Goal: Information Seeking & Learning: Learn about a topic

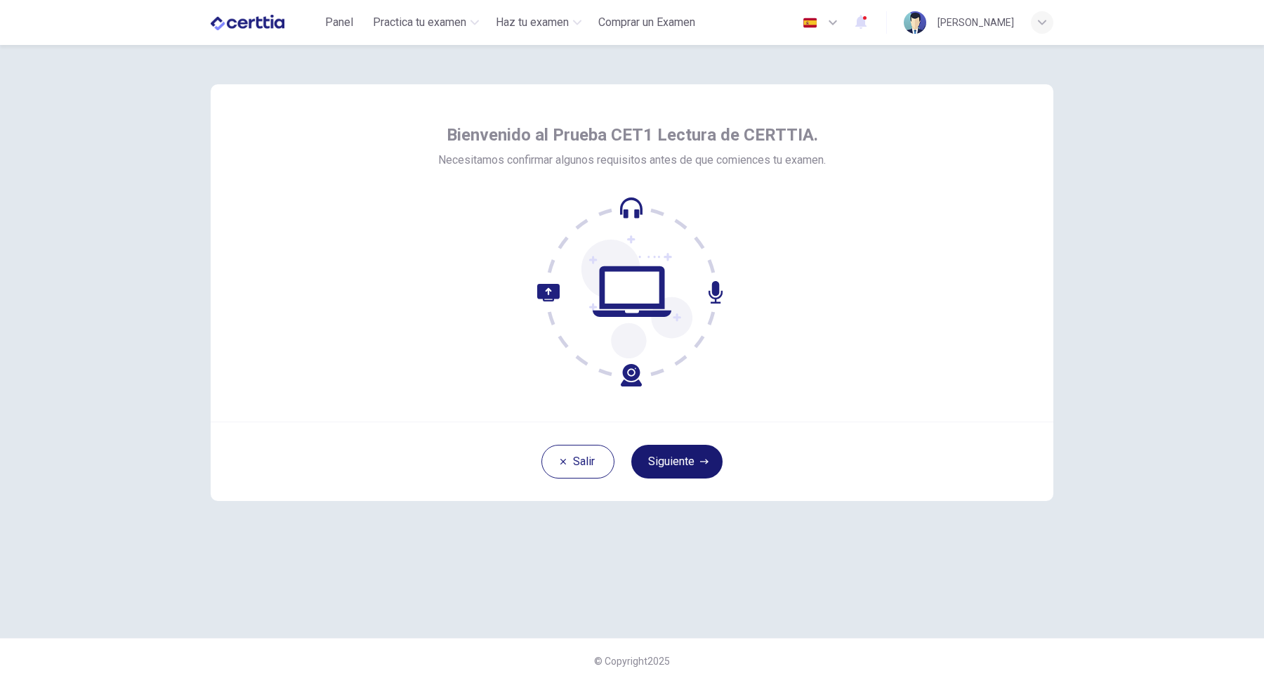
click at [697, 447] on button "Siguiente" at bounding box center [676, 462] width 91 height 34
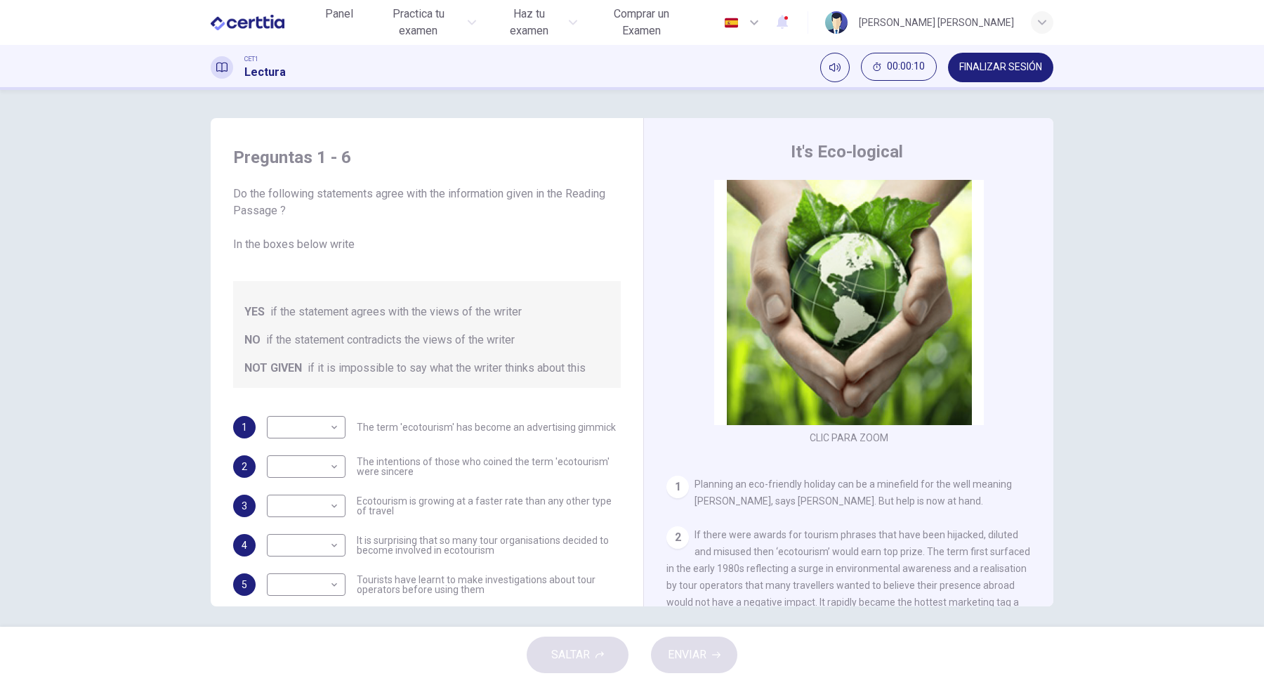
drag, startPoint x: 234, startPoint y: 193, endPoint x: 285, endPoint y: 212, distance: 54.7
click at [285, 211] on span "Do the following statements agree with the information given in the Reading Pas…" at bounding box center [427, 218] width 388 height 67
drag, startPoint x: 285, startPoint y: 212, endPoint x: 263, endPoint y: 198, distance: 26.5
click at [257, 198] on span "Do the following statements agree with the information given in the Reading Pas…" at bounding box center [427, 218] width 388 height 67
drag, startPoint x: 287, startPoint y: 208, endPoint x: 227, endPoint y: 183, distance: 65.5
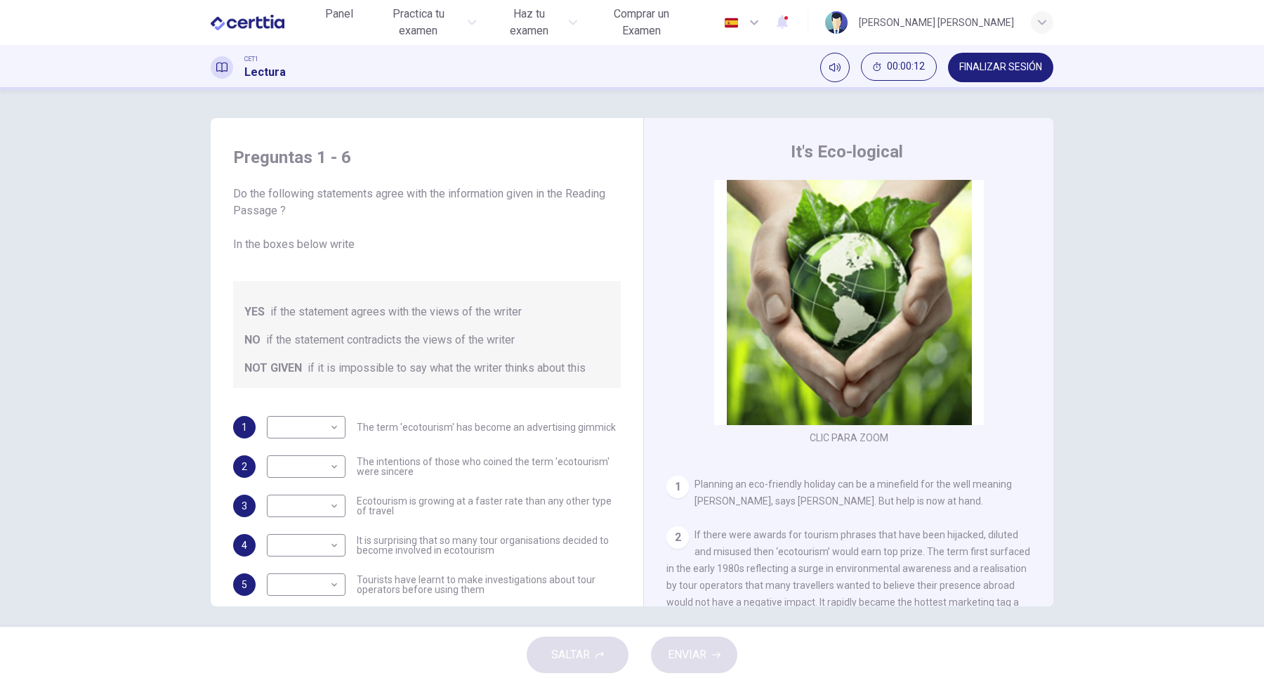
click at [216, 183] on div "Preguntas 1 - 6 Do the following statements agree with the information given in…" at bounding box center [632, 362] width 843 height 488
drag, startPoint x: 692, startPoint y: 484, endPoint x: 803, endPoint y: 478, distance: 111.8
click at [806, 480] on div "1 Planning an eco-friendly holiday can be a minefield for the well meaning trav…" at bounding box center [849, 492] width 365 height 34
drag, startPoint x: 803, startPoint y: 478, endPoint x: 673, endPoint y: 465, distance: 131.3
click at [673, 465] on div "CLIC PARA ZOOM Clic para zoom 1 Planning an eco-friendly holiday can be a minef…" at bounding box center [858, 393] width 383 height 426
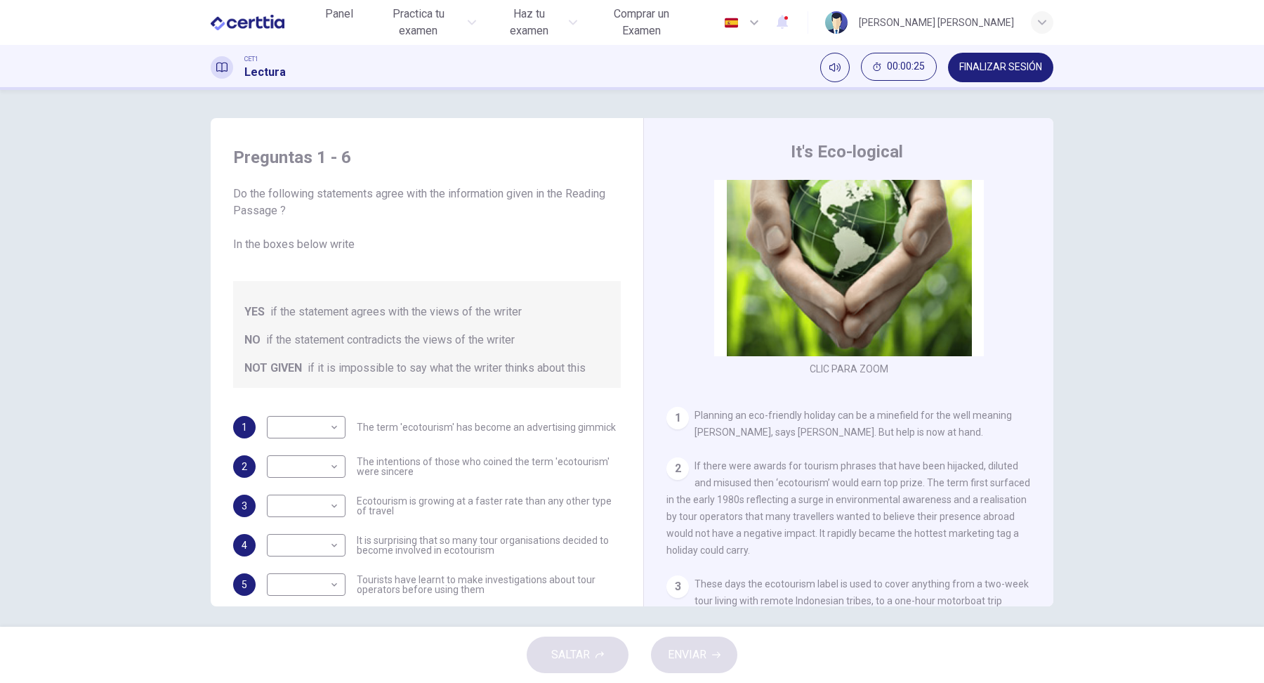
scroll to position [35, 0]
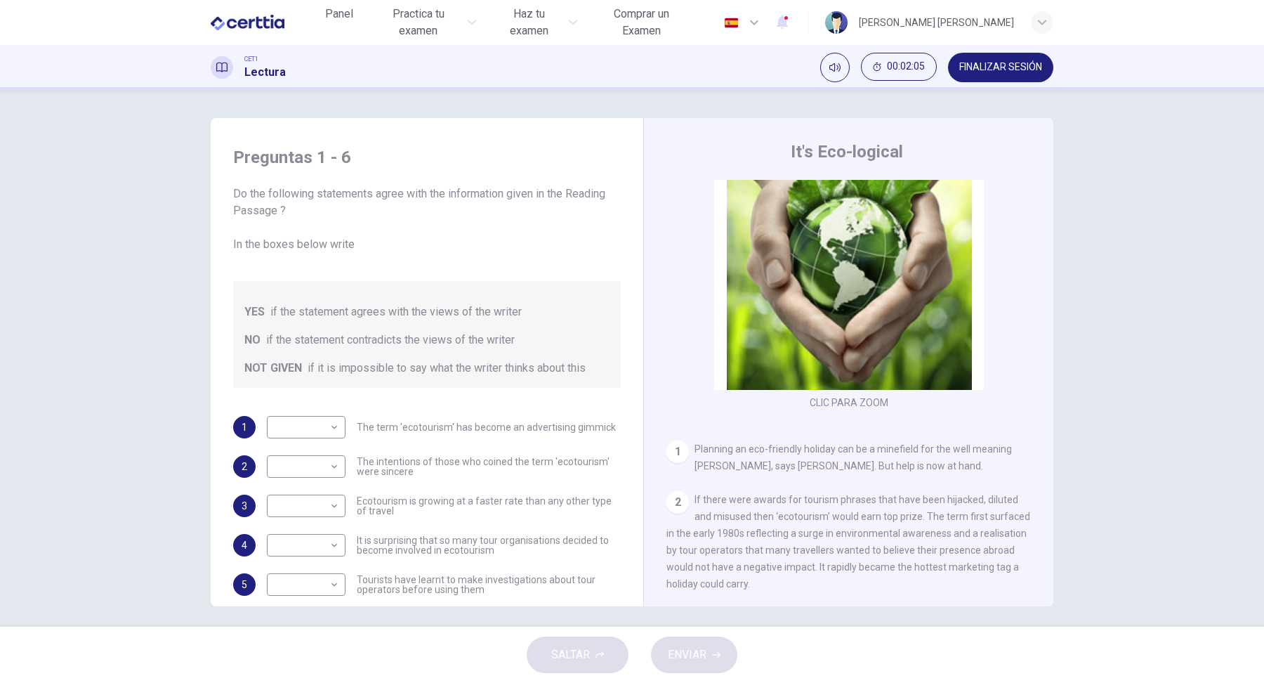
click at [1049, 408] on div "CLIC PARA ZOOM Clic para zoom 1 Planning an eco-friendly holiday can be a minef…" at bounding box center [858, 393] width 383 height 426
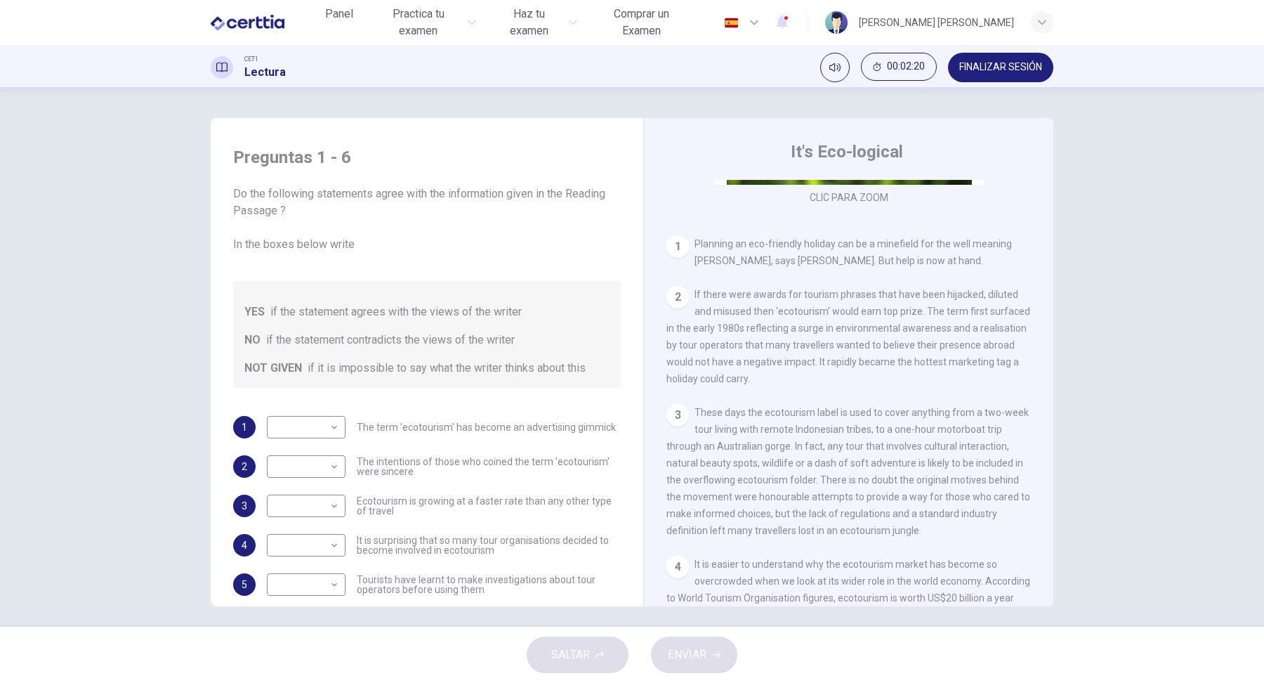
scroll to position [281, 0]
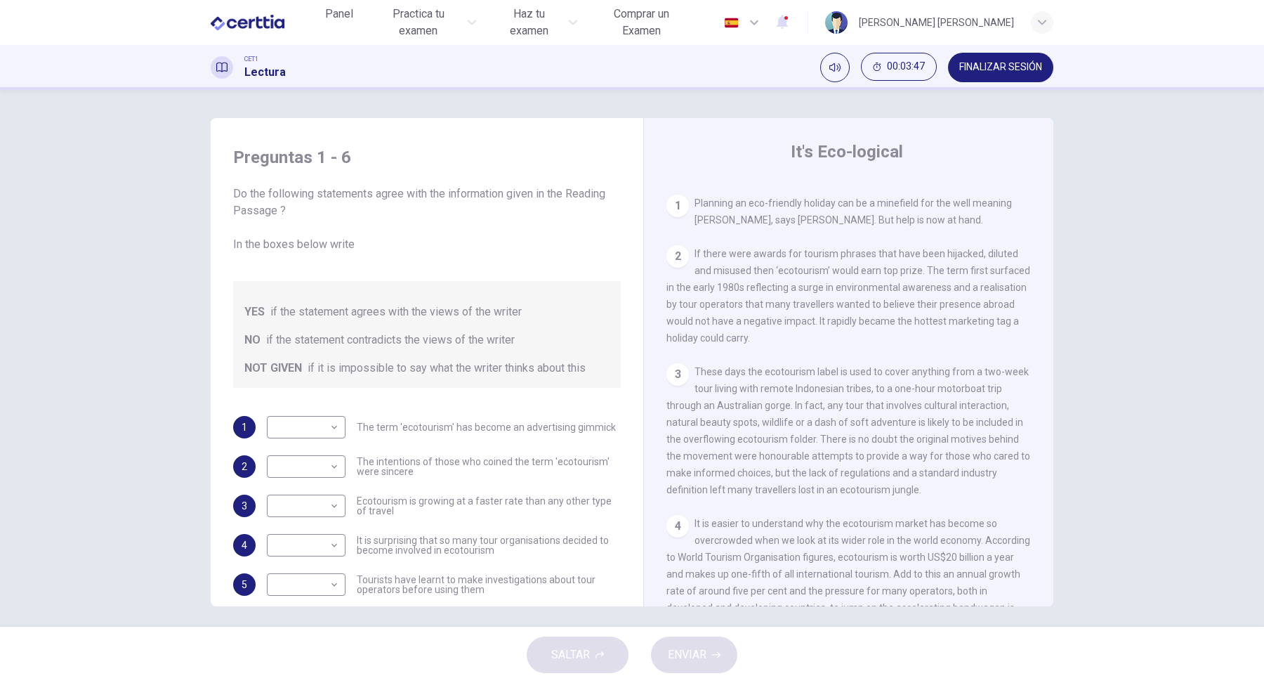
click at [1044, 317] on div "CLIC PARA ZOOM Clic para zoom 1 Planning an eco-friendly holiday can be a minef…" at bounding box center [858, 393] width 383 height 426
click at [1044, 328] on div "CLIC PARA ZOOM Clic para zoom 1 Planning an eco-friendly holiday can be a minef…" at bounding box center [858, 393] width 383 height 426
click at [912, 379] on span "These days the ecotourism label is used to cover anything from a two-week tour …" at bounding box center [849, 430] width 364 height 129
click at [1245, 346] on div "Preguntas 1 - 6 Do the following statements agree with the information given in…" at bounding box center [632, 358] width 1264 height 537
click at [952, 299] on div "2 If there were awards for tourism phrases that have been hijacked, diluted and…" at bounding box center [849, 295] width 365 height 101
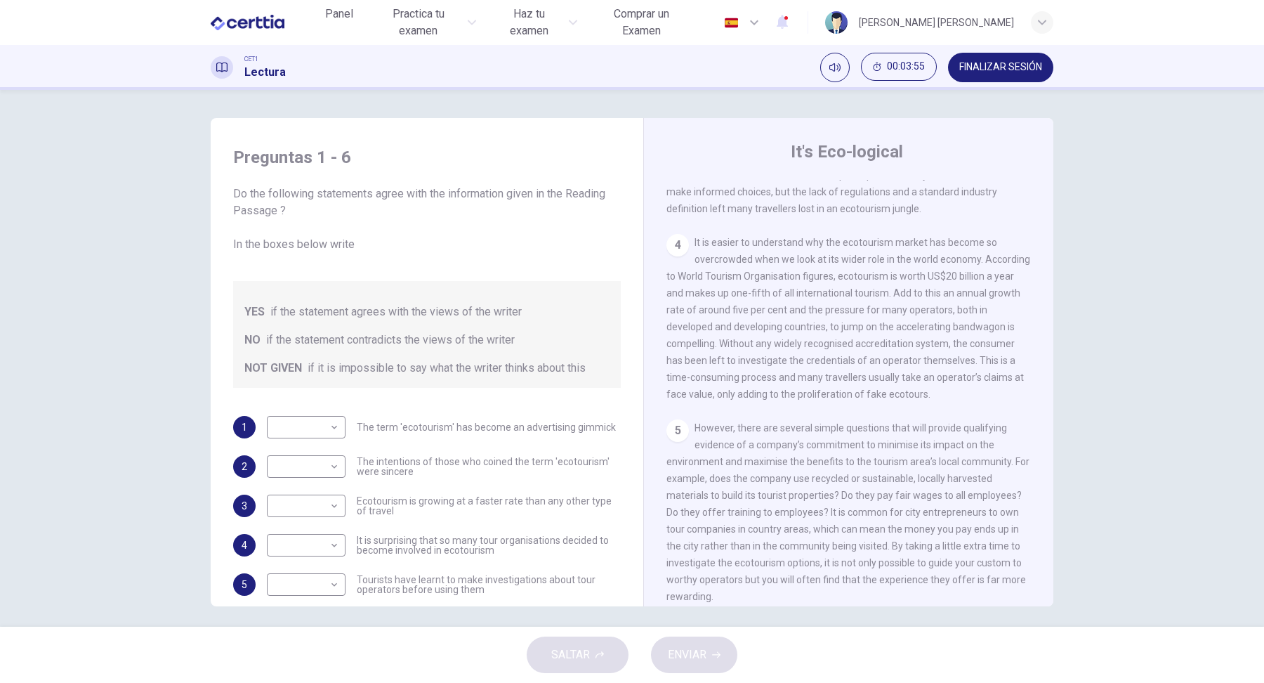
scroll to position [597, 0]
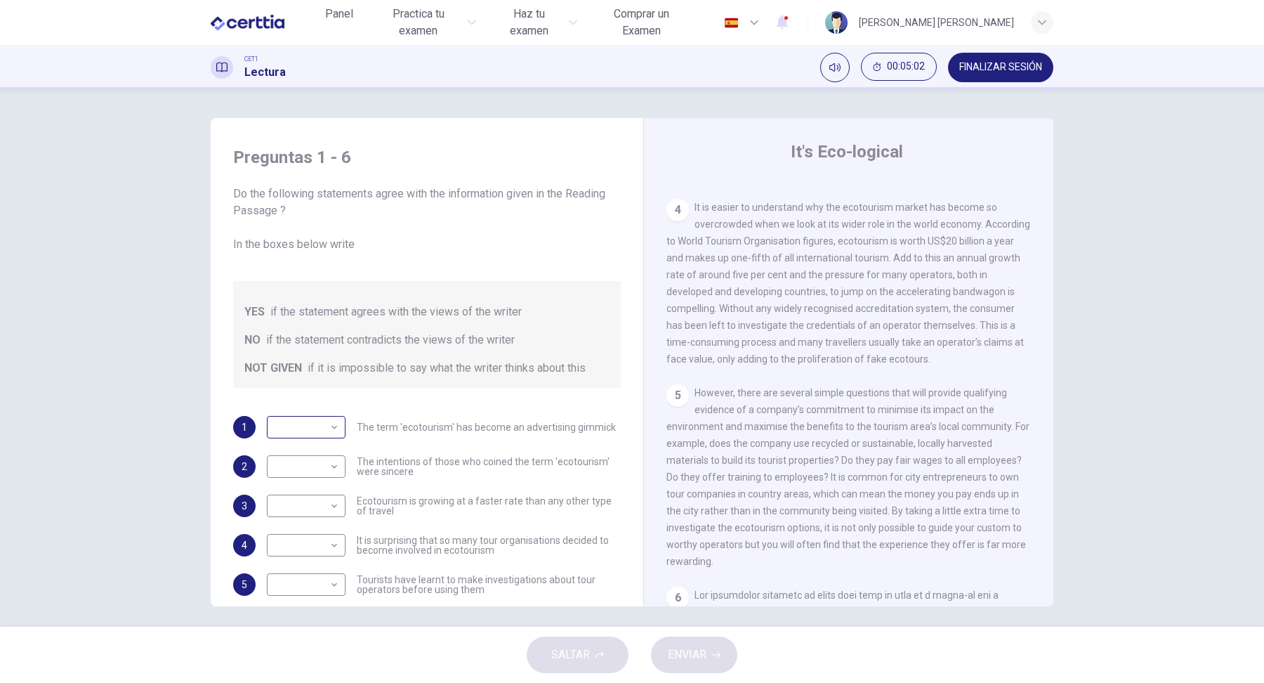
click at [324, 428] on body "Este sitio utiliza cookies, como se explica en nuestra Política de Privacidad .…" at bounding box center [632, 341] width 1264 height 683
click at [294, 503] on li "NOT GIVEN" at bounding box center [306, 494] width 79 height 22
type input "*********"
click at [322, 459] on body "Este sitio utiliza cookies, como se explica en nuestra Política de Privacidad .…" at bounding box center [632, 341] width 1264 height 683
click at [317, 492] on li "YES" at bounding box center [306, 489] width 79 height 22
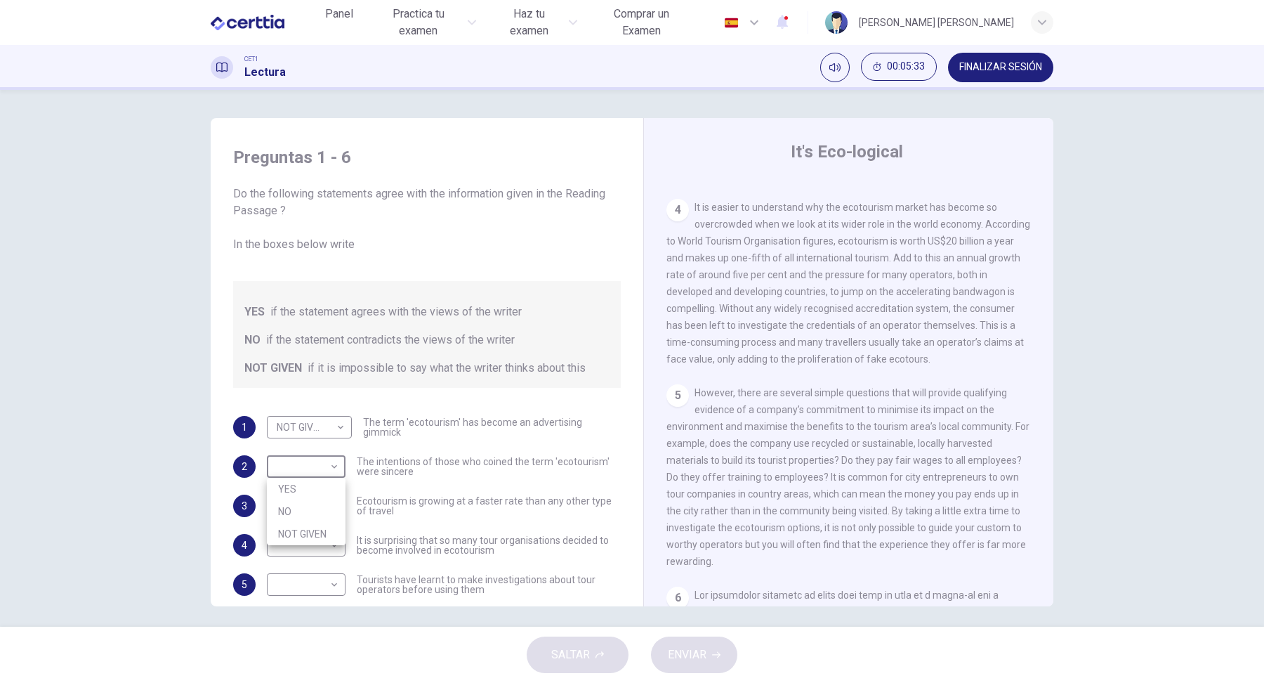
type input "***"
click at [320, 501] on body "Este sitio utiliza cookies, como se explica en nuestra Política de Privacidad .…" at bounding box center [632, 341] width 1264 height 683
click at [328, 532] on li "YES" at bounding box center [306, 528] width 79 height 22
type input "***"
click at [330, 549] on body "Este sitio utiliza cookies, como se explica en nuestra Política de Privacidad .…" at bounding box center [632, 341] width 1264 height 683
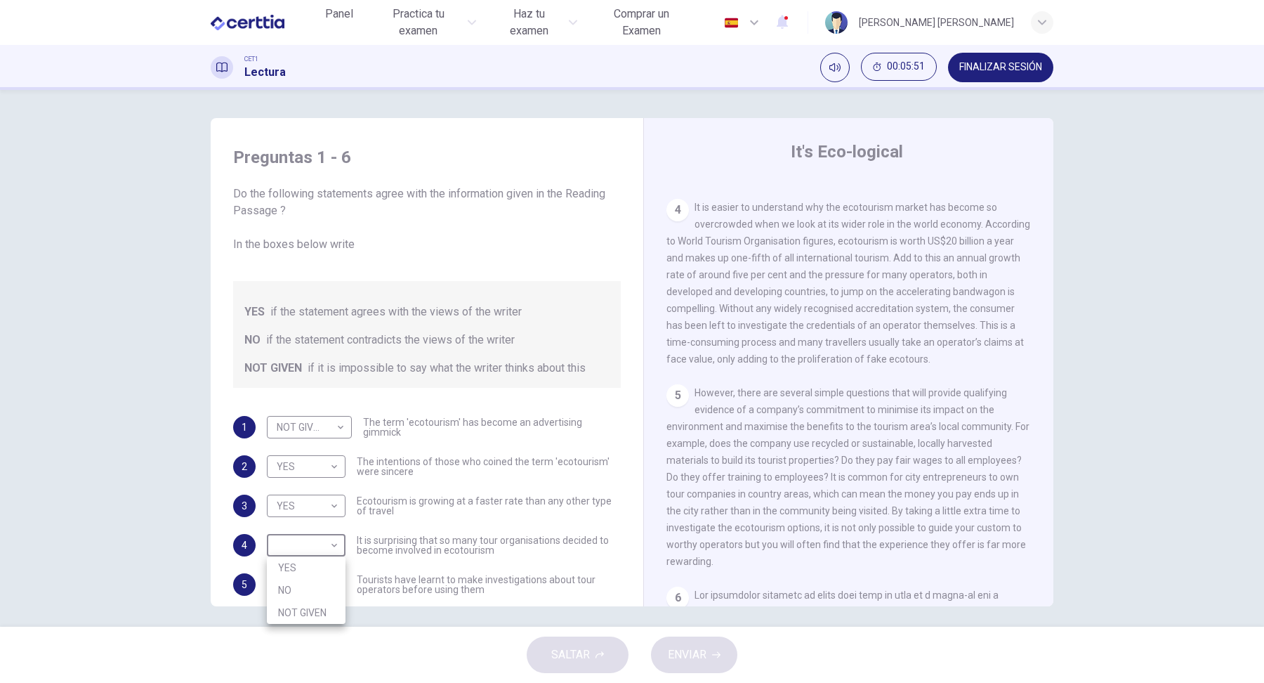
click at [329, 571] on li "YES" at bounding box center [306, 567] width 79 height 22
type input "***"
click at [329, 595] on body "Este sitio utiliza cookies, como se explica en nuestra Política de Privacidad .…" at bounding box center [632, 341] width 1264 height 683
click at [329, 597] on li "YES" at bounding box center [306, 607] width 79 height 22
type input "***"
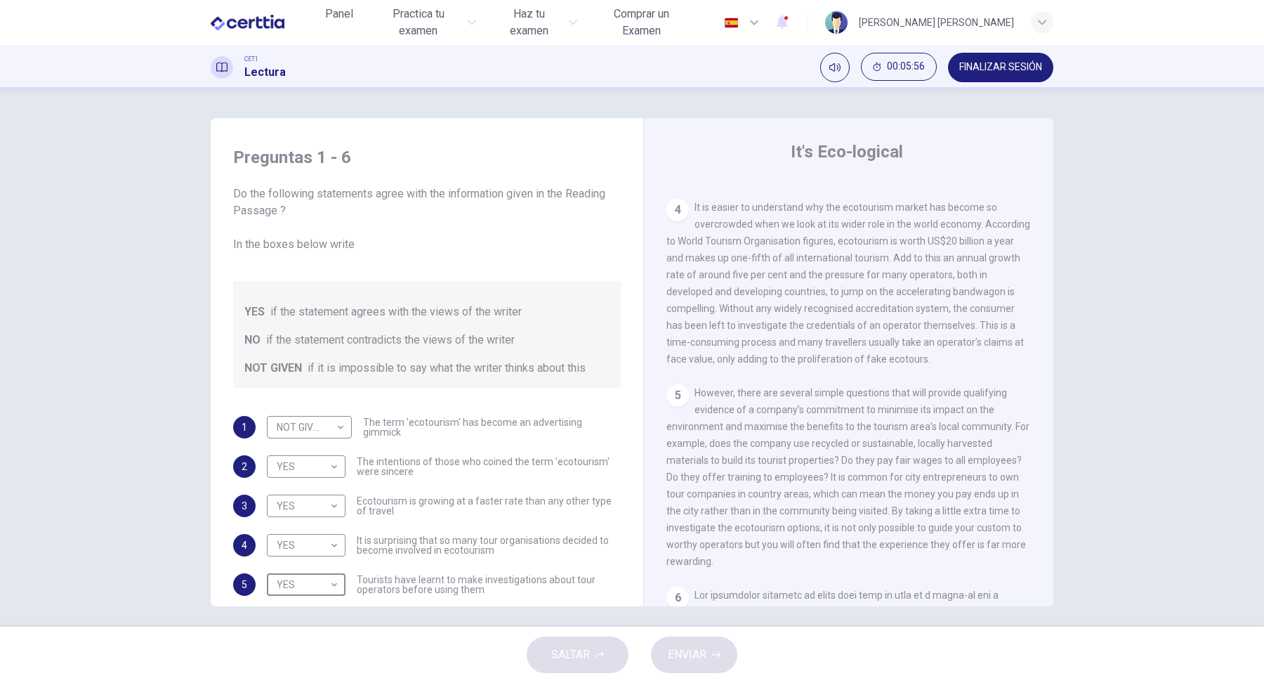
click at [500, 472] on span "The intentions of those who coined the term 'ecotourism' were sincere" at bounding box center [489, 467] width 264 height 20
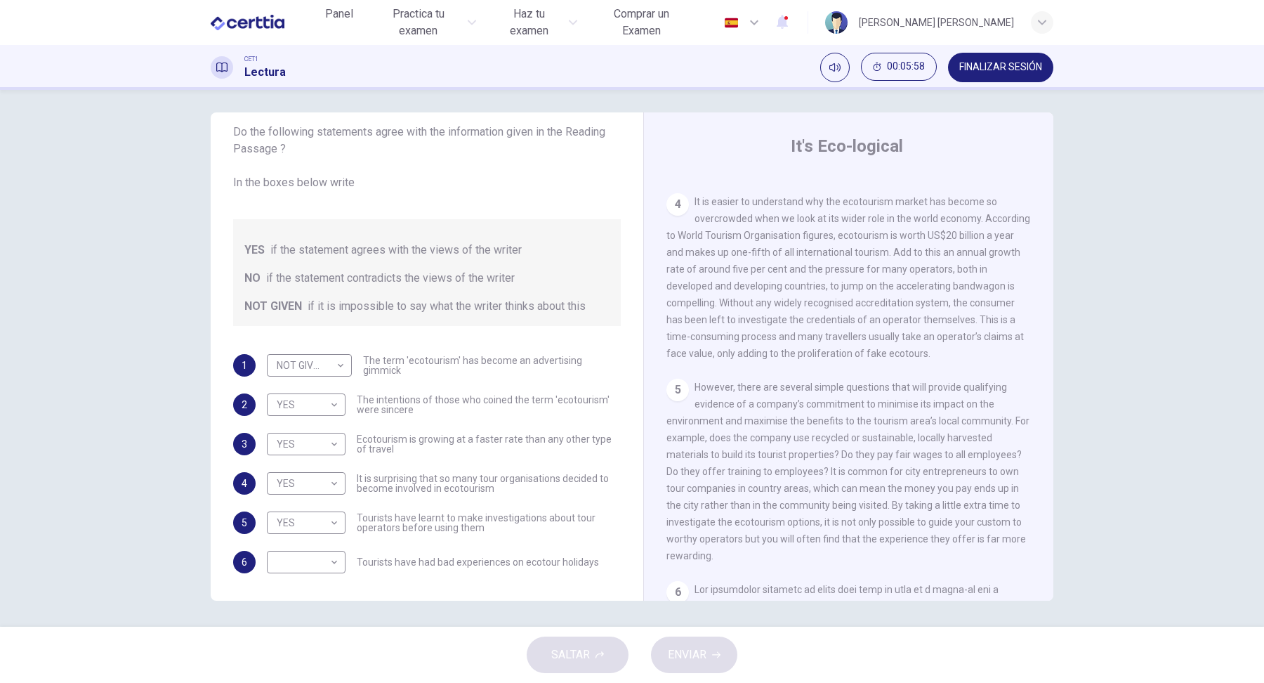
scroll to position [7, 0]
click at [708, 419] on span "However, there are several simple questions that will provide qualifying eviden…" at bounding box center [848, 470] width 363 height 180
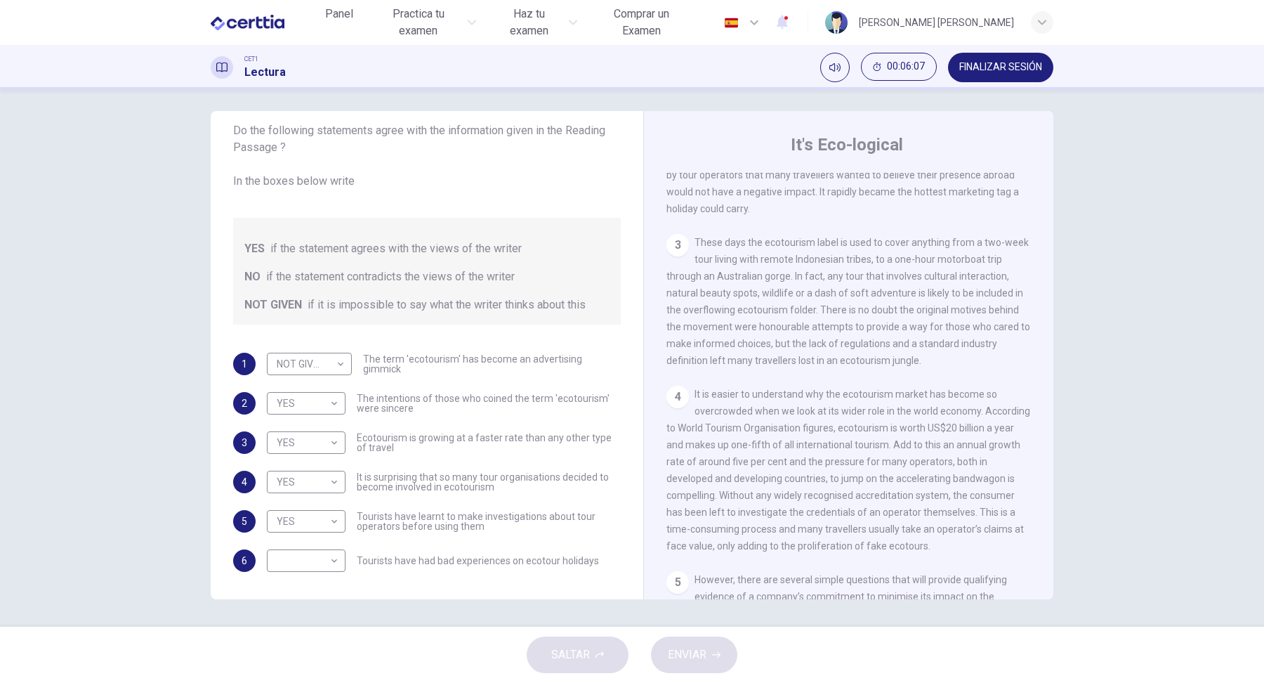
scroll to position [369, 0]
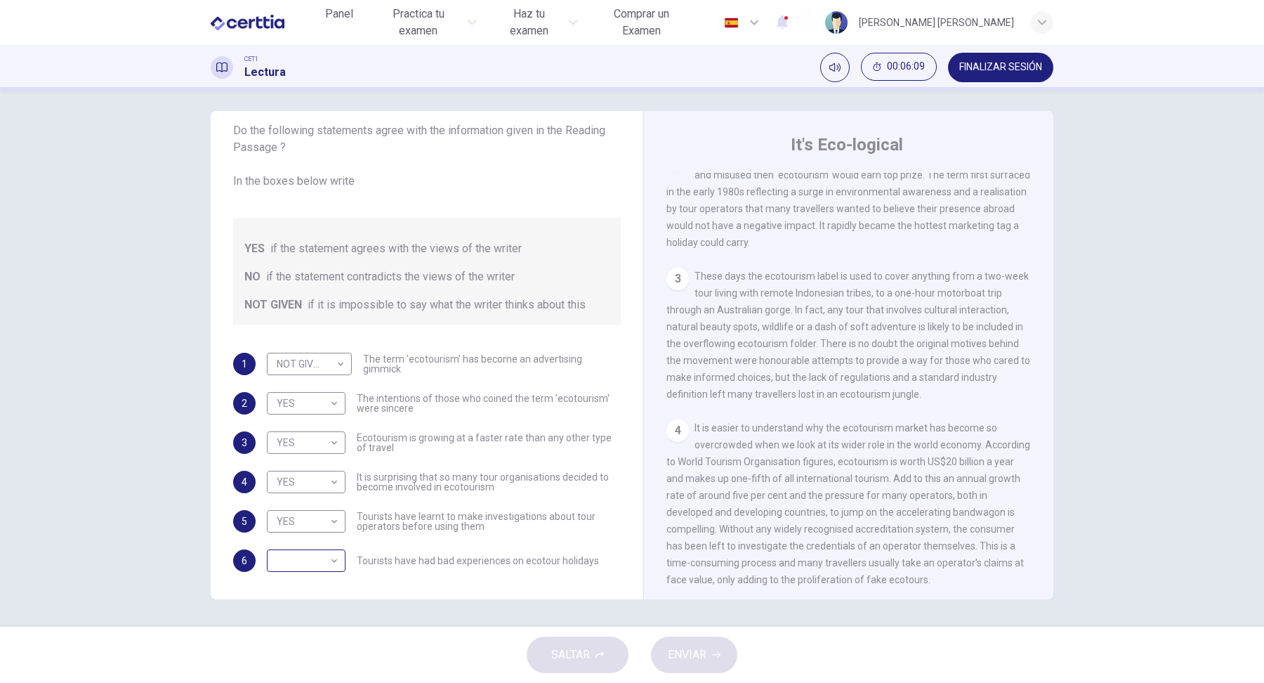
click at [328, 557] on body "Este sitio utiliza cookies, como se explica en nuestra Política de Privacidad .…" at bounding box center [632, 341] width 1264 height 683
click at [315, 596] on li "NO" at bounding box center [306, 604] width 79 height 22
type input "**"
click at [701, 663] on span "ENVIAR" at bounding box center [687, 655] width 39 height 20
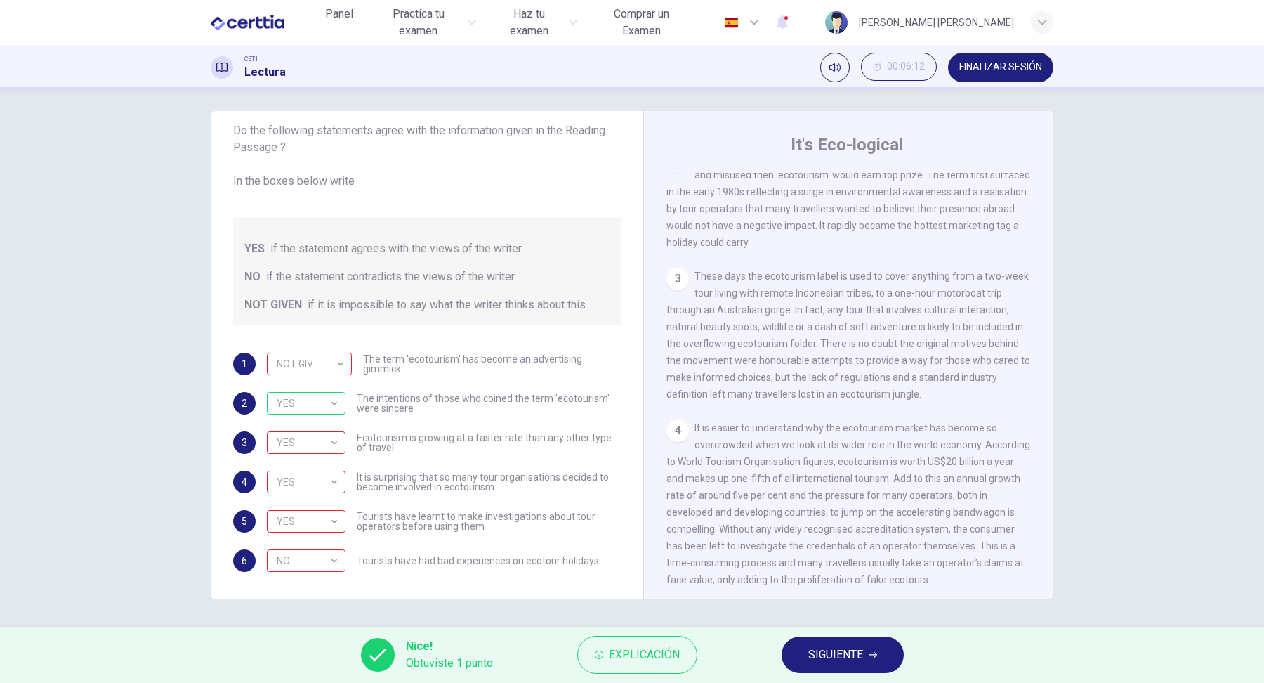
click at [836, 652] on span "SIGUIENTE" at bounding box center [835, 655] width 55 height 20
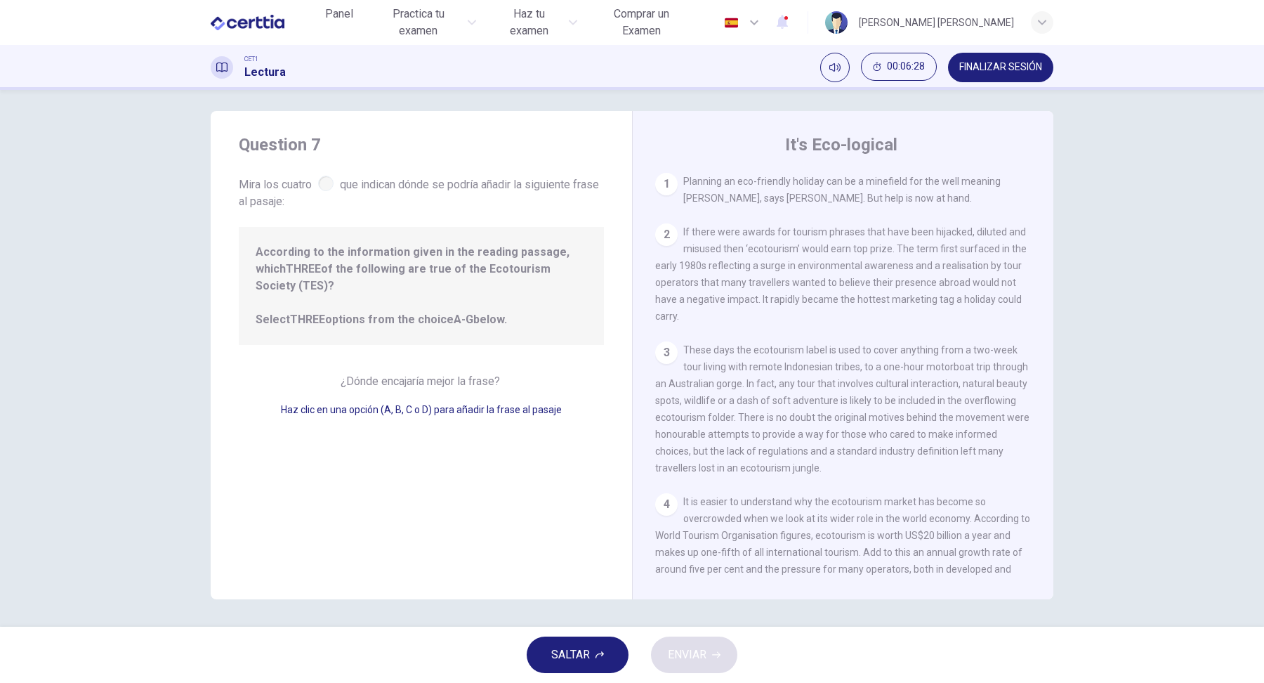
click at [334, 185] on div at bounding box center [325, 183] width 15 height 15
click at [661, 176] on div "1" at bounding box center [666, 184] width 22 height 22
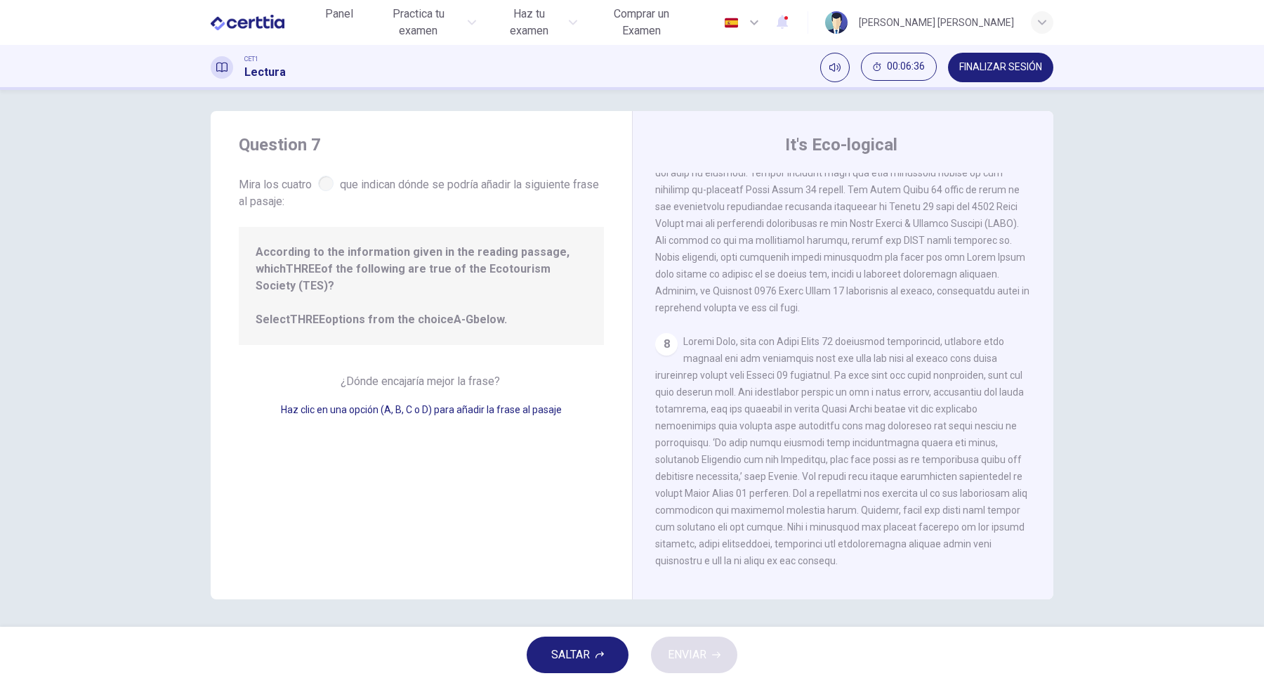
scroll to position [1079, 0]
click at [579, 655] on span "SALTAR" at bounding box center [570, 655] width 39 height 20
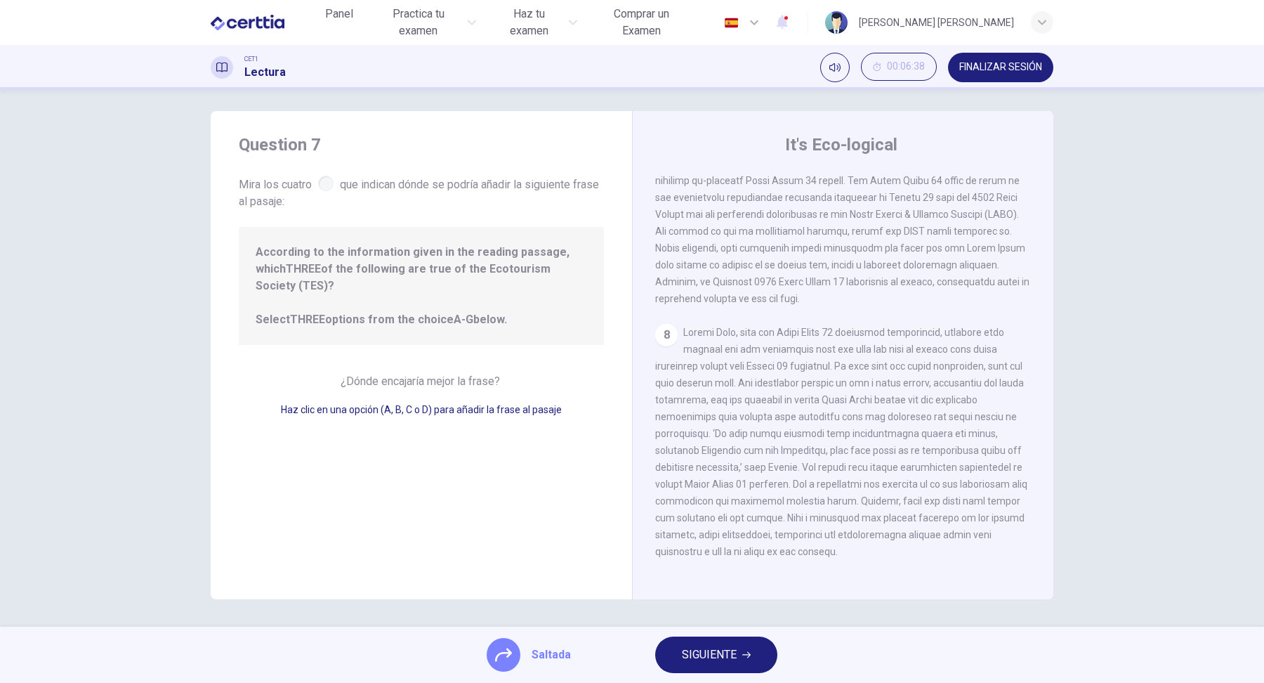
click at [741, 414] on span at bounding box center [841, 442] width 372 height 230
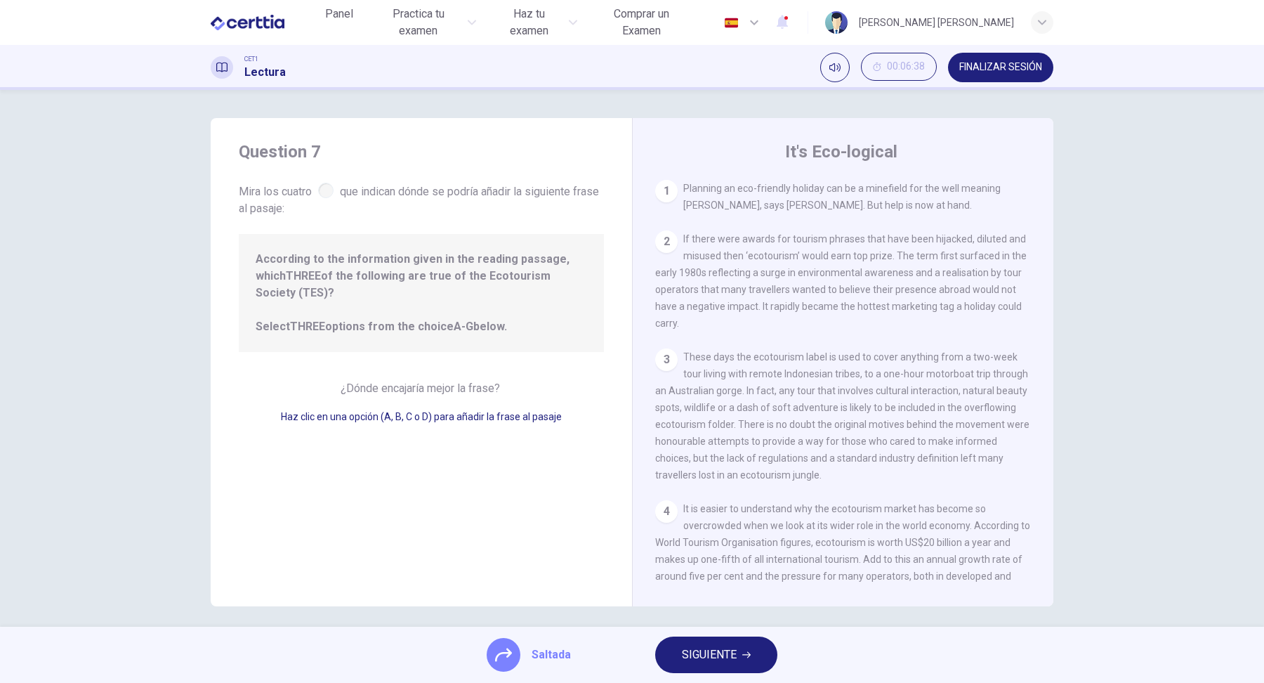
scroll to position [0, 0]
drag, startPoint x: 687, startPoint y: 346, endPoint x: 765, endPoint y: 443, distance: 124.9
click at [765, 443] on span "These days the ecotourism label is used to cover anything from a two-week tour …" at bounding box center [842, 415] width 374 height 129
drag, startPoint x: 330, startPoint y: 367, endPoint x: 536, endPoint y: 355, distance: 206.2
click at [536, 355] on div "Question 7 Mira los cuatro que indican dónde se podría añadir la siguiente fras…" at bounding box center [421, 362] width 421 height 488
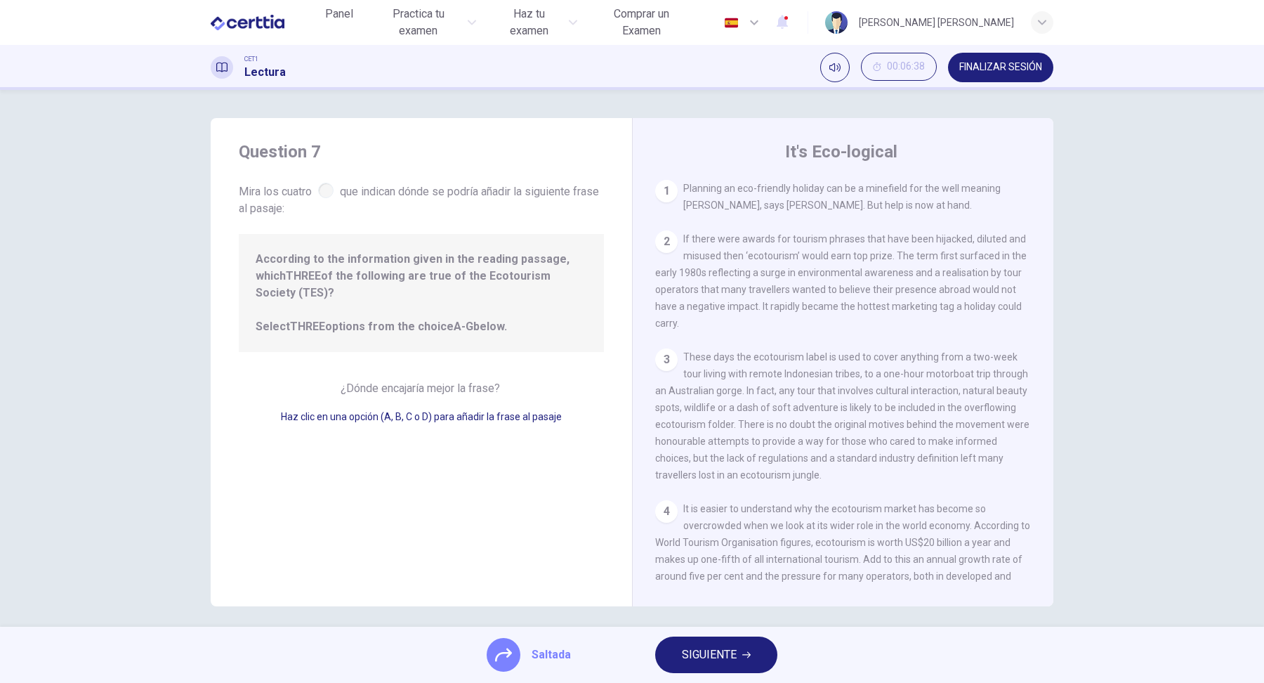
drag, startPoint x: 549, startPoint y: 656, endPoint x: 623, endPoint y: 643, distance: 74.8
click at [550, 656] on span "Saltada" at bounding box center [551, 654] width 39 height 17
click at [696, 650] on span "SIGUIENTE" at bounding box center [709, 655] width 55 height 20
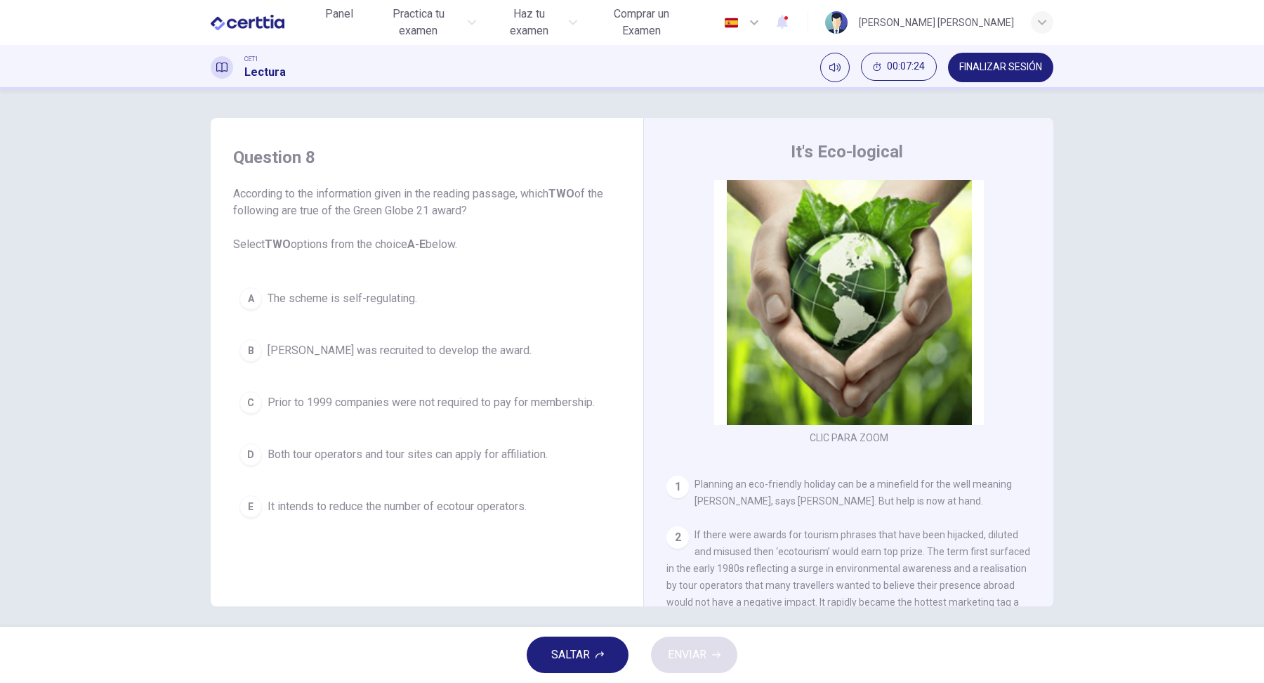
click at [1028, 473] on div "CLIC PARA ZOOM Clic para zoom 1 Planning an eco-friendly holiday can be a minef…" at bounding box center [858, 393] width 383 height 426
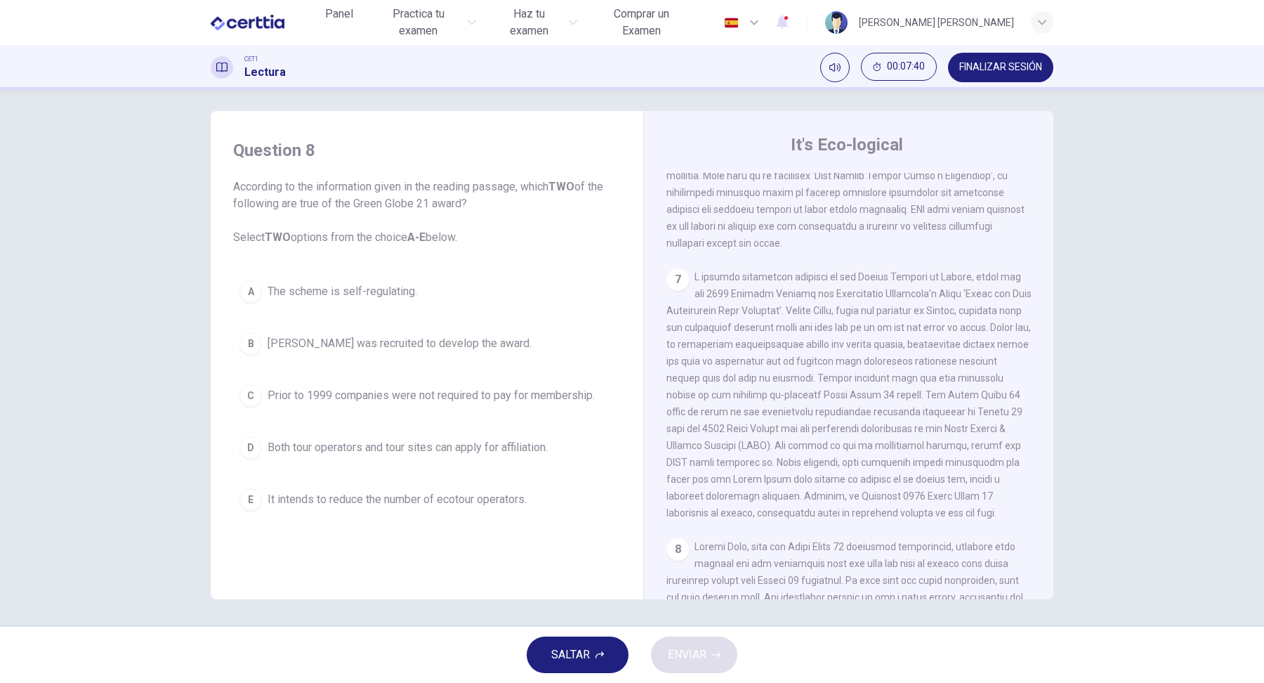
scroll to position [1177, 0]
click at [247, 492] on div "E" at bounding box center [250, 499] width 22 height 22
click at [258, 294] on div "A" at bounding box center [250, 291] width 22 height 22
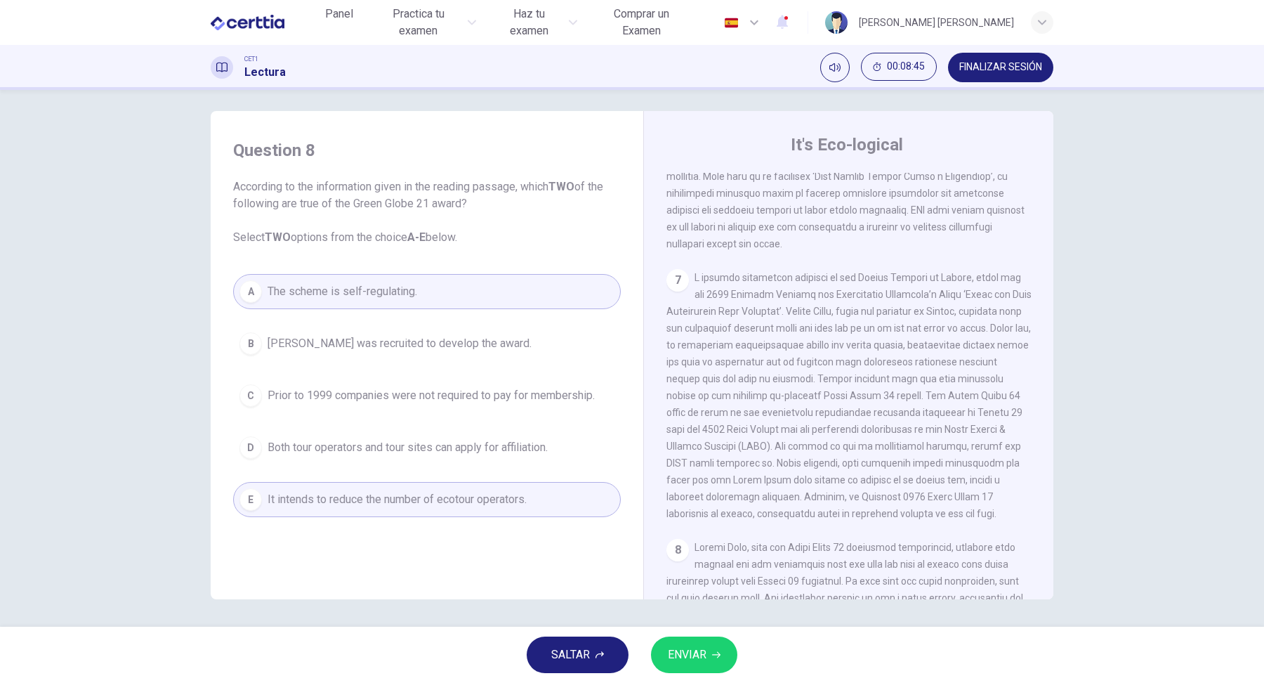
click at [728, 650] on button "ENVIAR" at bounding box center [694, 654] width 86 height 37
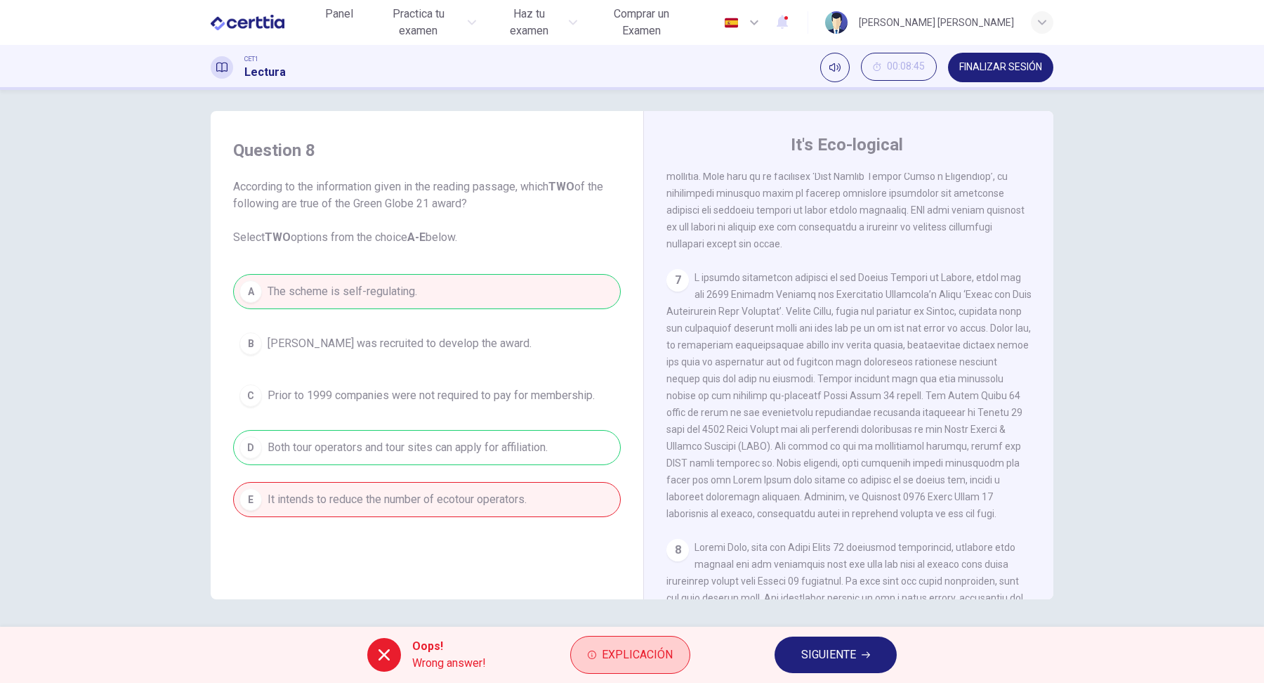
click at [656, 652] on span "Explicación" at bounding box center [637, 655] width 71 height 20
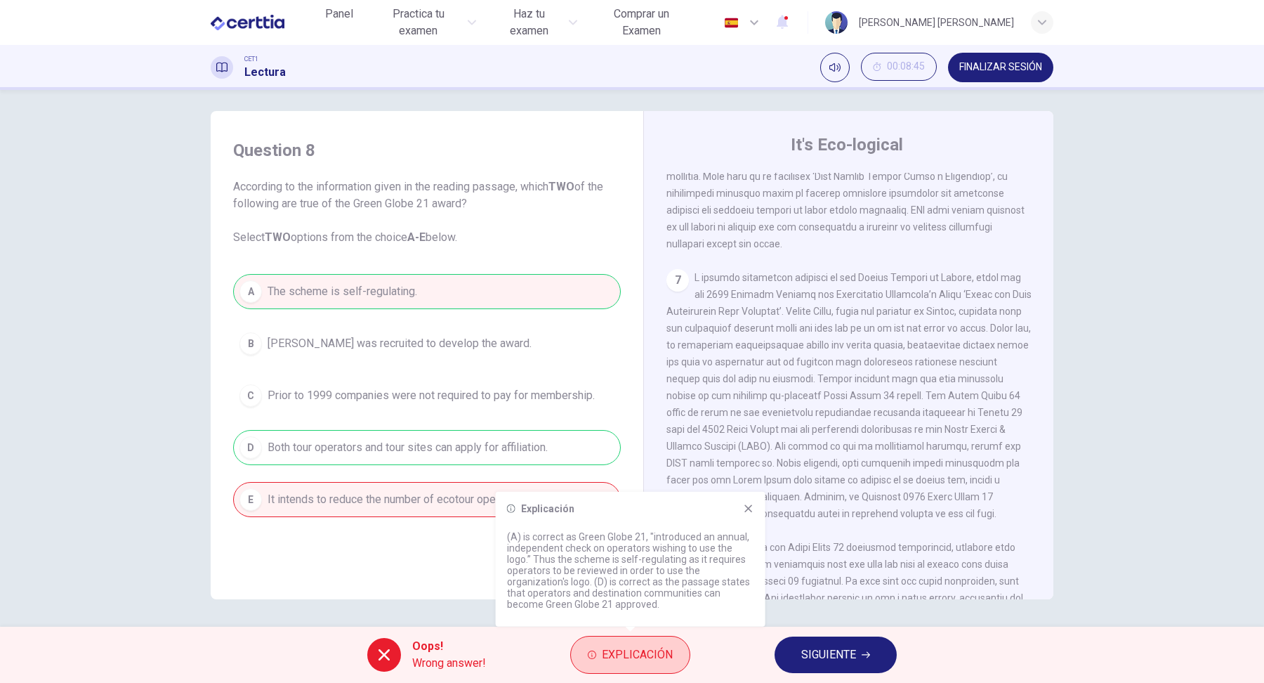
click at [656, 652] on span "Explicación" at bounding box center [637, 655] width 71 height 20
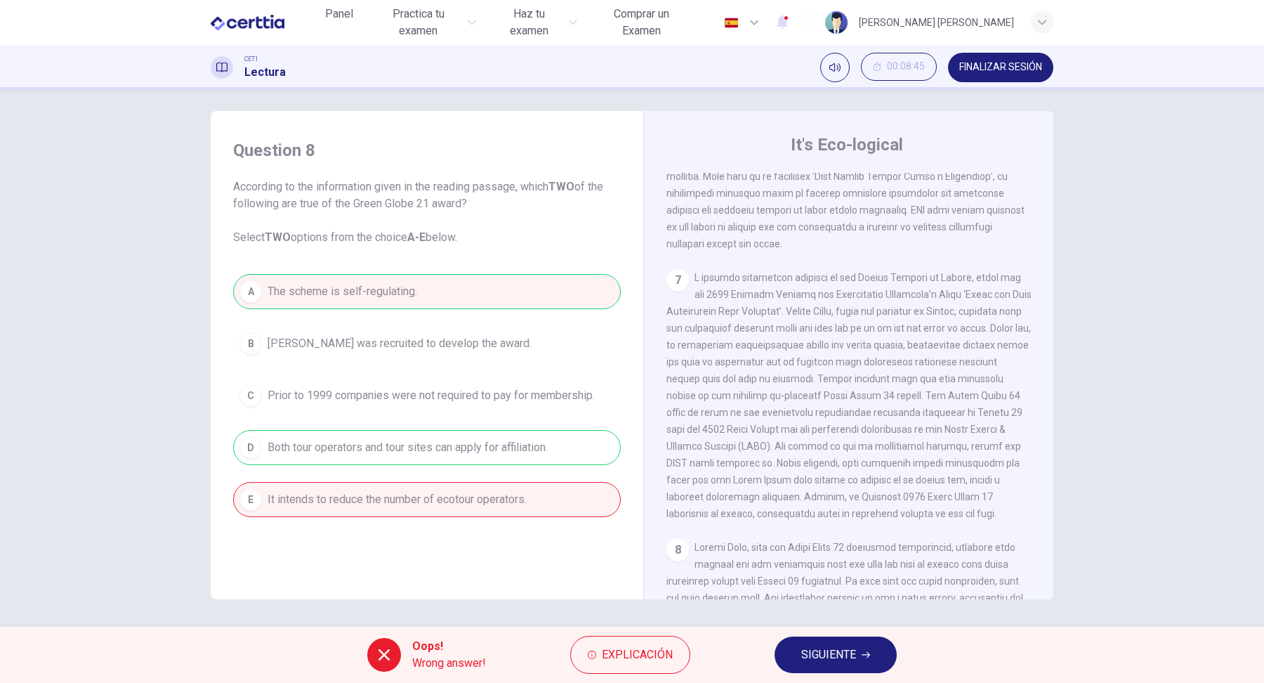
click at [826, 664] on span "SIGUIENTE" at bounding box center [828, 655] width 55 height 20
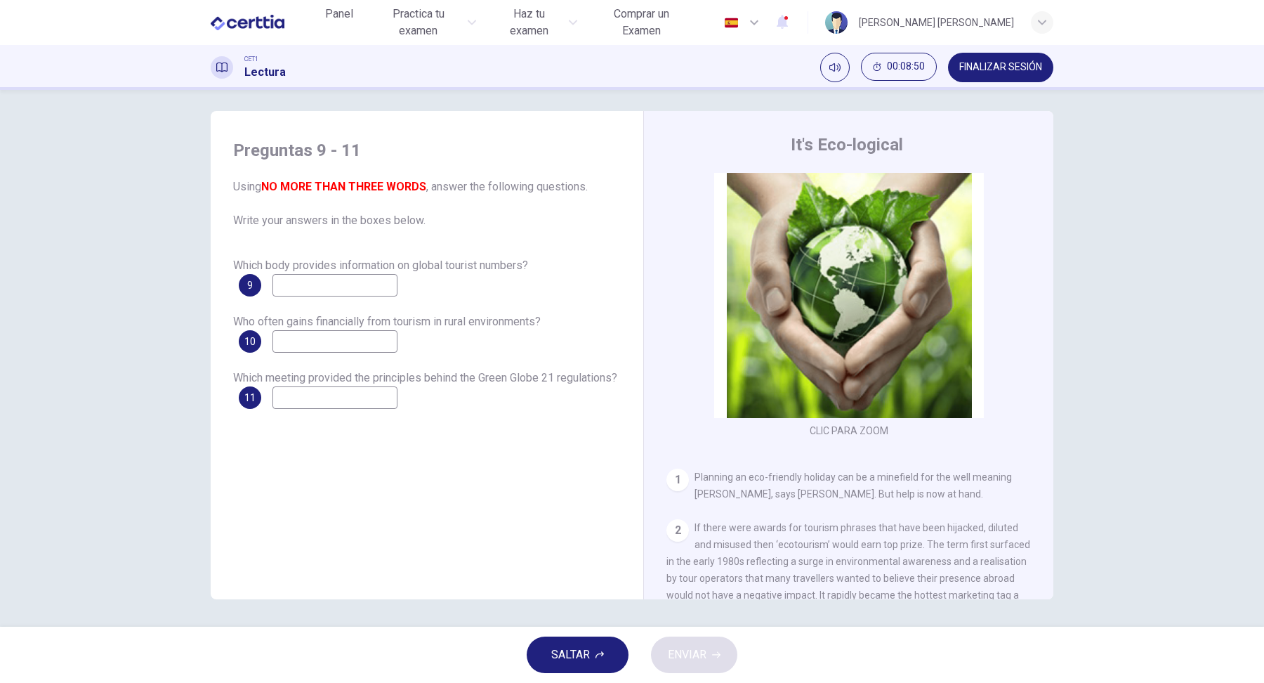
click at [964, 512] on div "CLIC PARA ZOOM Clic para zoom 1 Planning an eco-friendly holiday can be a minef…" at bounding box center [858, 386] width 383 height 426
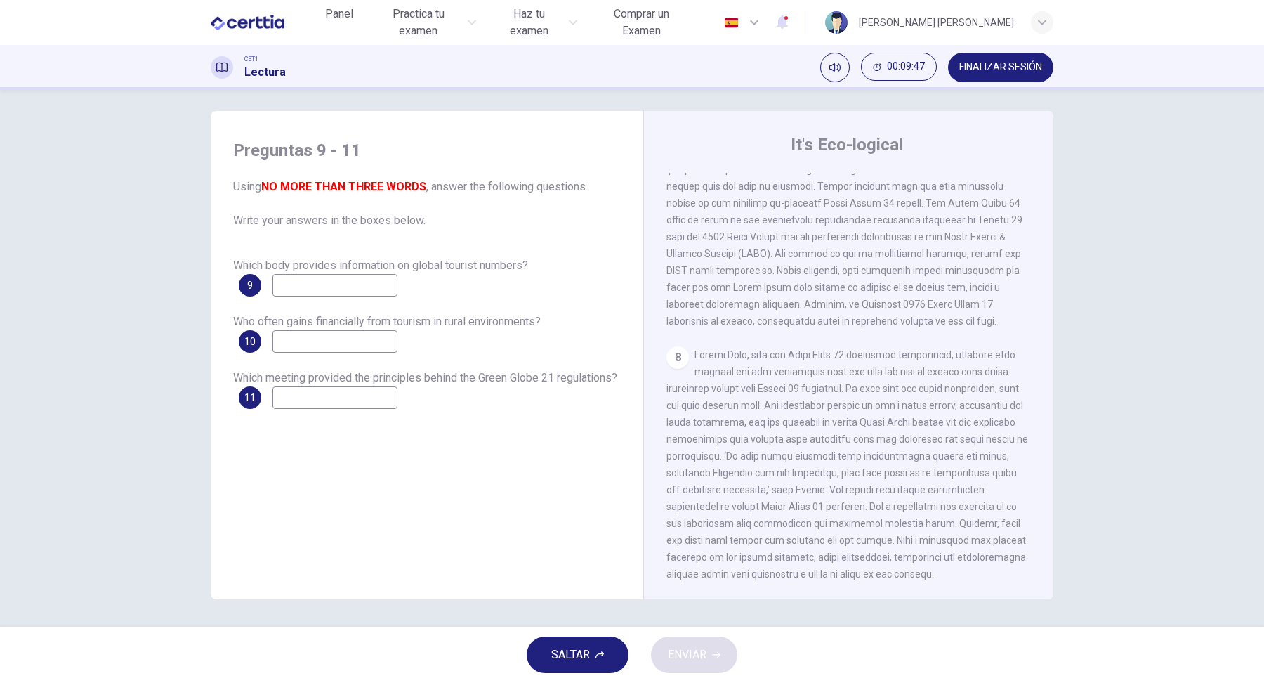
scroll to position [1388, 0]
click at [398, 392] on input at bounding box center [335, 397] width 125 height 22
click at [351, 400] on input "**********" at bounding box center [335, 397] width 125 height 22
type input "**********"
click at [919, 372] on div "8" at bounding box center [849, 464] width 365 height 236
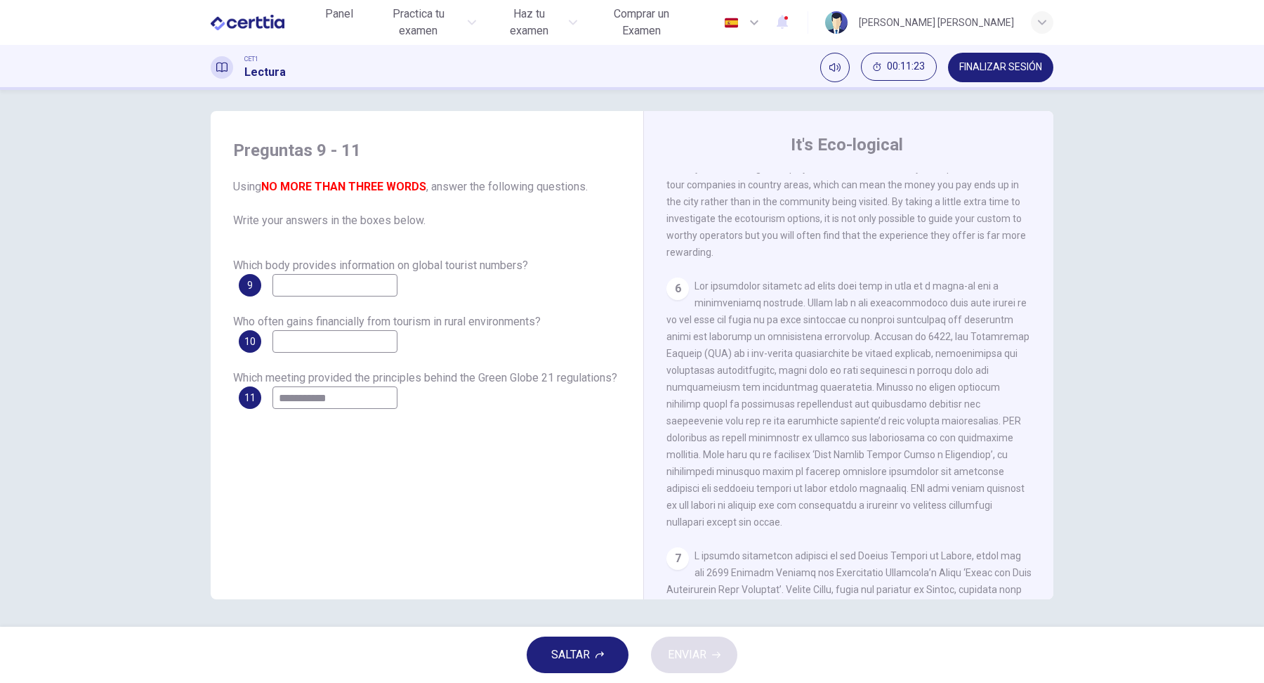
scroll to position [896, 0]
click at [378, 345] on input at bounding box center [335, 341] width 125 height 22
type input "**********"
click at [742, 356] on span at bounding box center [848, 406] width 363 height 247
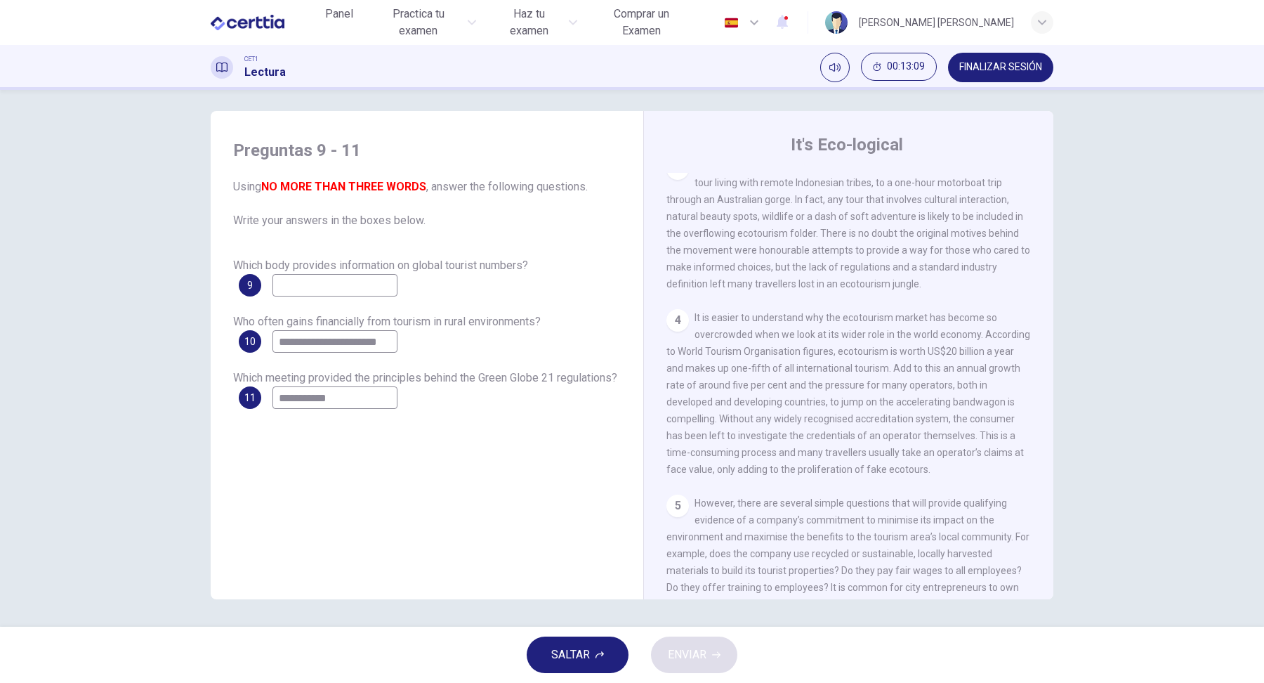
scroll to position [475, 0]
click at [362, 287] on input at bounding box center [335, 285] width 125 height 22
type input "**********"
click at [729, 662] on button "ENVIAR" at bounding box center [694, 654] width 86 height 37
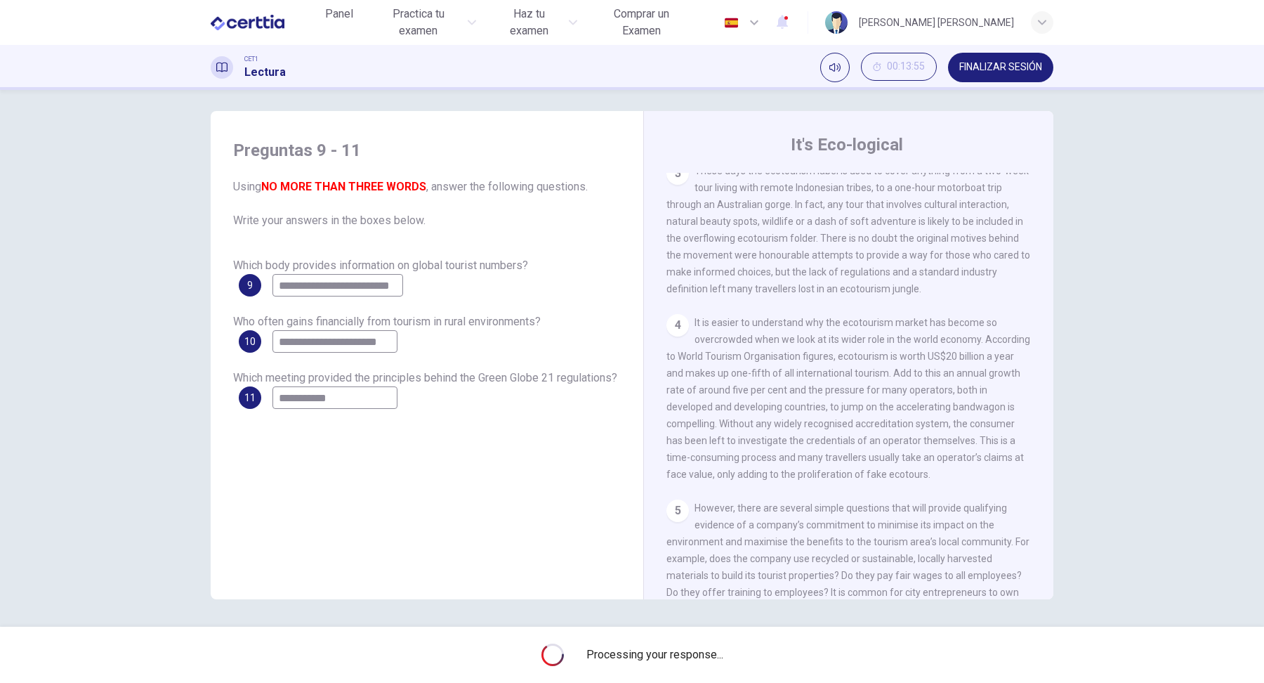
scroll to position [0, 0]
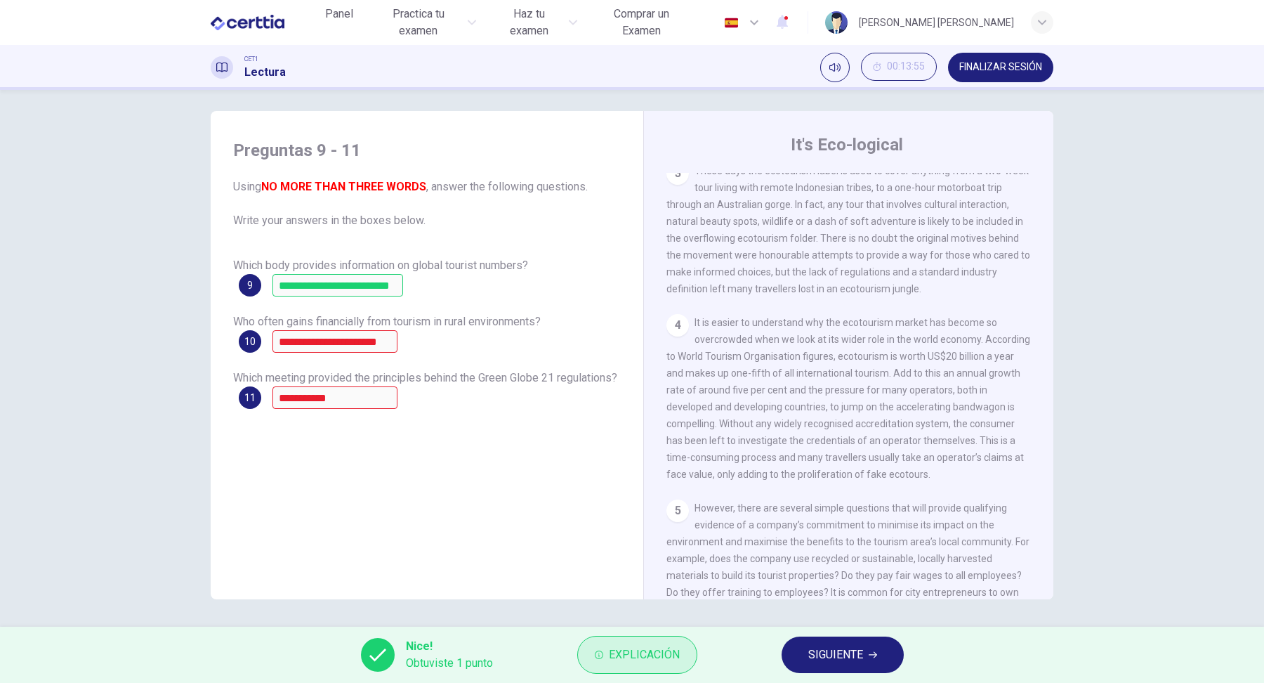
click at [640, 669] on button "Explicación" at bounding box center [637, 655] width 120 height 38
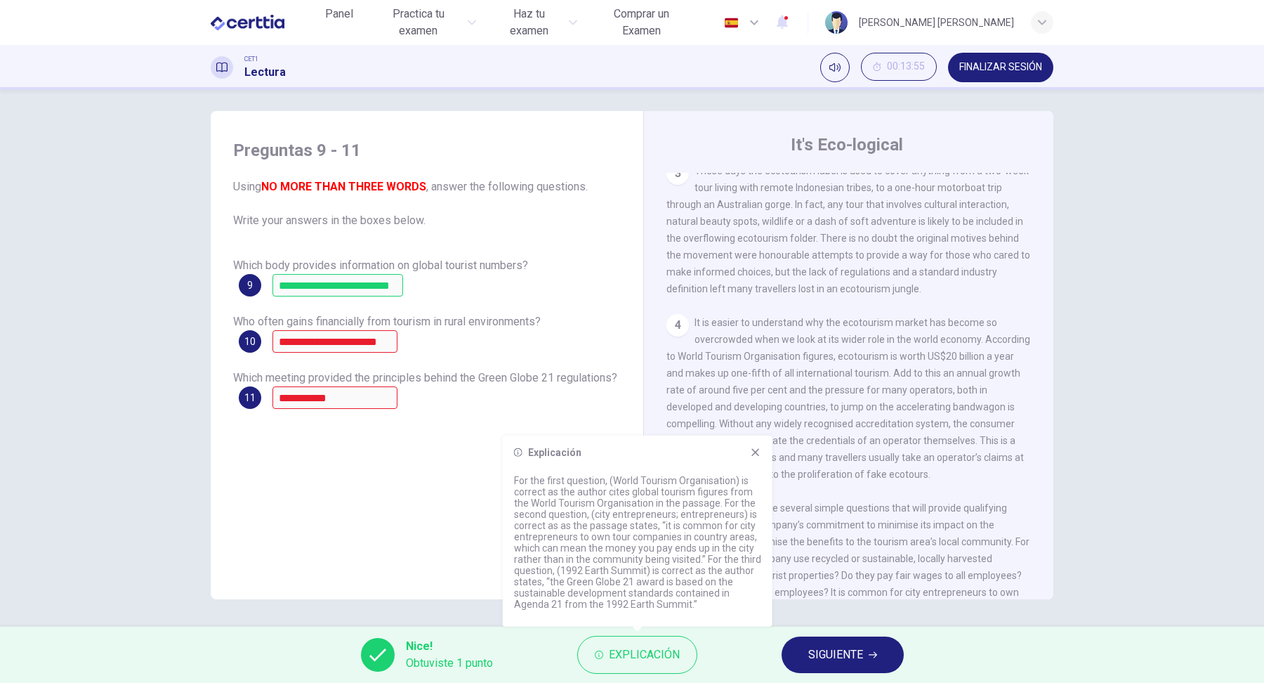
click at [832, 659] on span "SIGUIENTE" at bounding box center [835, 655] width 55 height 20
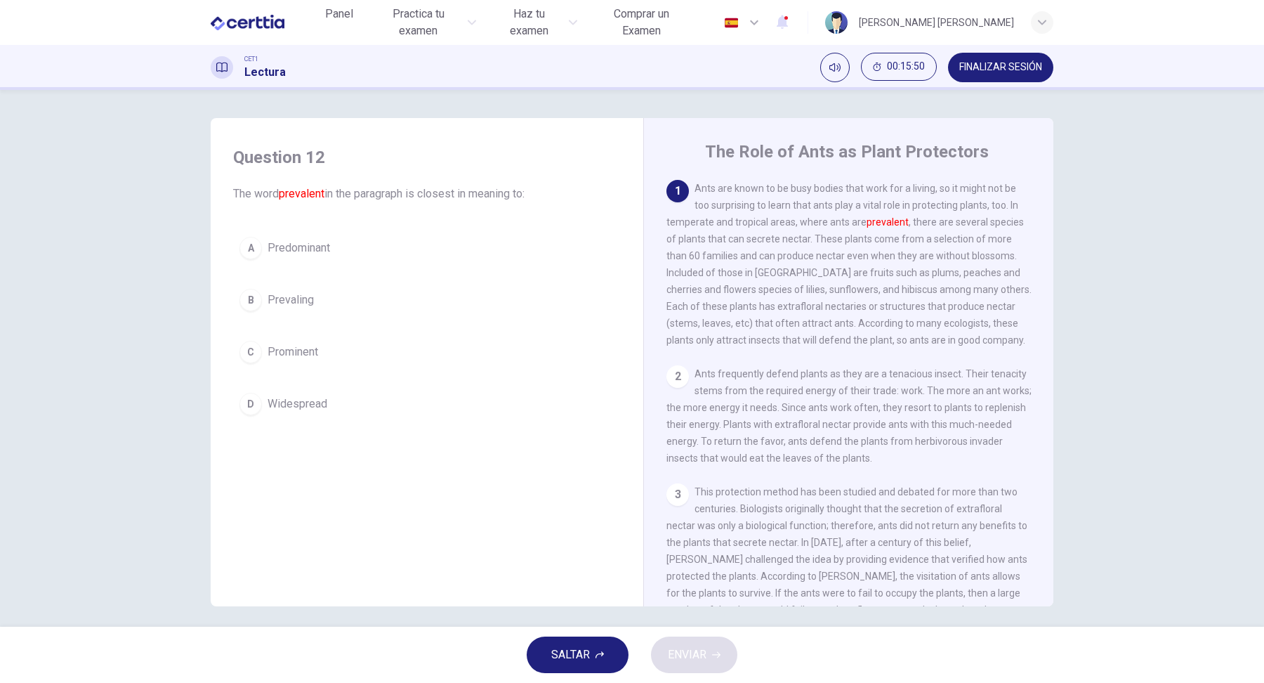
click at [280, 398] on span "Widespread" at bounding box center [298, 403] width 60 height 17
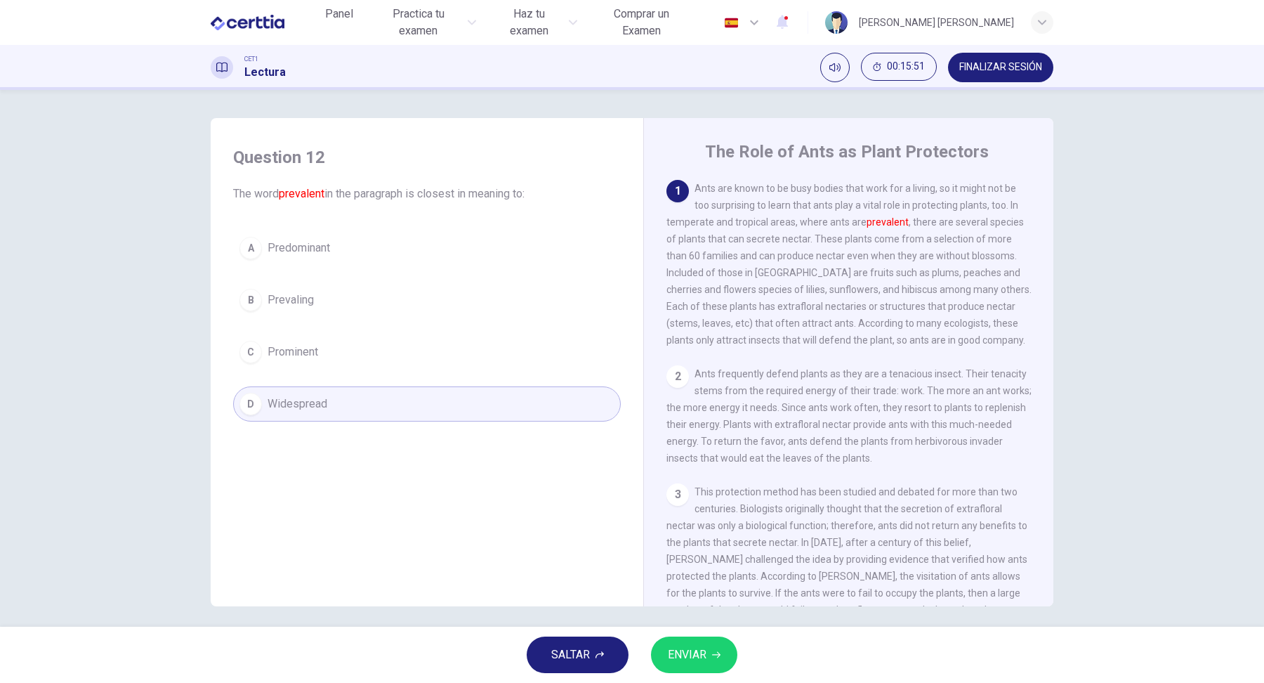
click at [704, 641] on button "ENVIAR" at bounding box center [694, 654] width 86 height 37
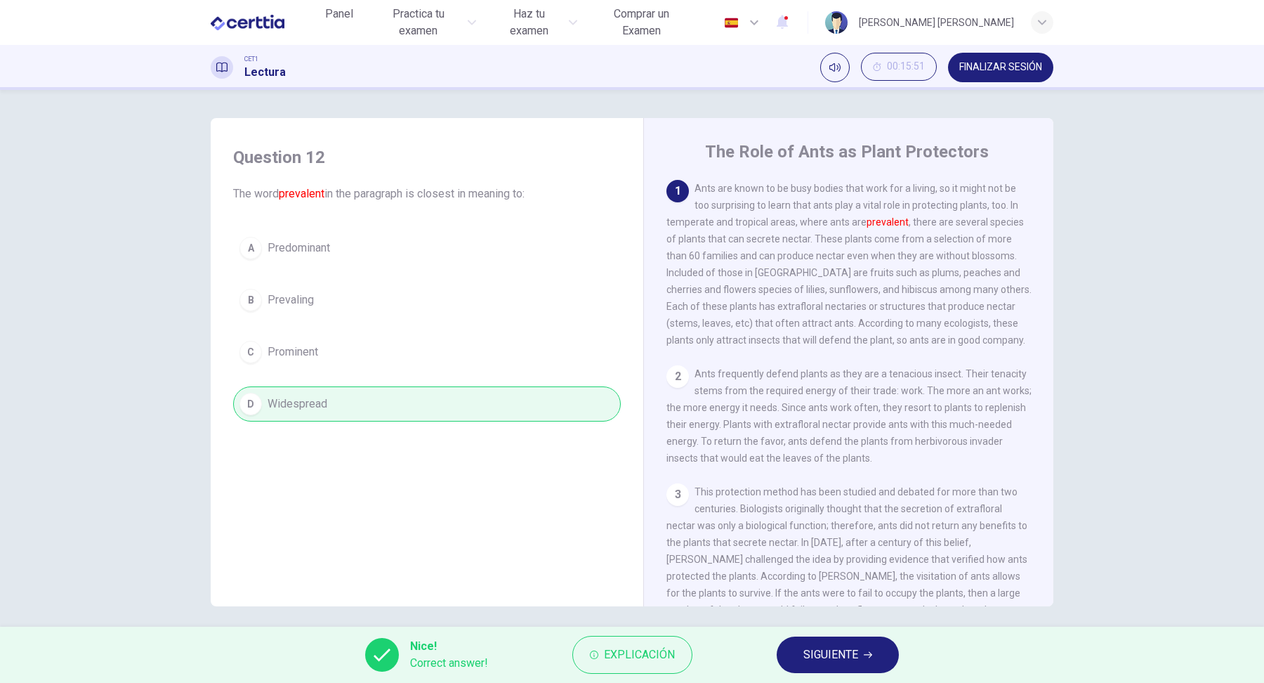
click at [854, 656] on span "SIGUIENTE" at bounding box center [830, 655] width 55 height 20
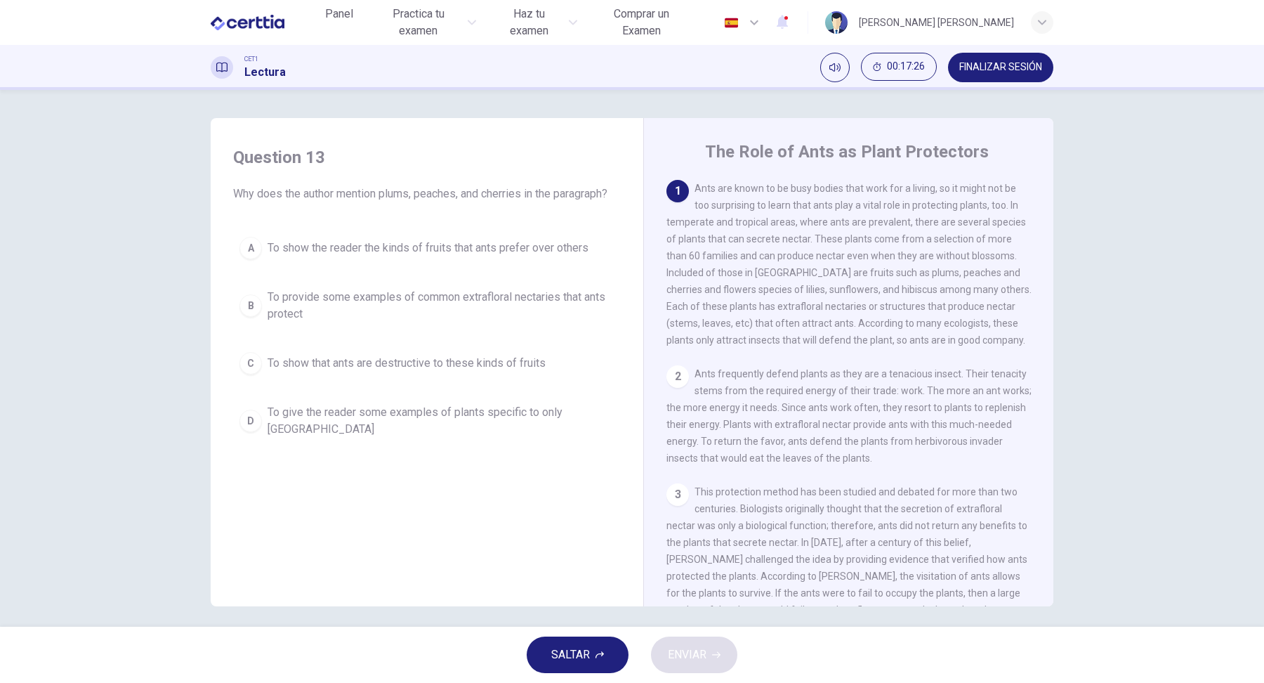
click at [256, 310] on div "B" at bounding box center [250, 305] width 22 height 22
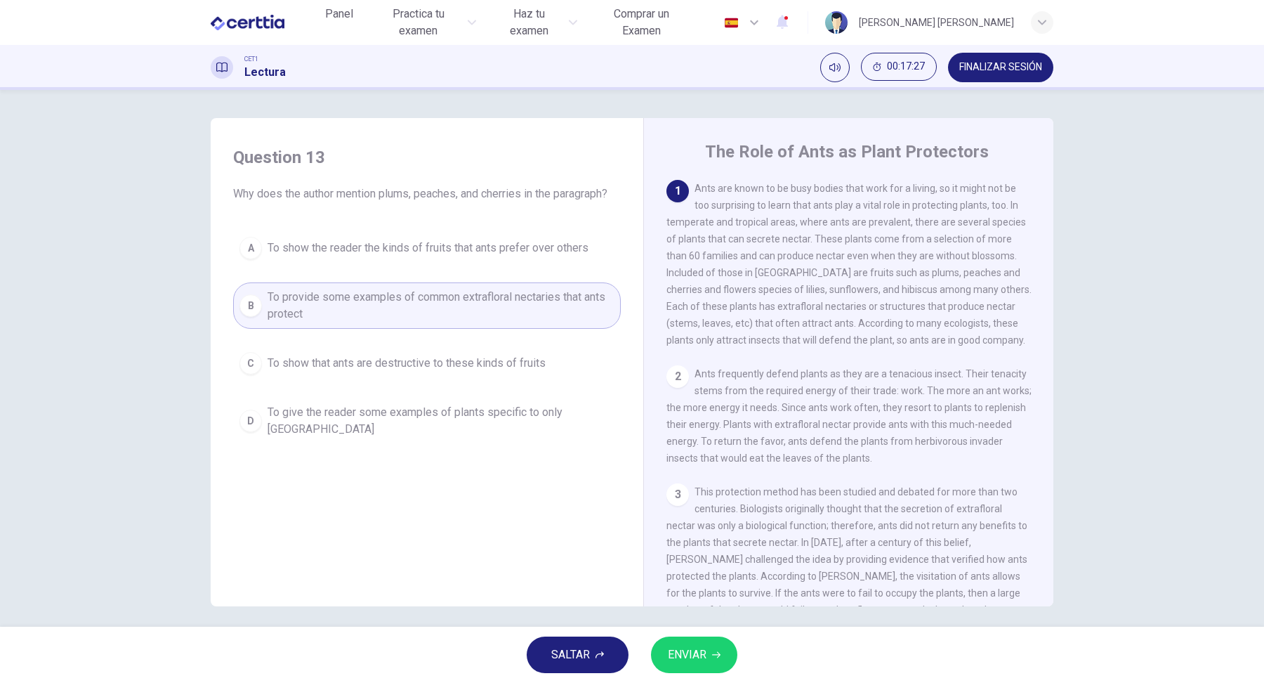
click at [697, 666] on button "ENVIAR" at bounding box center [694, 654] width 86 height 37
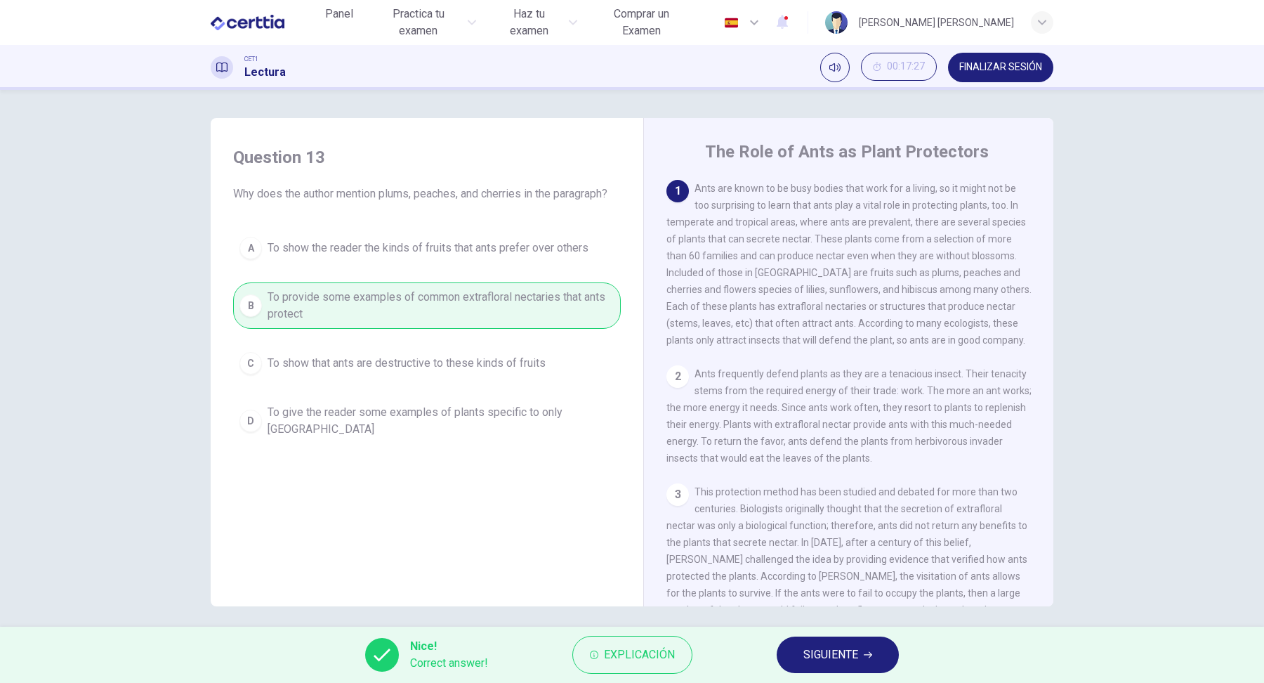
click at [1108, 189] on div "Question 13 Why does the author mention plums, peaches, and cherries in the par…" at bounding box center [632, 358] width 1264 height 537
click at [881, 651] on button "SIGUIENTE" at bounding box center [838, 654] width 122 height 37
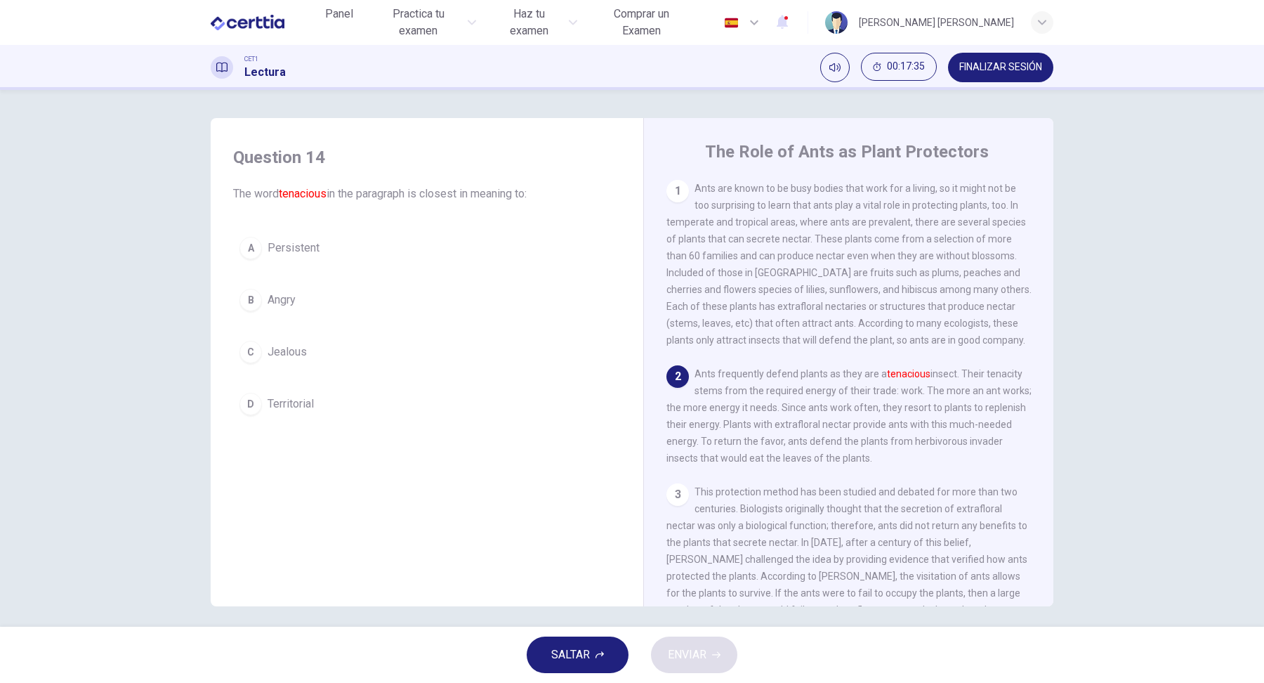
click at [1101, 161] on div "Question 14 The word tenacious in the paragraph is closest in meaning to: A Per…" at bounding box center [632, 358] width 1264 height 537
click at [262, 251] on button "A Persistent" at bounding box center [427, 247] width 388 height 35
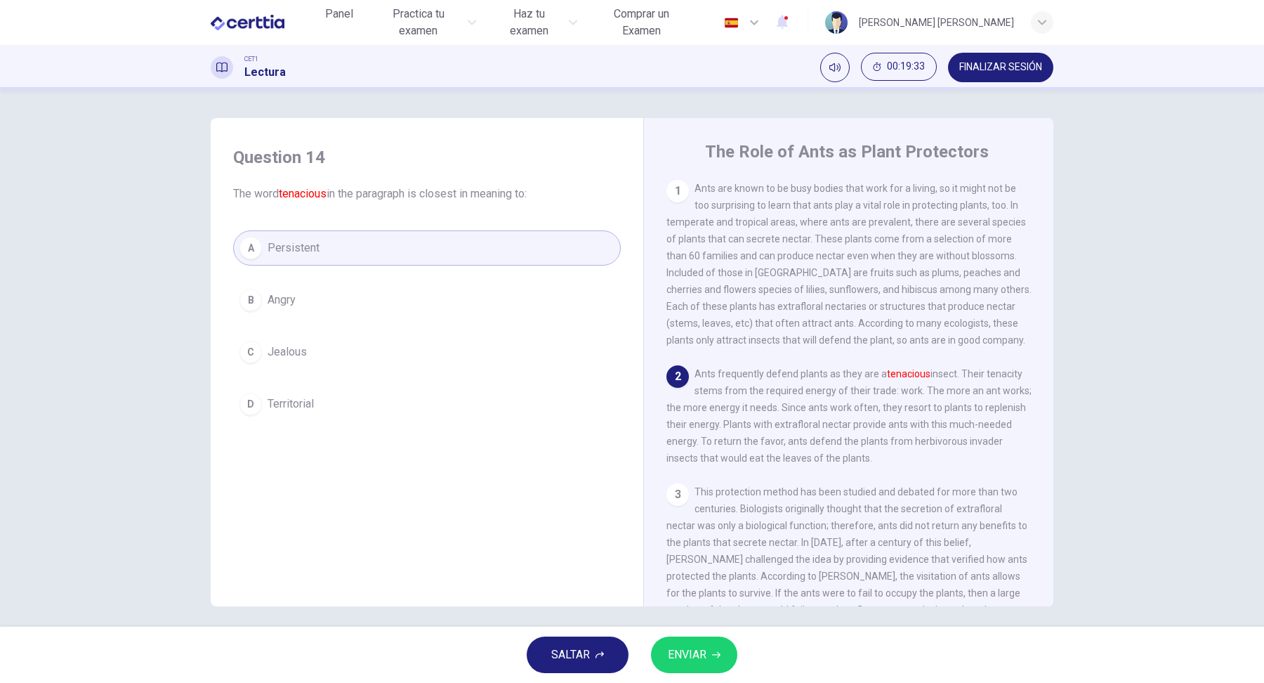
click at [693, 669] on button "ENVIAR" at bounding box center [694, 654] width 86 height 37
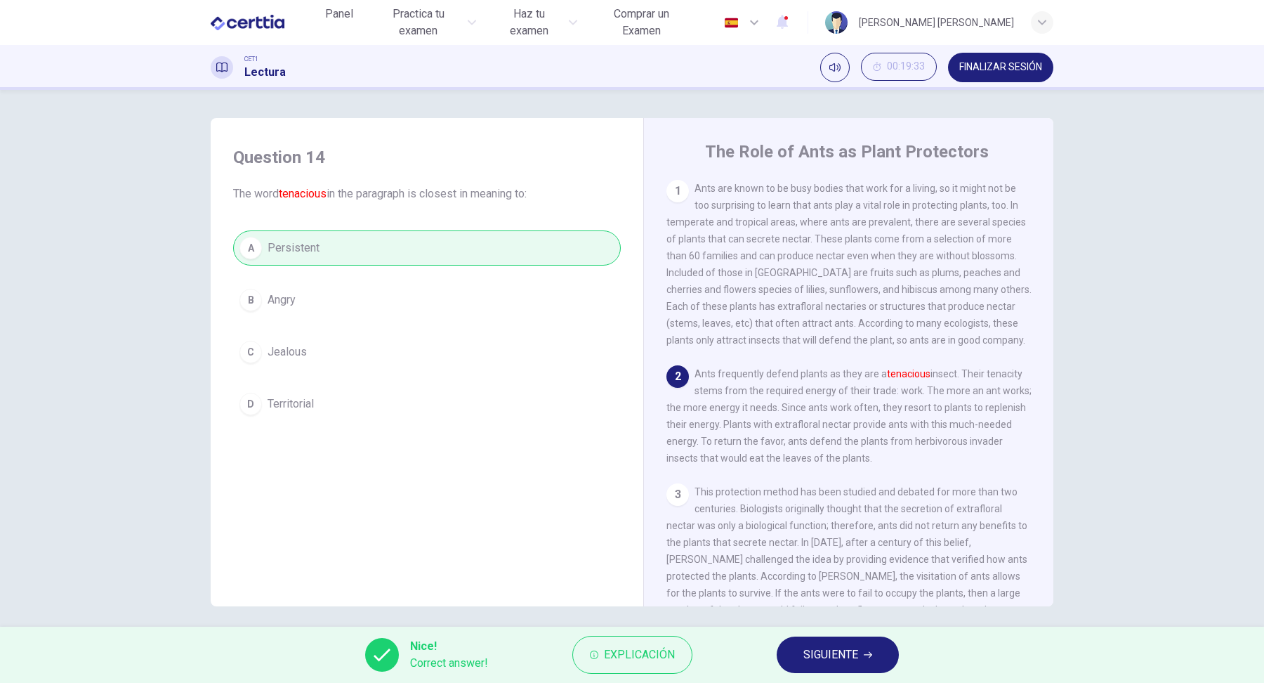
click at [845, 658] on span "SIGUIENTE" at bounding box center [830, 655] width 55 height 20
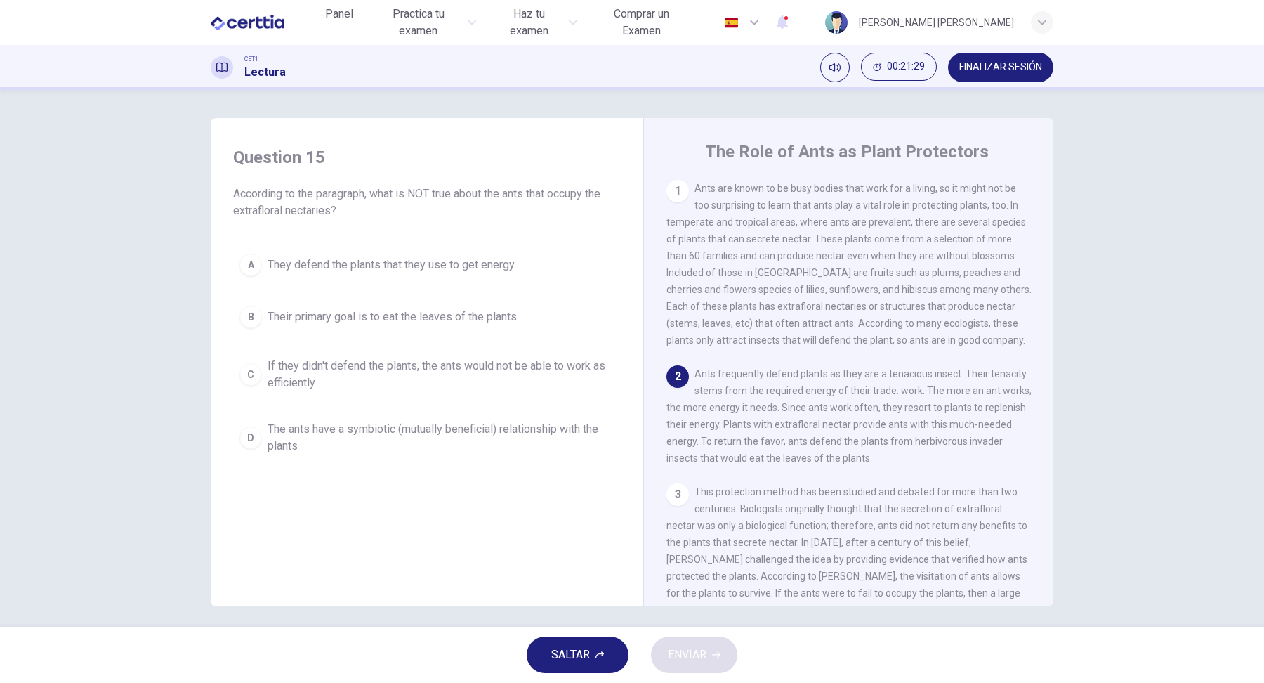
click at [245, 322] on div "B" at bounding box center [250, 317] width 22 height 22
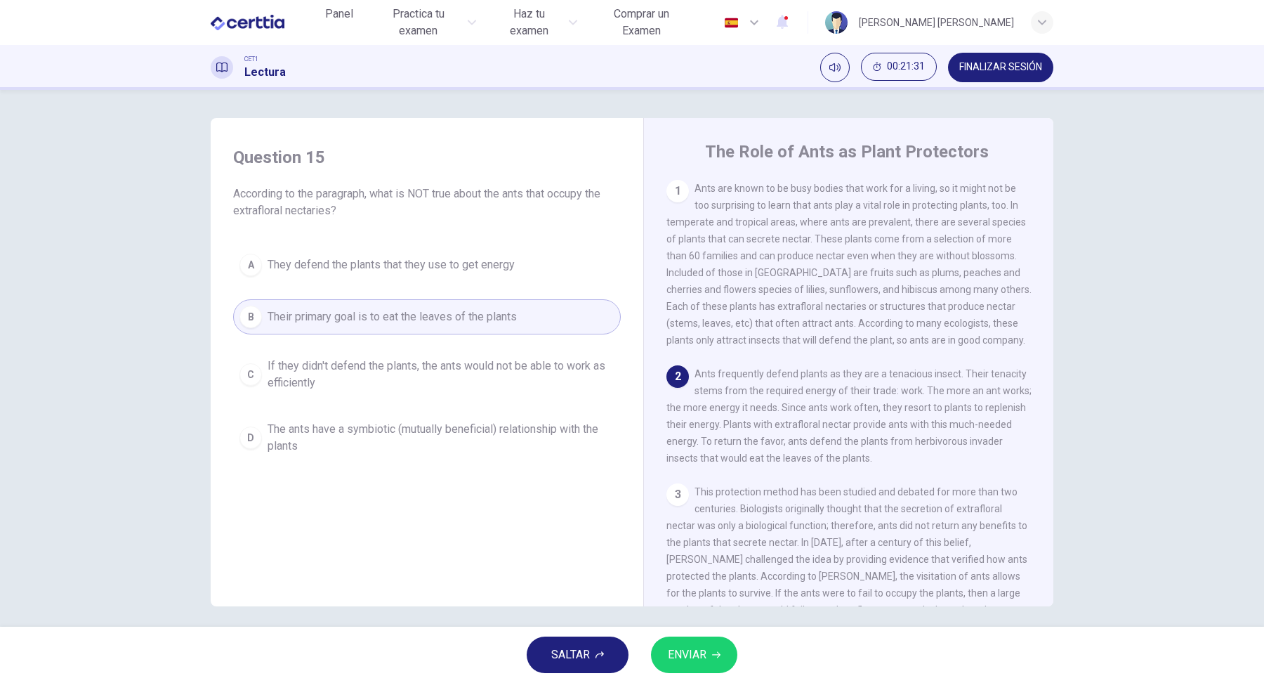
click at [697, 655] on span "ENVIAR" at bounding box center [687, 655] width 39 height 20
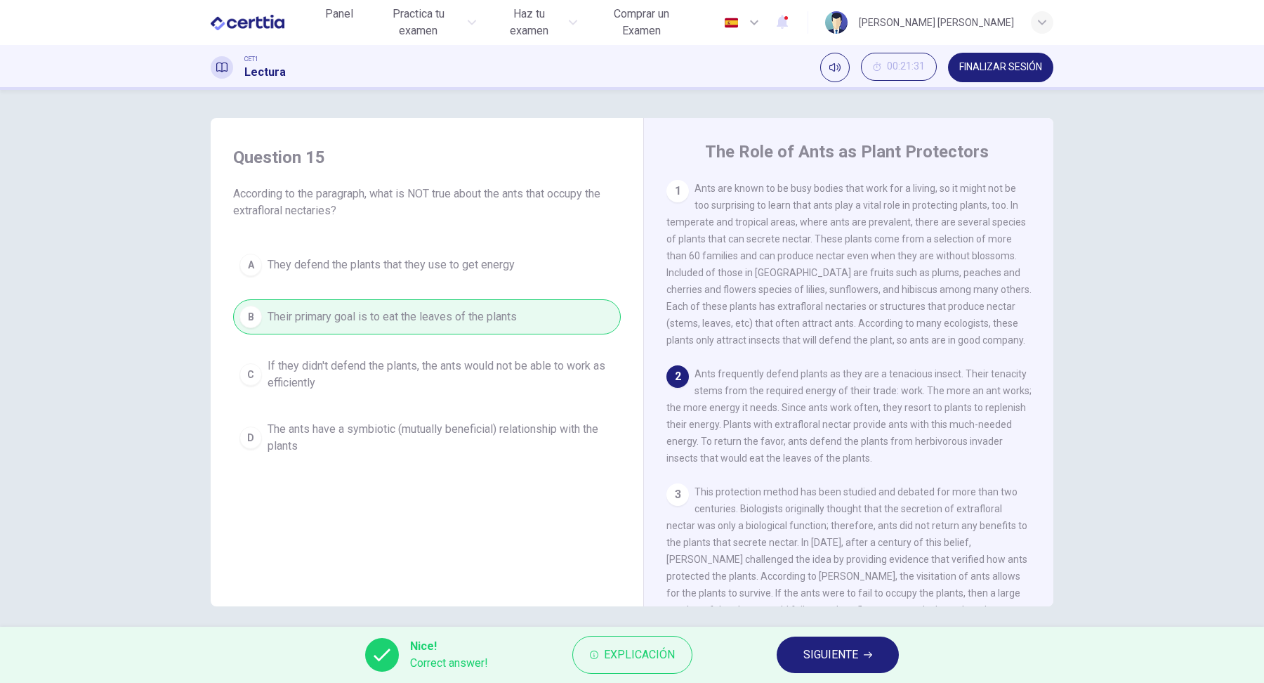
click at [837, 662] on span "SIGUIENTE" at bounding box center [830, 655] width 55 height 20
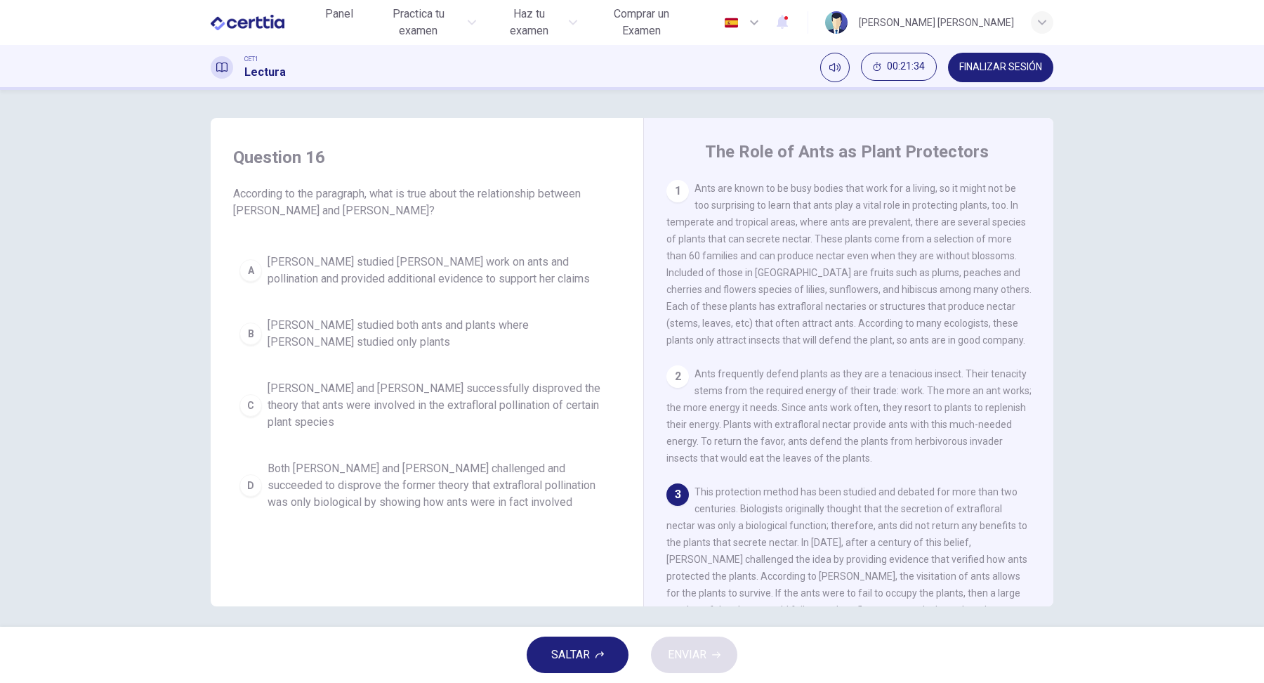
click at [885, 394] on span "Ants frequently defend plants as they are a tenacious insect. Their tenacity st…" at bounding box center [849, 416] width 365 height 96
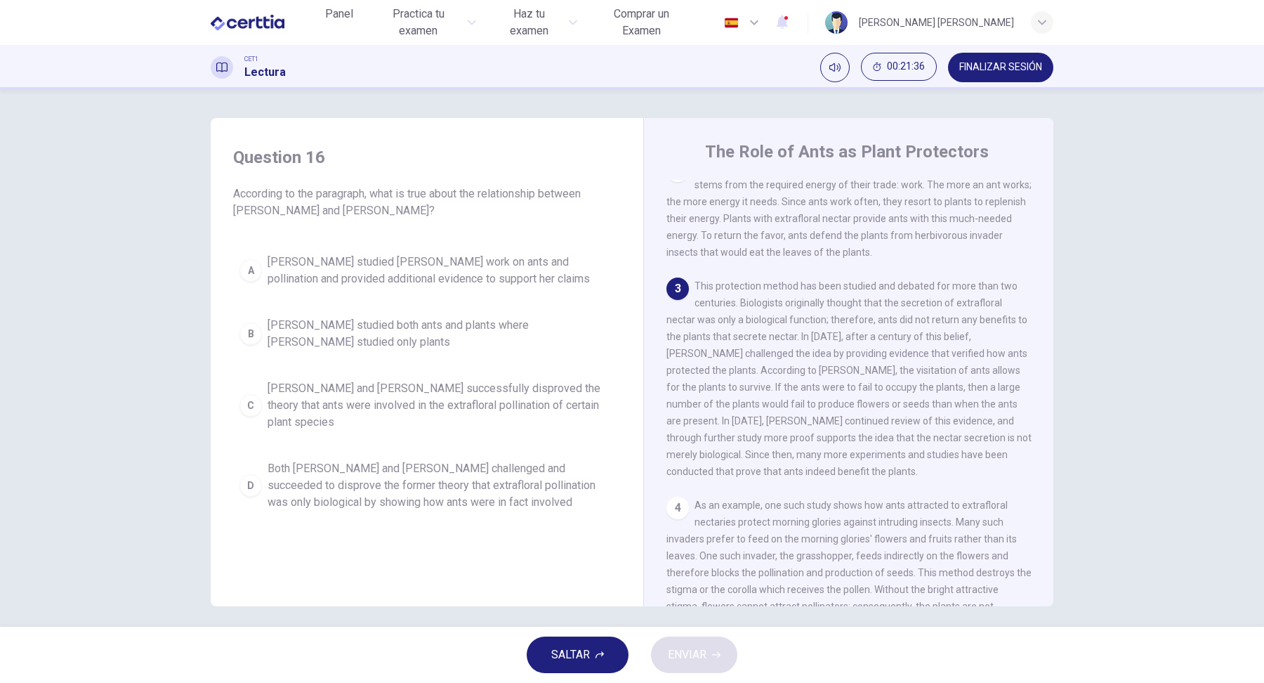
scroll to position [211, 0]
click at [249, 268] on div "A" at bounding box center [250, 270] width 22 height 22
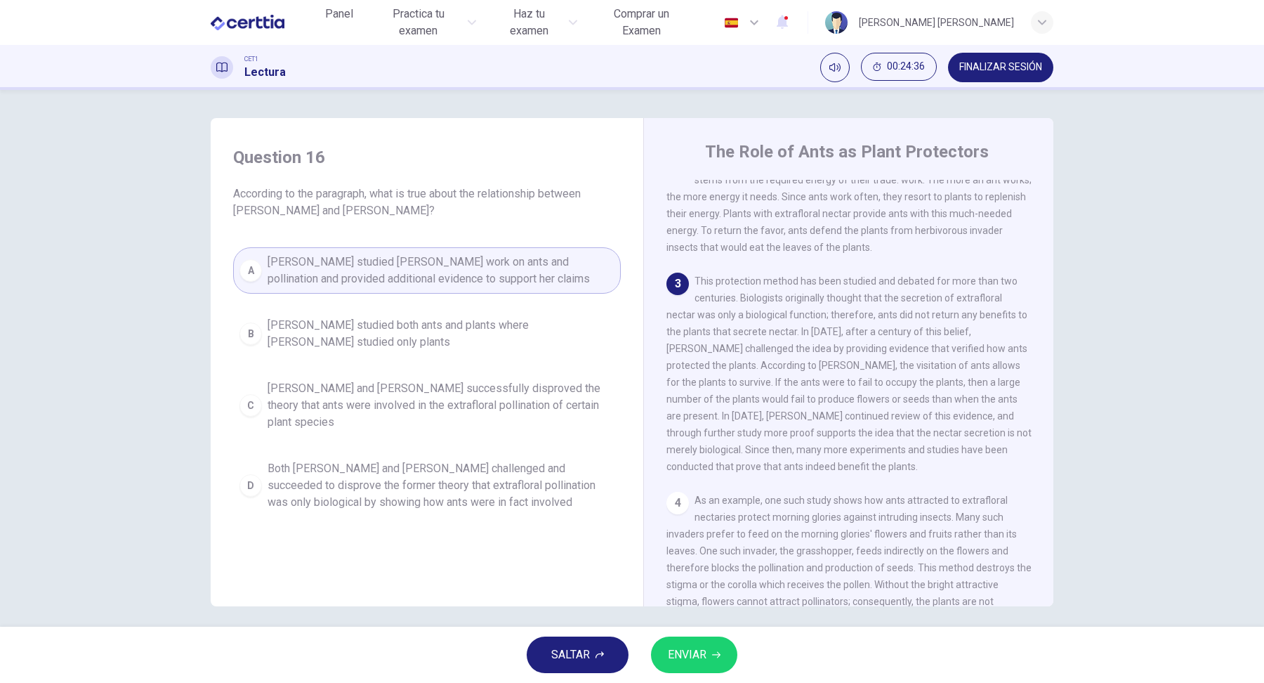
click at [728, 661] on button "ENVIAR" at bounding box center [694, 654] width 86 height 37
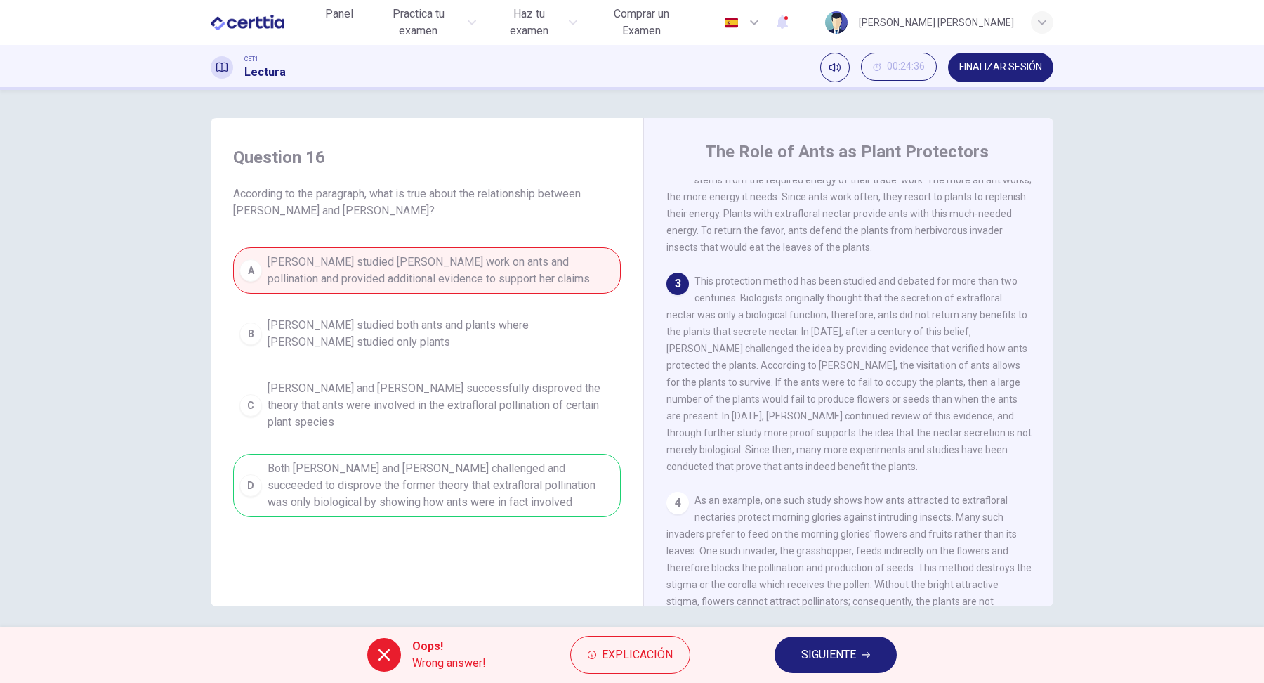
click at [1085, 192] on div "Question 16 According to the paragraph, what is true about the relationship bet…" at bounding box center [632, 358] width 1264 height 537
click at [859, 659] on button "SIGUIENTE" at bounding box center [836, 654] width 122 height 37
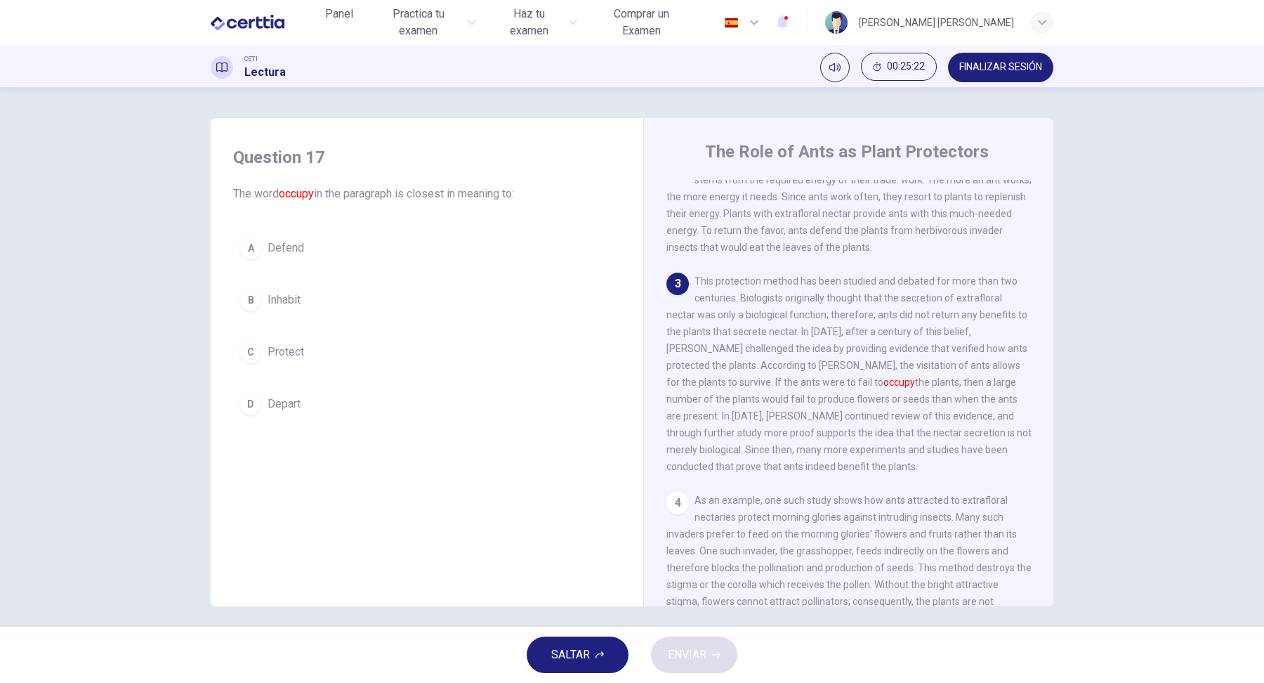
click at [256, 353] on div "C" at bounding box center [250, 352] width 22 height 22
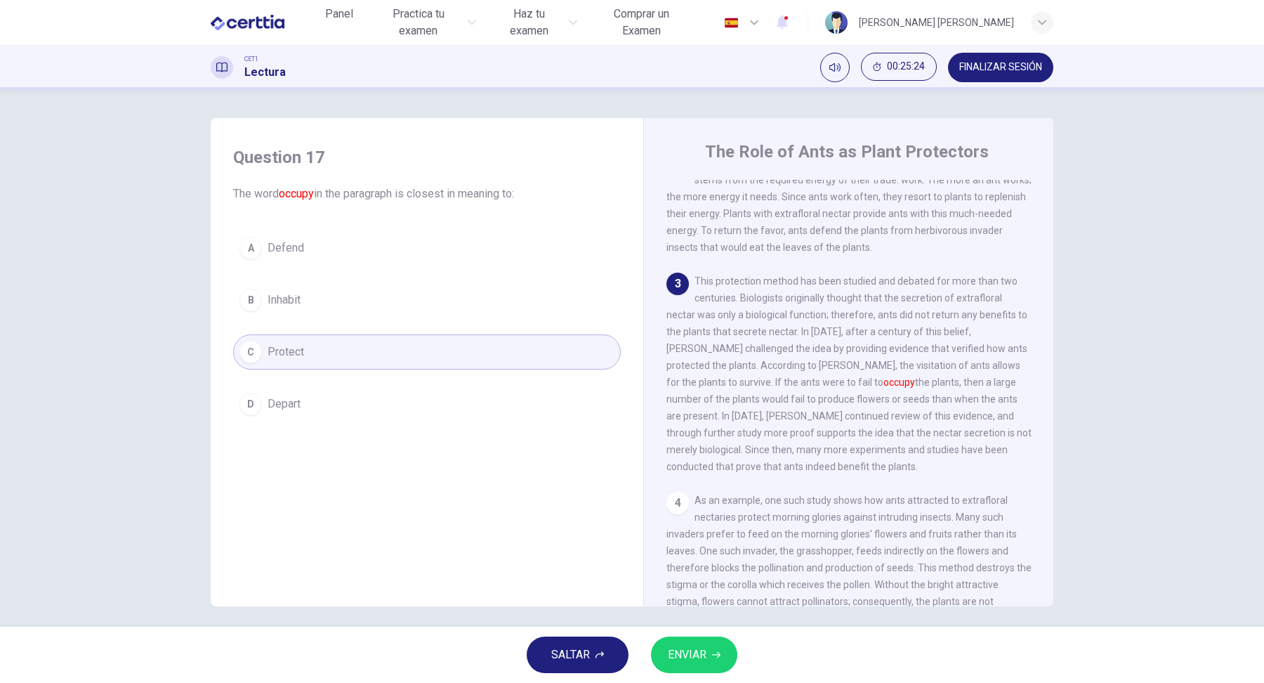
click at [721, 651] on button "ENVIAR" at bounding box center [694, 654] width 86 height 37
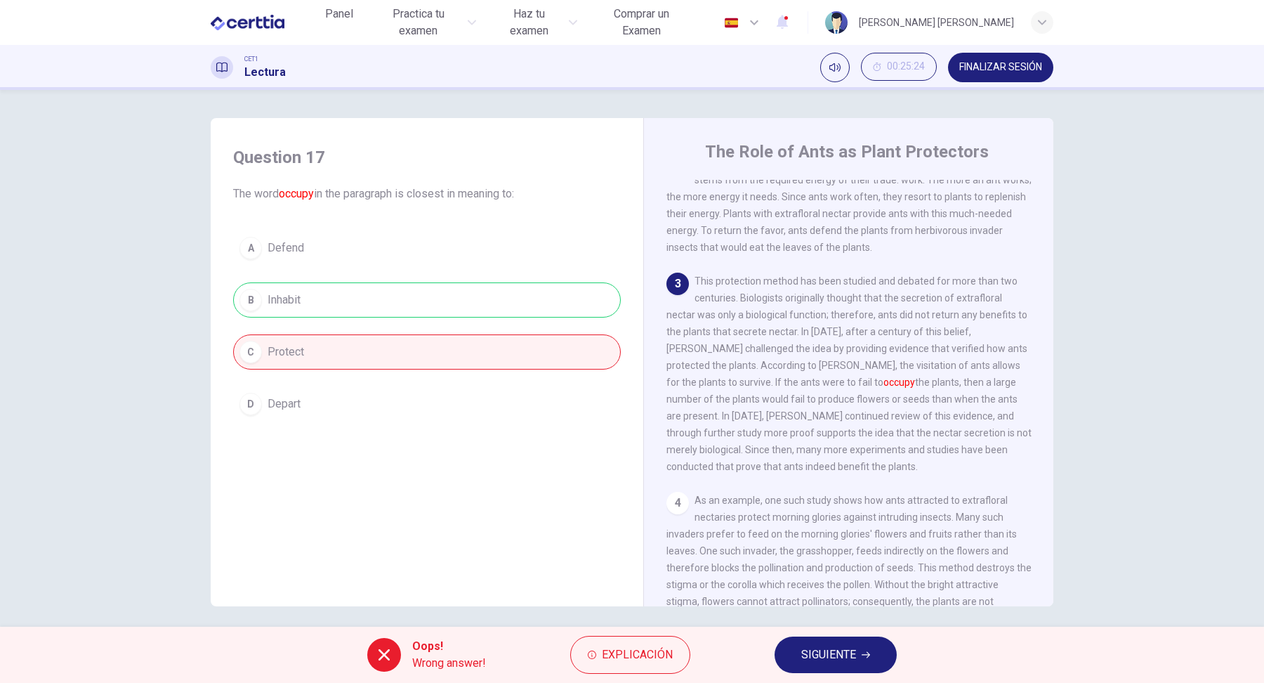
click at [834, 675] on div "Oops! Wrong answer! Explicación SIGUIENTE" at bounding box center [632, 654] width 1264 height 56
click at [842, 645] on span "SIGUIENTE" at bounding box center [828, 655] width 55 height 20
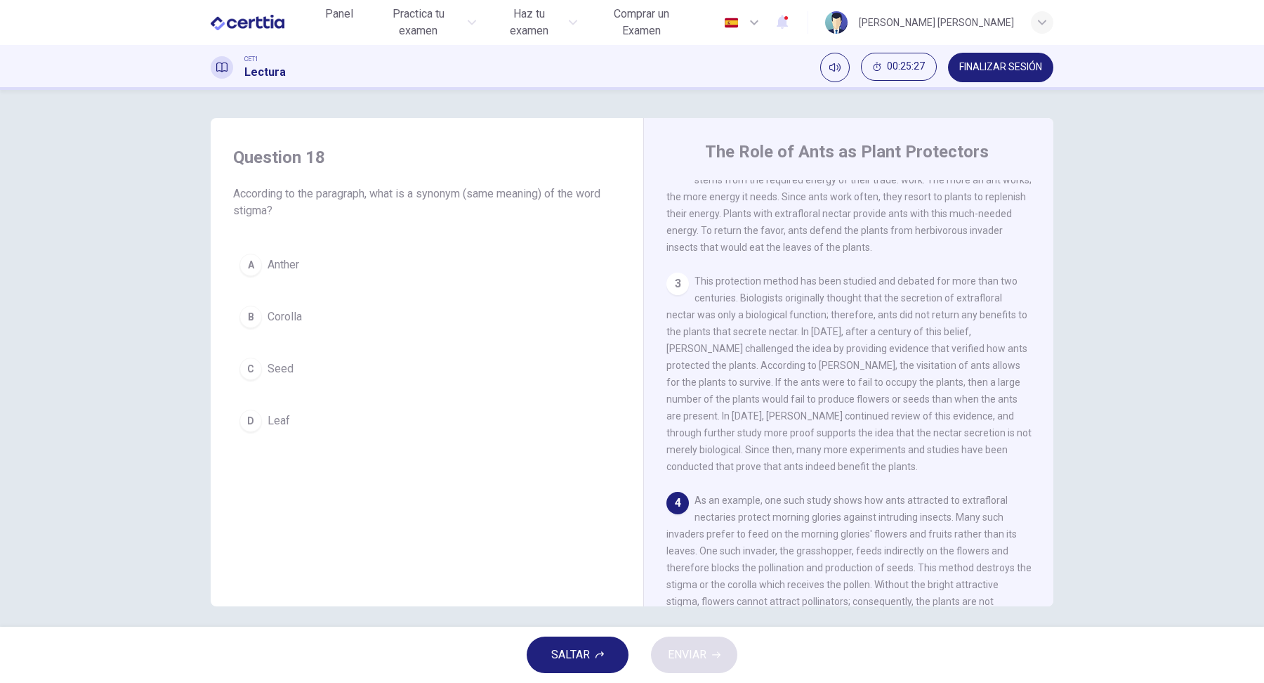
click at [877, 471] on div "3 This protection method has been studied and debated for more than two centuri…" at bounding box center [849, 374] width 365 height 202
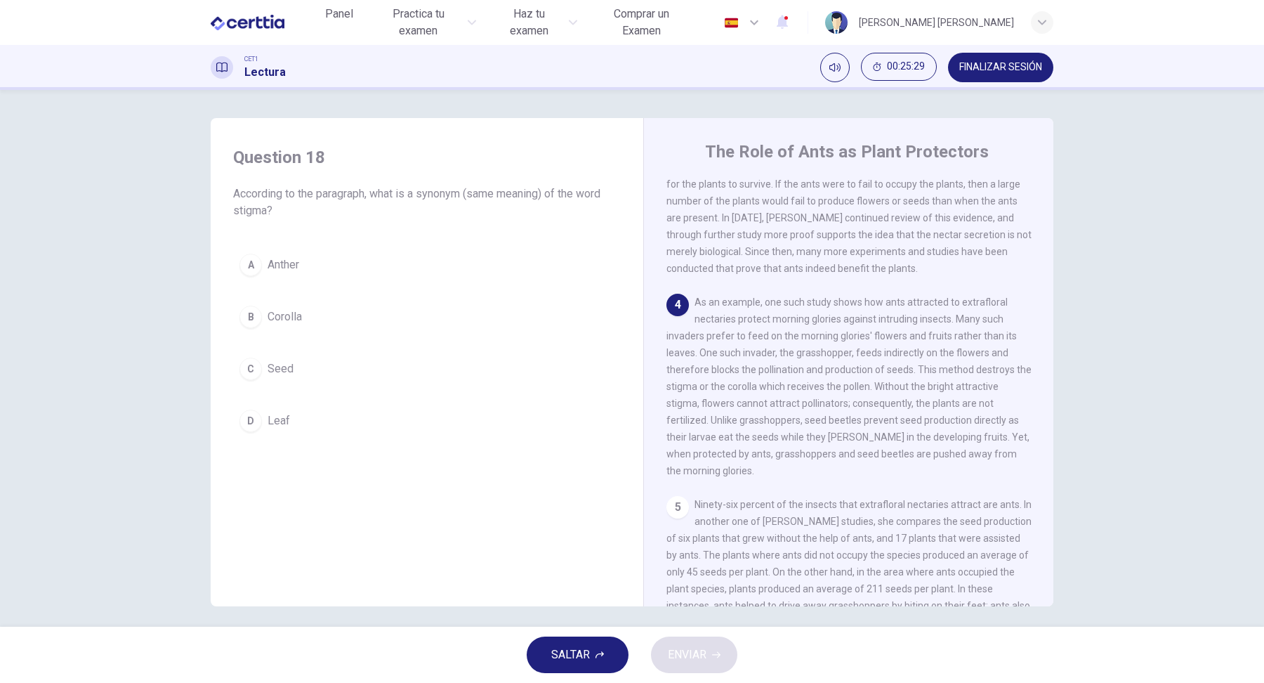
scroll to position [421, 0]
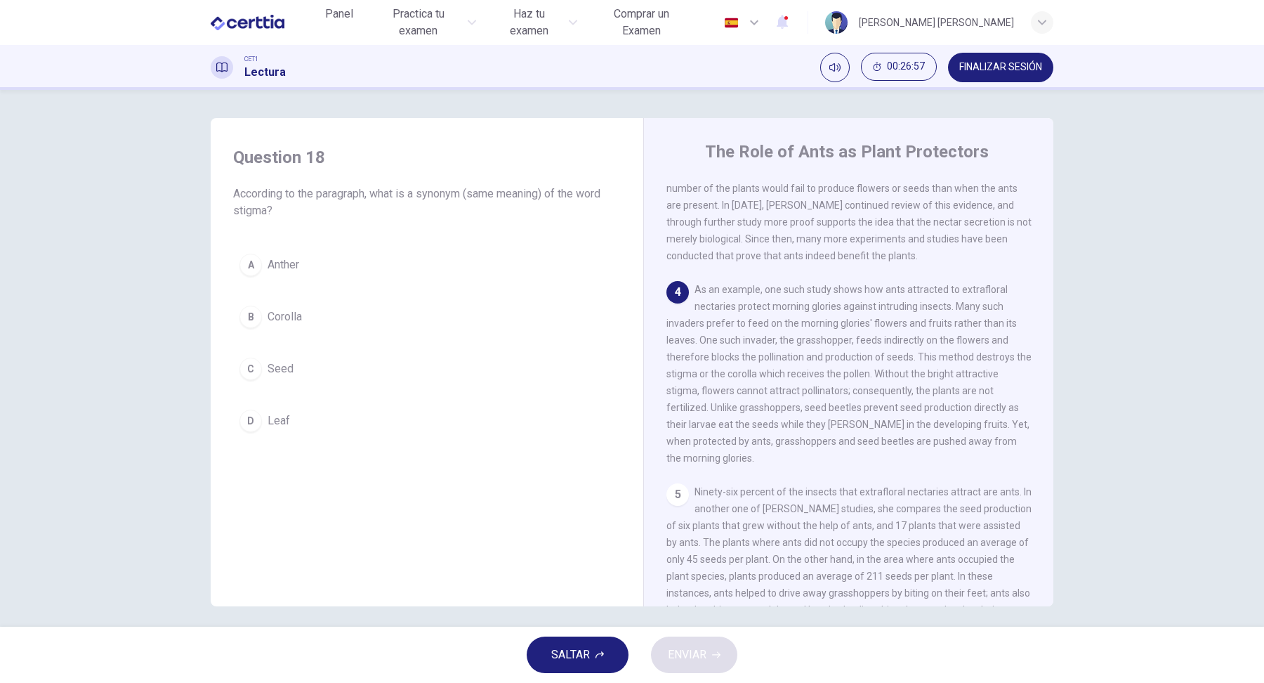
click at [269, 311] on span "Corolla" at bounding box center [285, 316] width 34 height 17
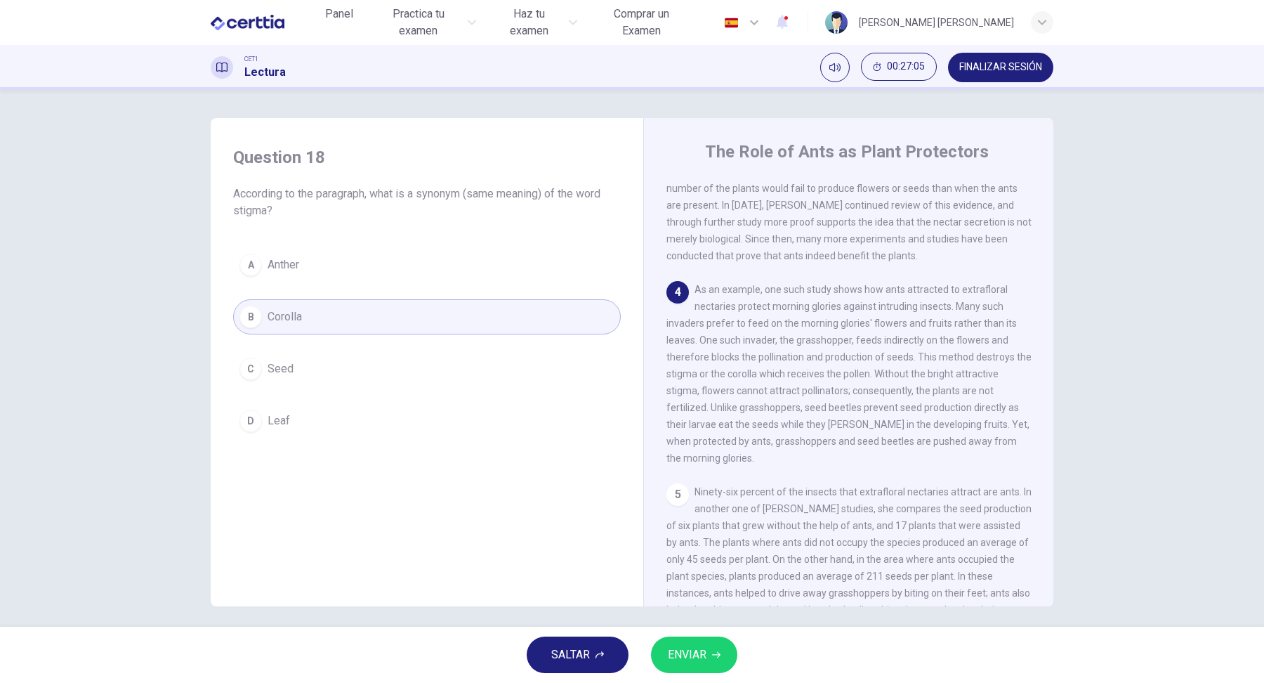
click at [693, 652] on span "ENVIAR" at bounding box center [687, 655] width 39 height 20
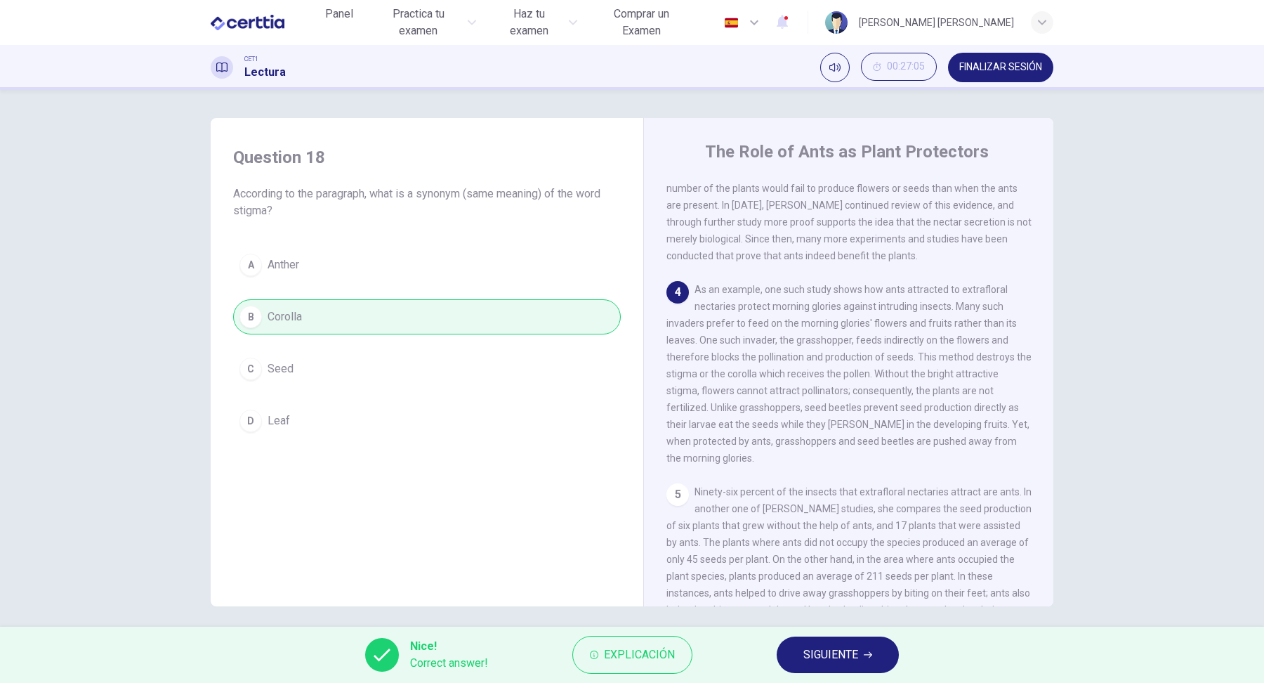
click at [846, 651] on span "SIGUIENTE" at bounding box center [830, 655] width 55 height 20
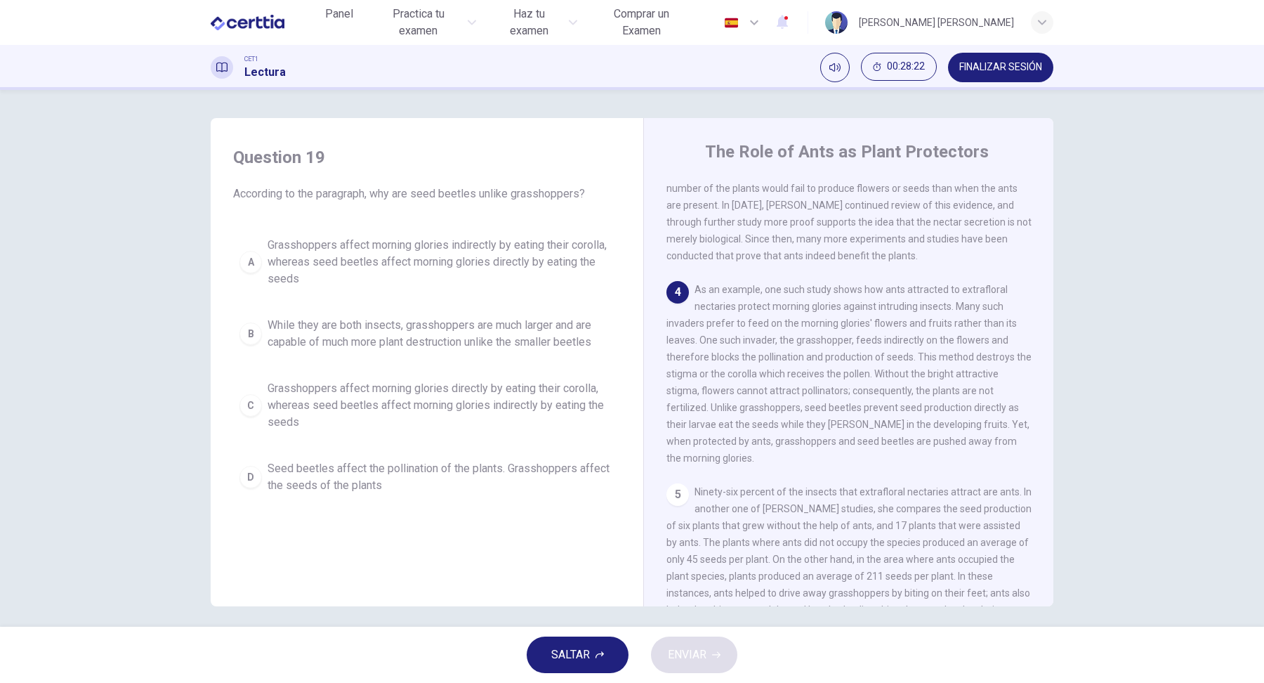
click at [308, 496] on button "D Seed beetles affect the pollination of the plants. Grasshoppers affect the se…" at bounding box center [427, 477] width 388 height 46
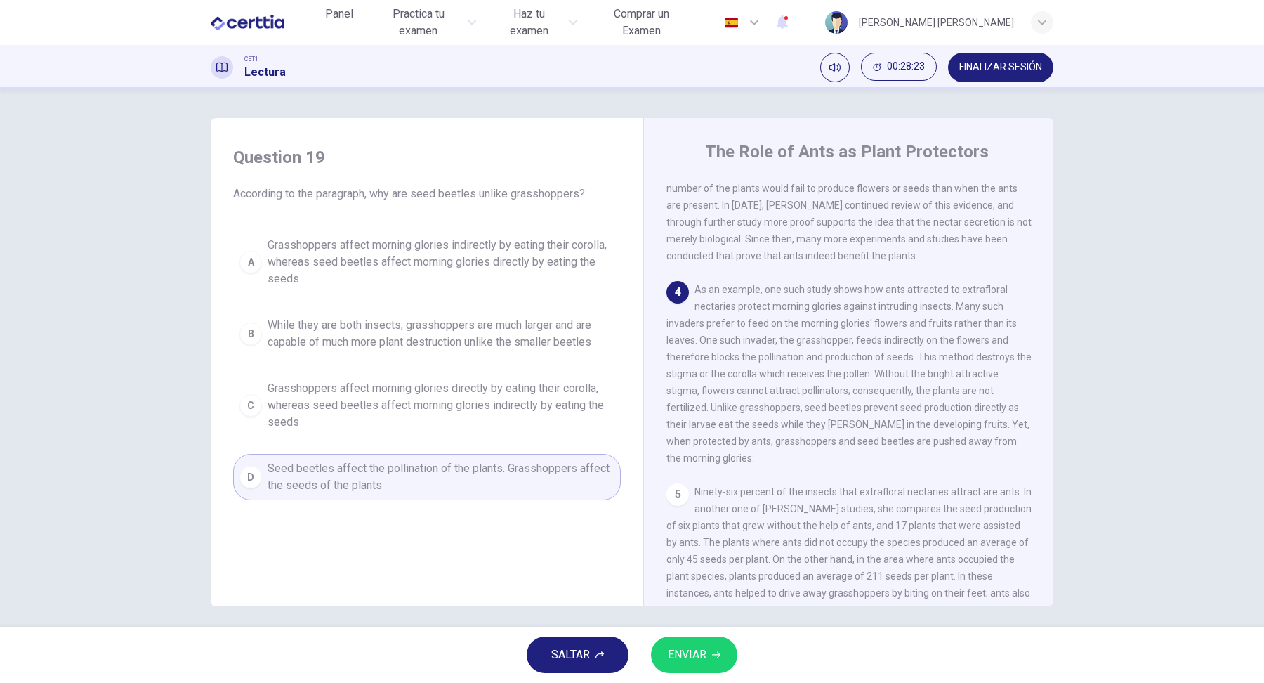
click at [715, 659] on button "ENVIAR" at bounding box center [694, 654] width 86 height 37
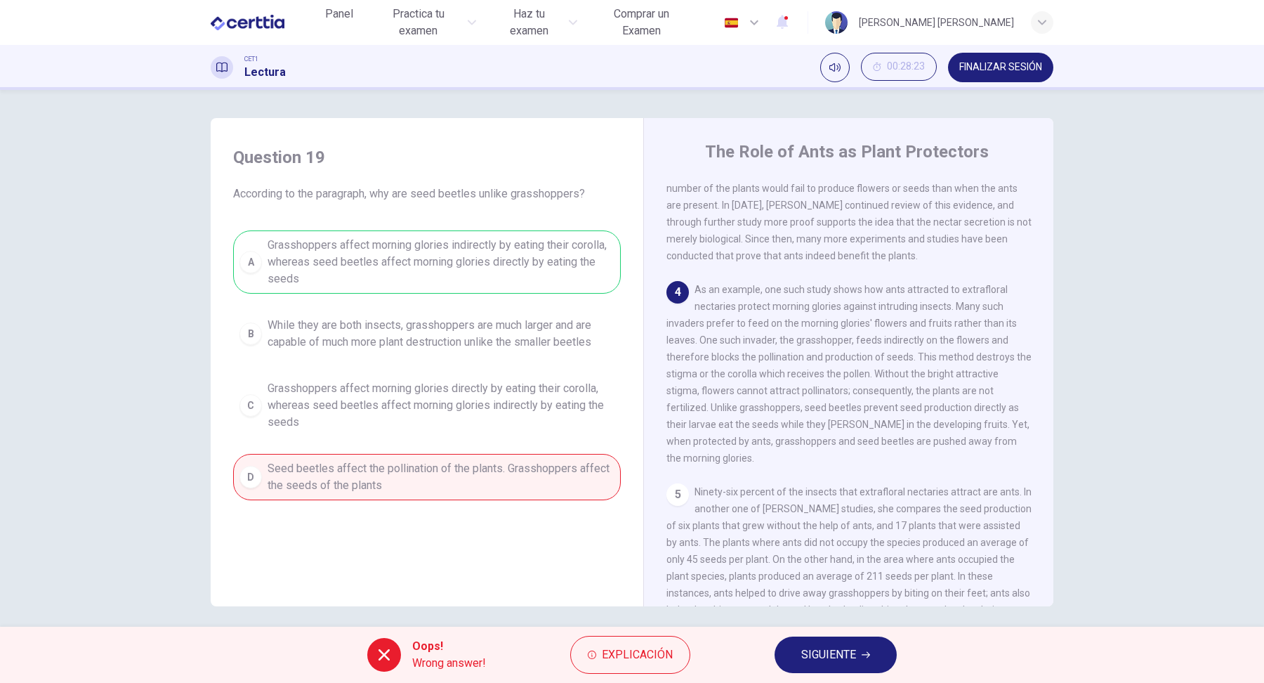
click at [870, 660] on button "SIGUIENTE" at bounding box center [836, 654] width 122 height 37
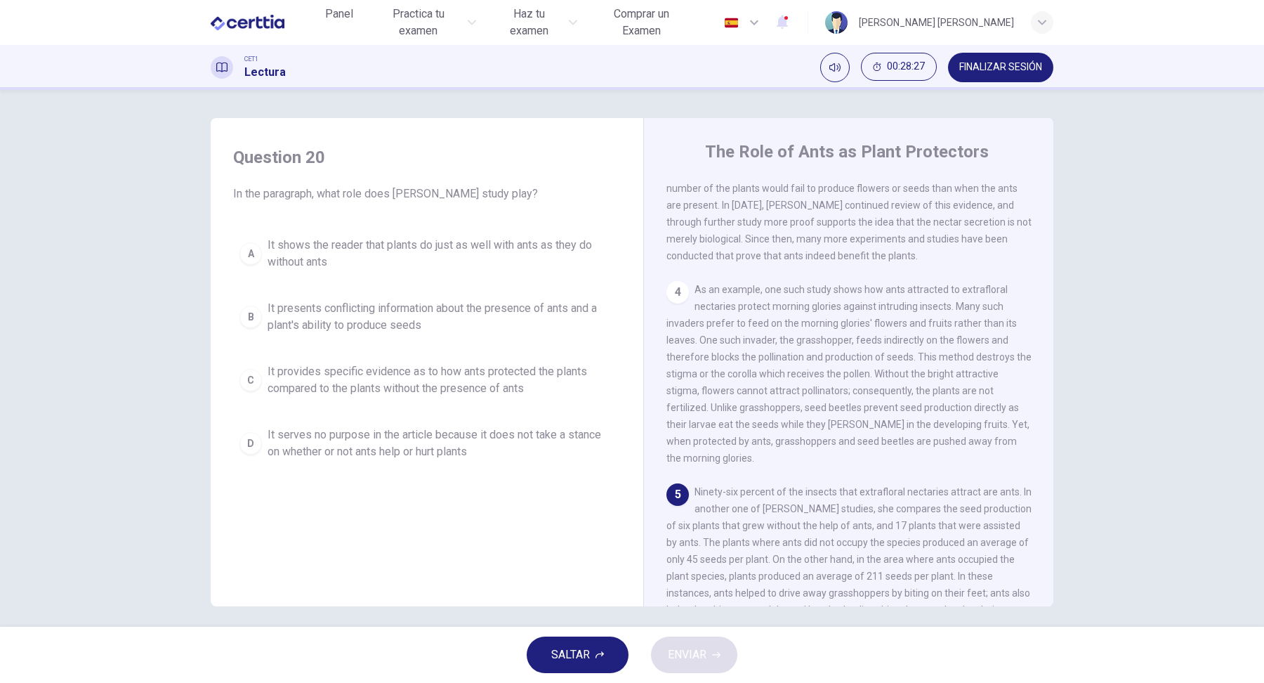
click at [992, 534] on div "5 Ninety-six percent of the insects that extrafloral nectaries attract are ants…" at bounding box center [849, 559] width 365 height 152
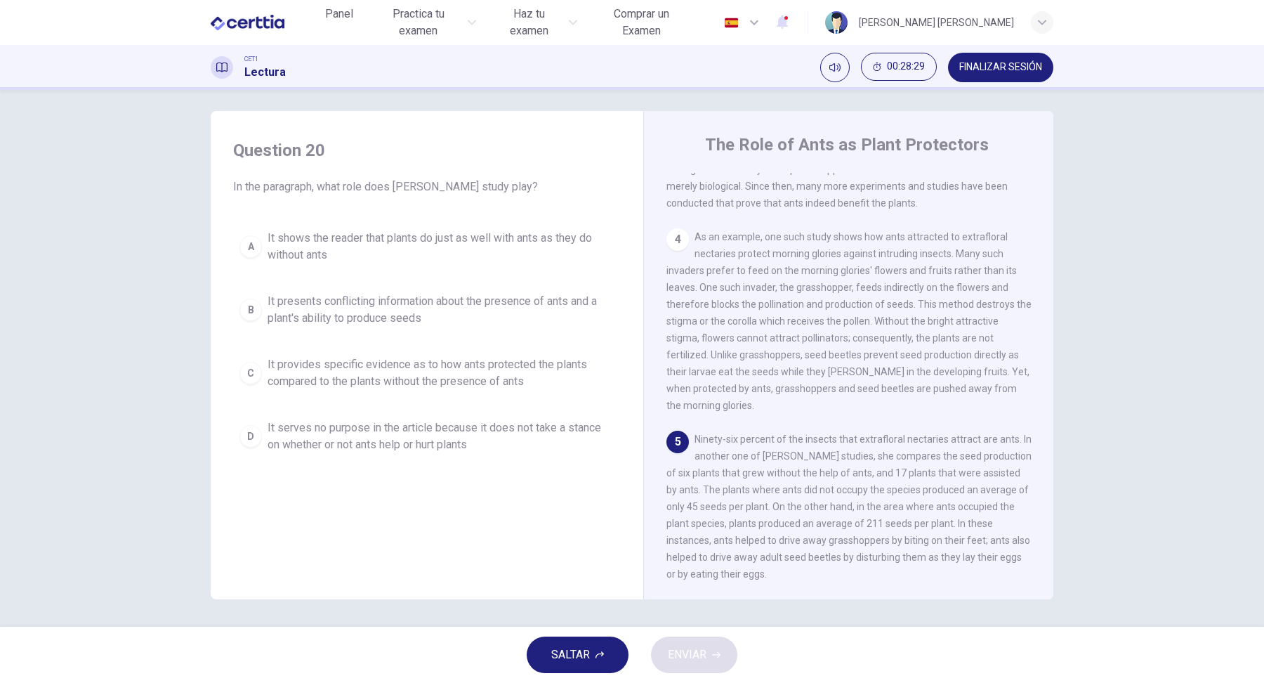
scroll to position [7, 0]
click at [265, 360] on button "C It provides specific evidence as to how ants protected the plants compared to…" at bounding box center [427, 373] width 388 height 46
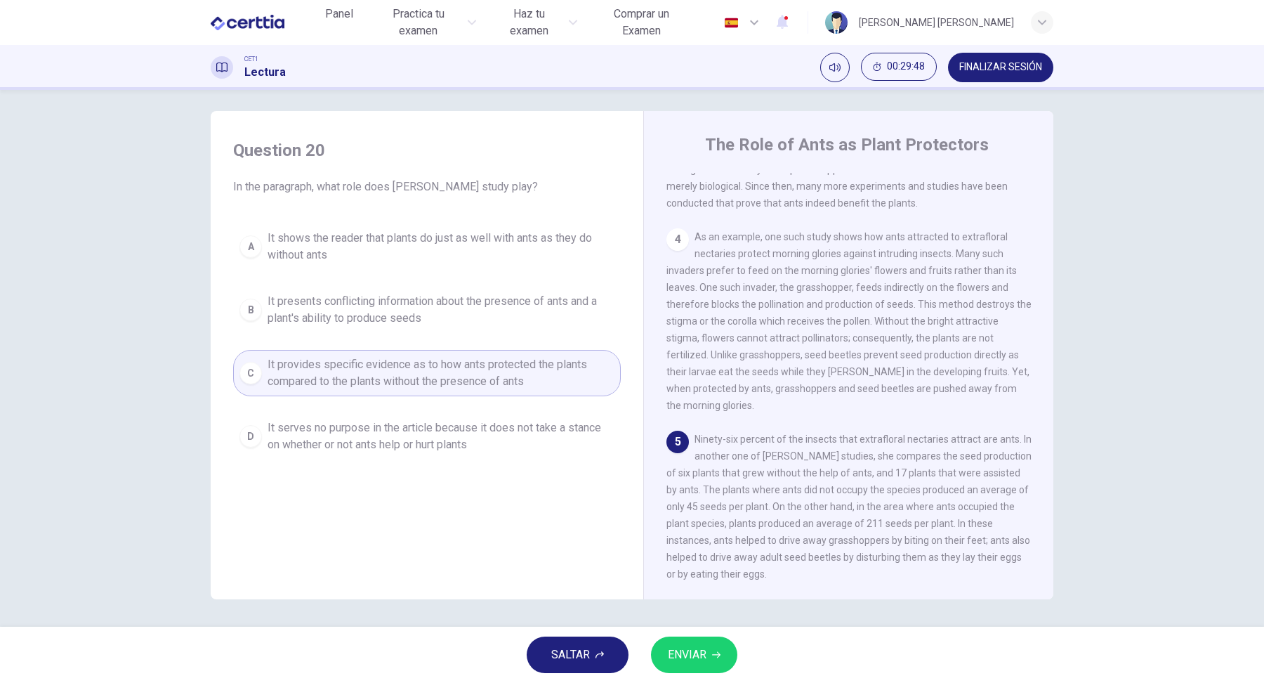
click at [690, 656] on span "ENVIAR" at bounding box center [687, 655] width 39 height 20
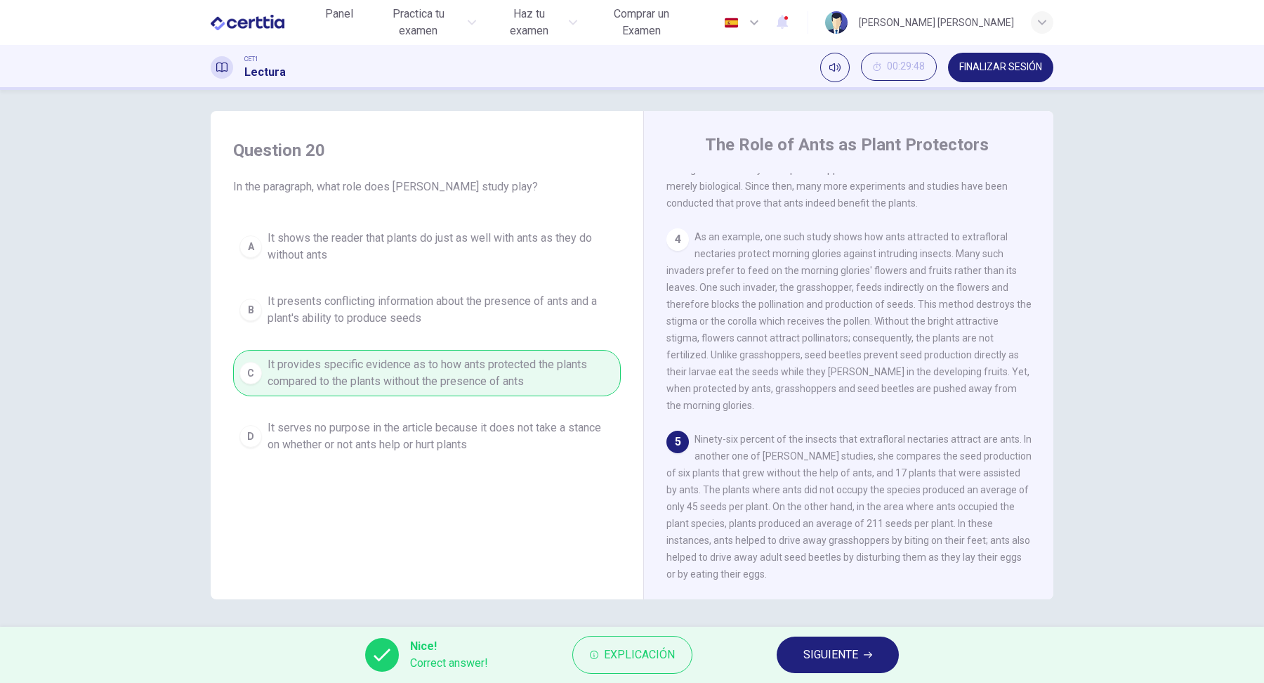
click at [853, 652] on span "SIGUIENTE" at bounding box center [830, 655] width 55 height 20
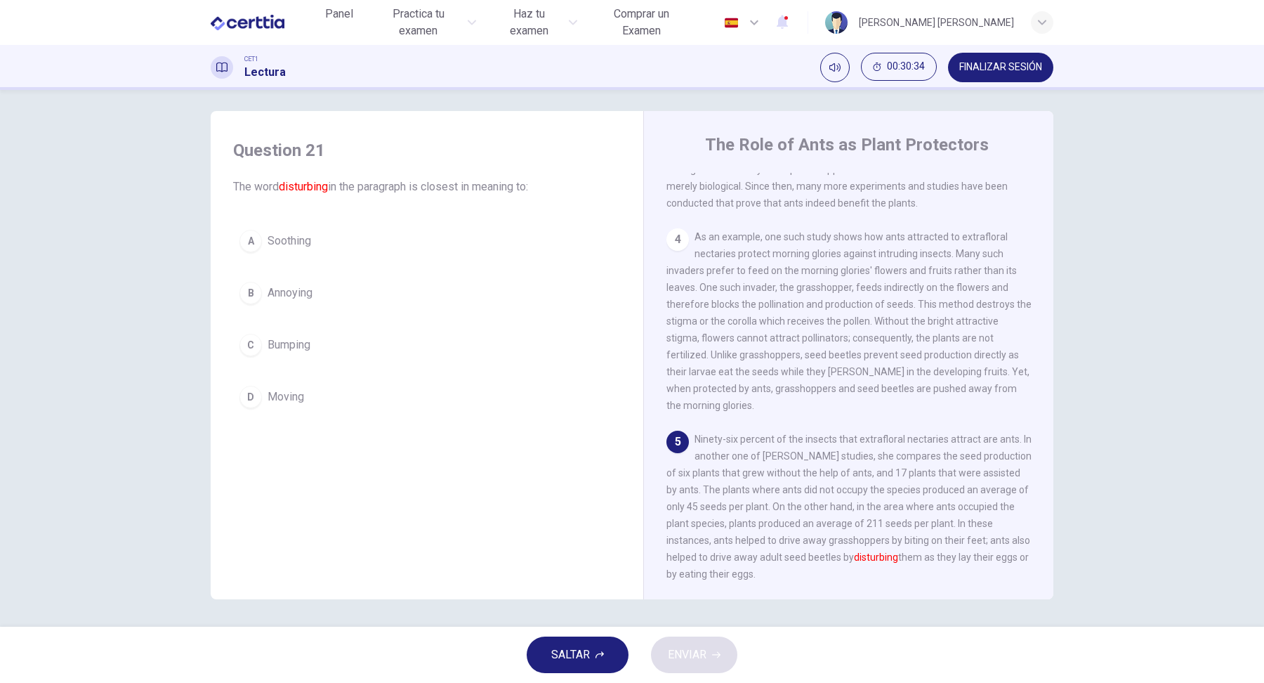
click at [289, 281] on button "B Annoying" at bounding box center [427, 292] width 388 height 35
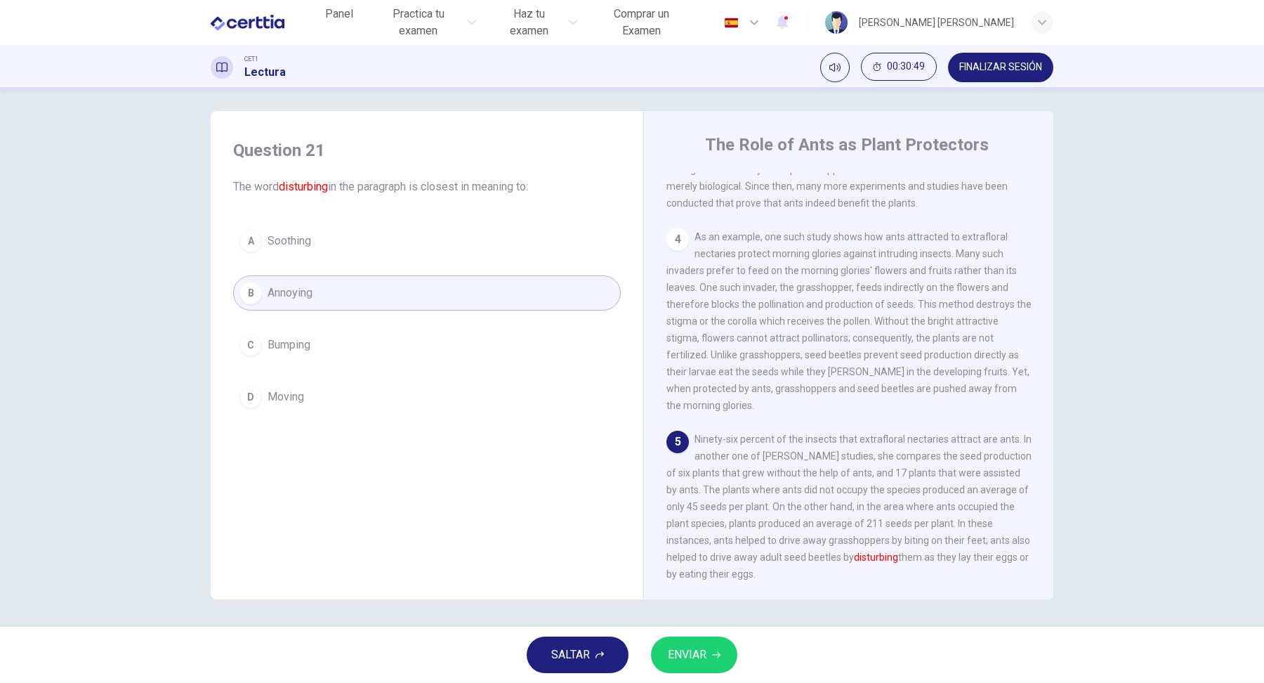
click at [702, 643] on button "ENVIAR" at bounding box center [694, 654] width 86 height 37
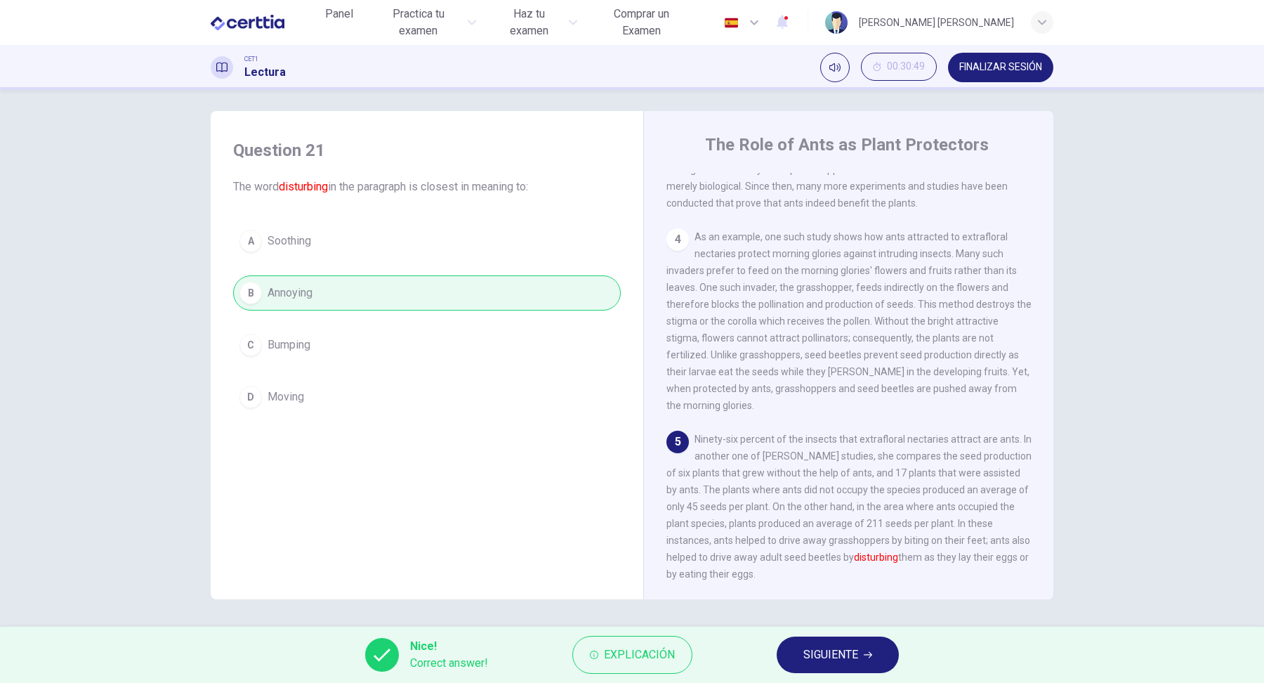
click at [1003, 67] on span "FINALIZAR SESIÓN" at bounding box center [1000, 67] width 83 height 11
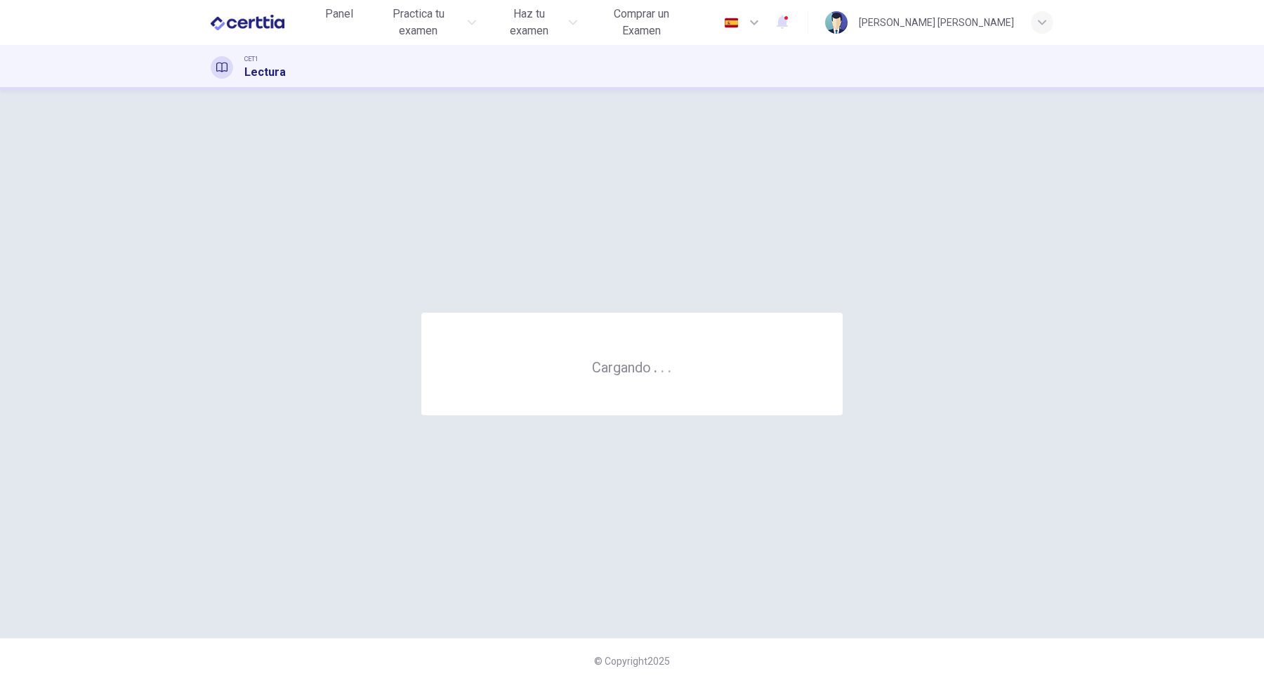
scroll to position [0, 0]
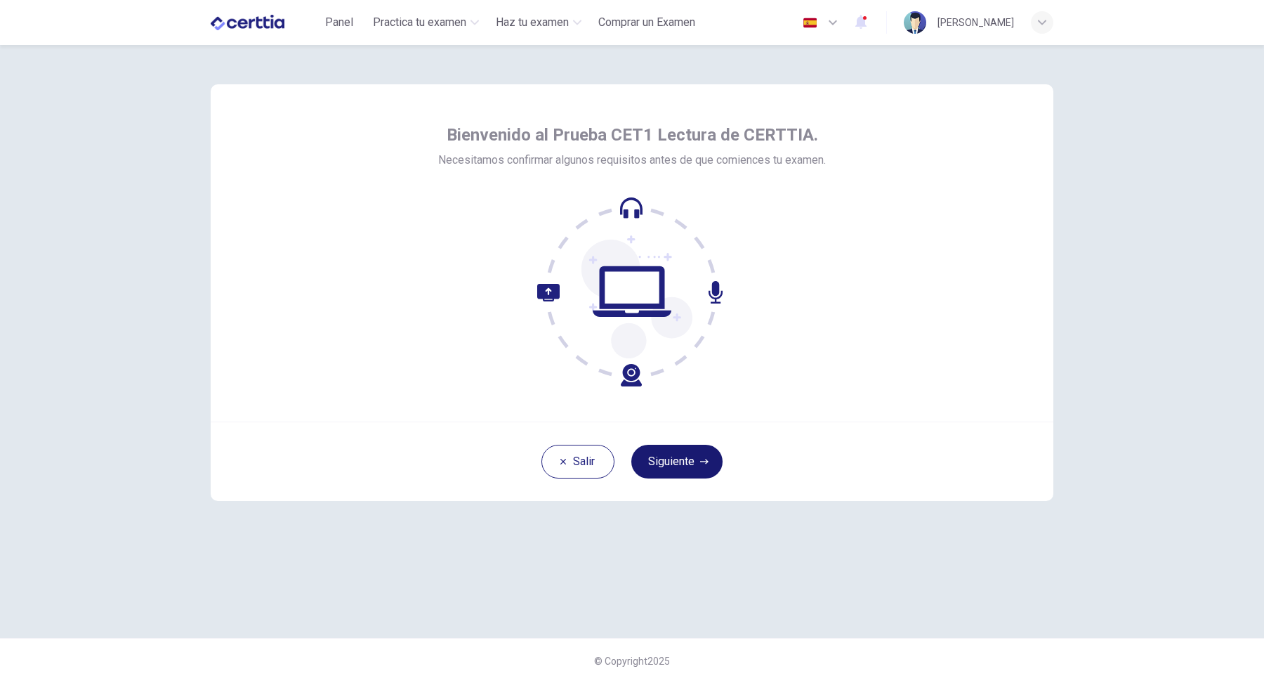
click at [671, 449] on button "Siguiente" at bounding box center [676, 462] width 91 height 34
click at [651, 451] on button "Siguiente" at bounding box center [676, 462] width 91 height 34
click at [671, 459] on button "Siguiente" at bounding box center [676, 462] width 91 height 34
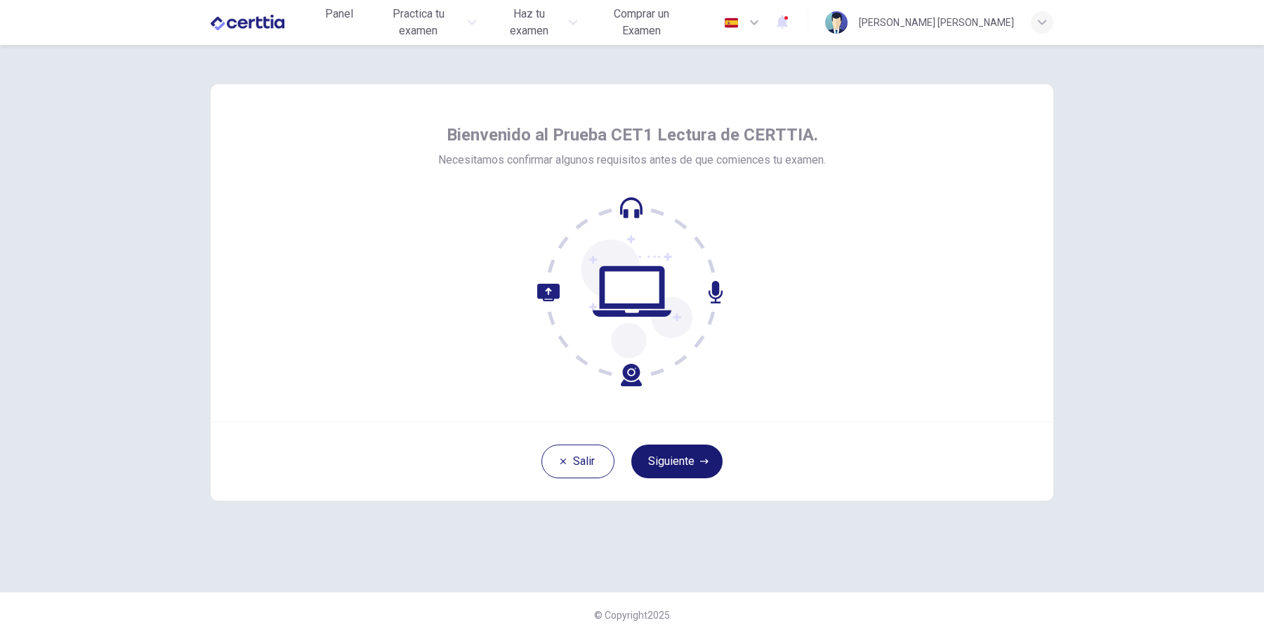
click at [664, 461] on button "Siguiente" at bounding box center [676, 462] width 91 height 34
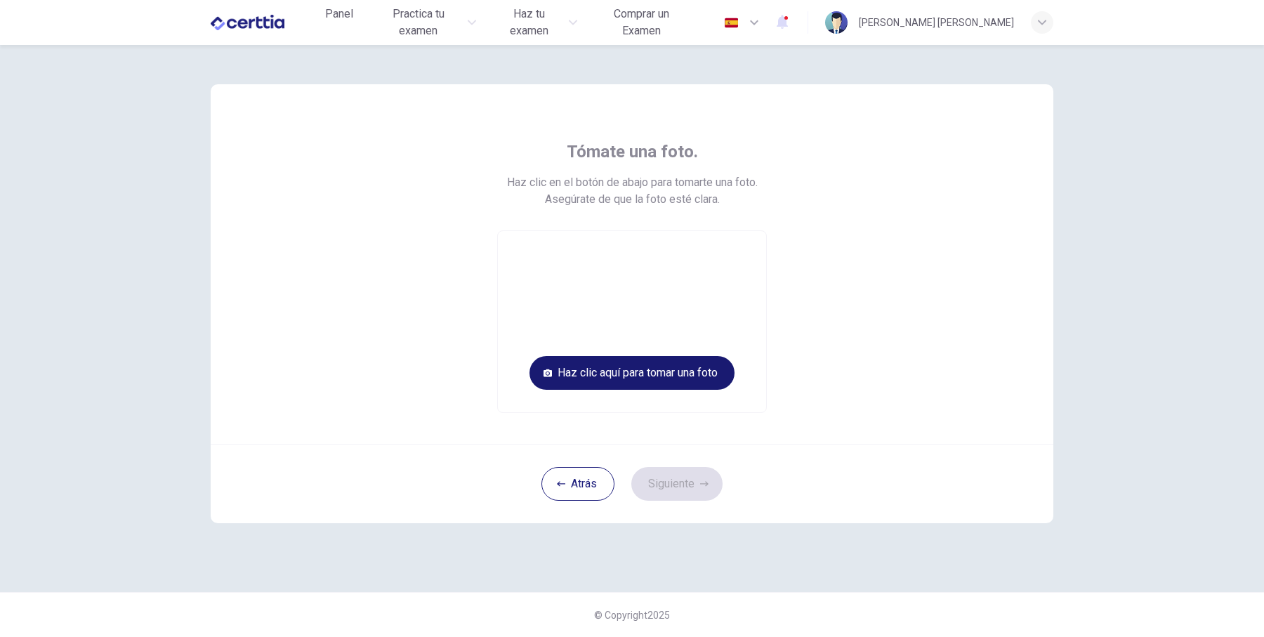
click at [681, 372] on button "Haz clic aquí para tomar una foto" at bounding box center [632, 373] width 205 height 34
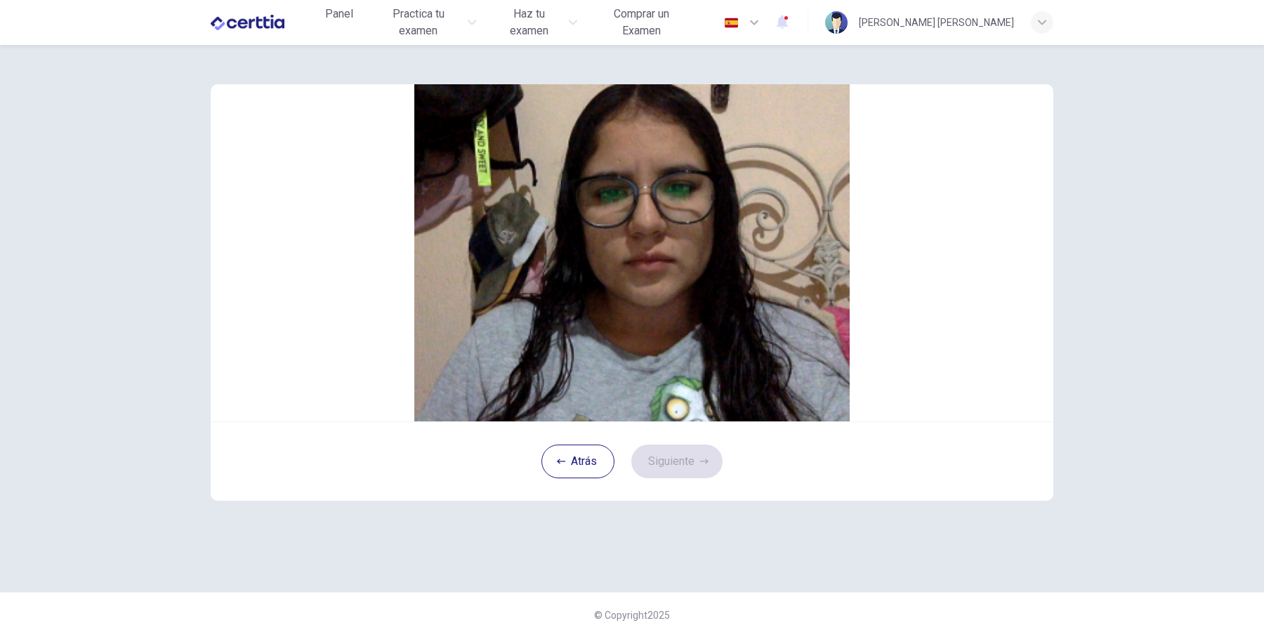
click at [671, 223] on button "Guardar" at bounding box center [652, 216] width 37 height 13
click at [695, 478] on button "Siguiente" at bounding box center [676, 462] width 91 height 34
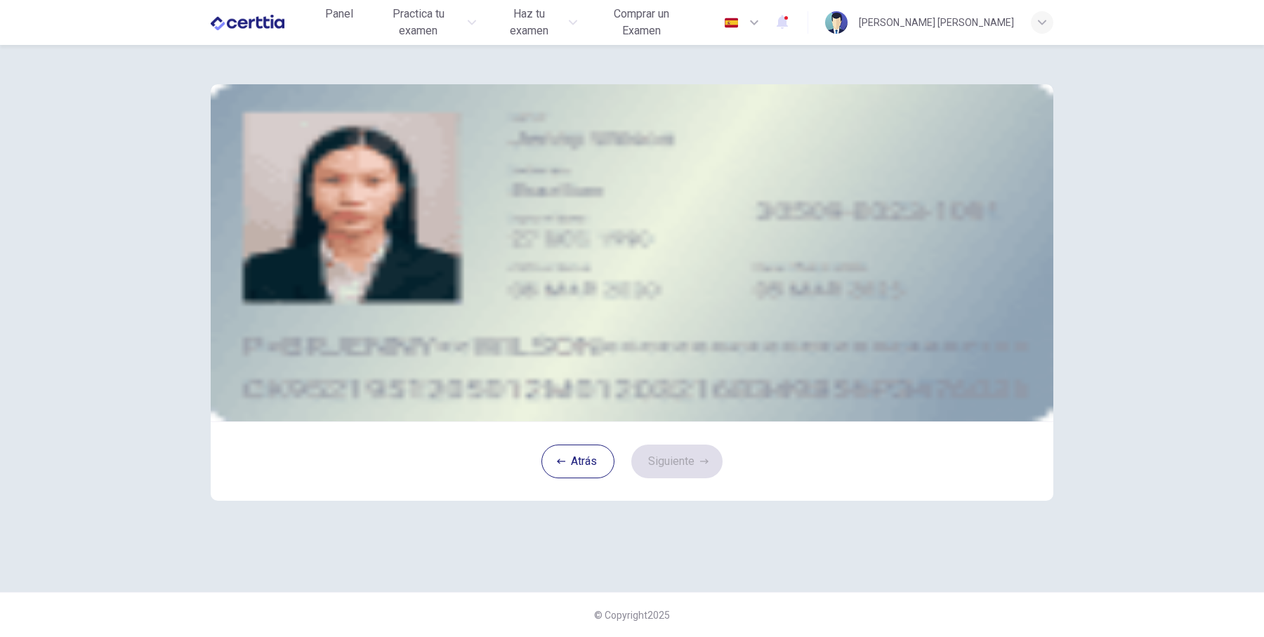
click at [546, 225] on div "Subir imagen" at bounding box center [632, 217] width 635 height 18
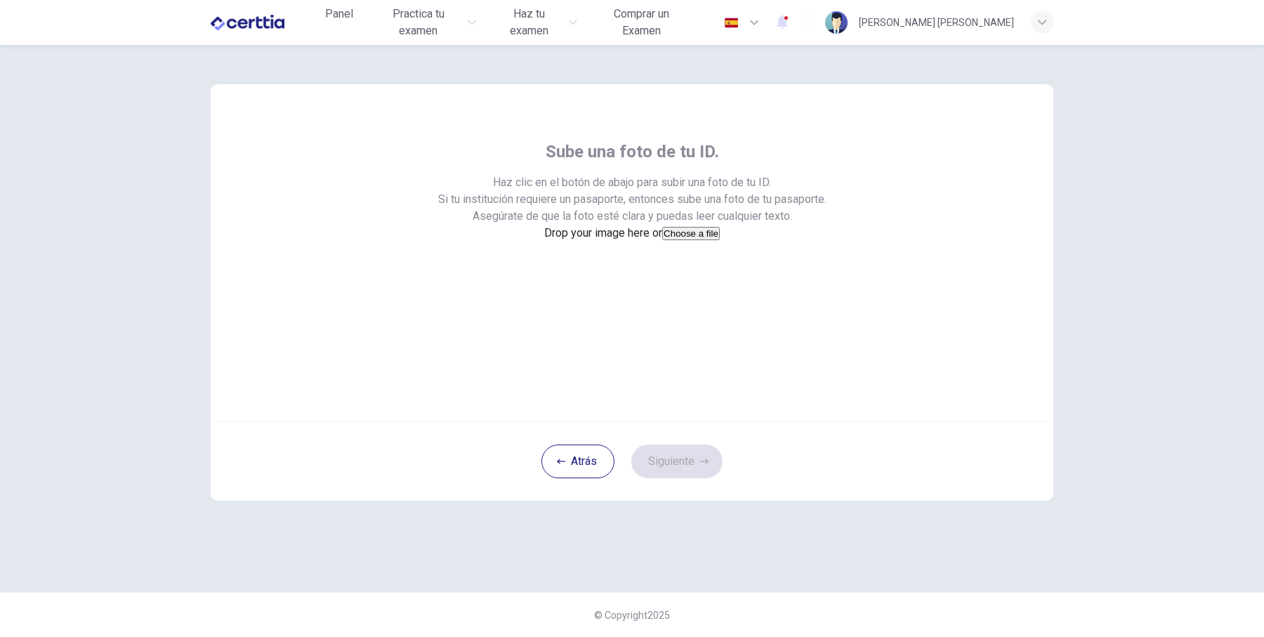
click at [662, 240] on button "Choose a file" at bounding box center [691, 233] width 58 height 13
click at [590, 478] on button "Atrás" at bounding box center [578, 462] width 73 height 34
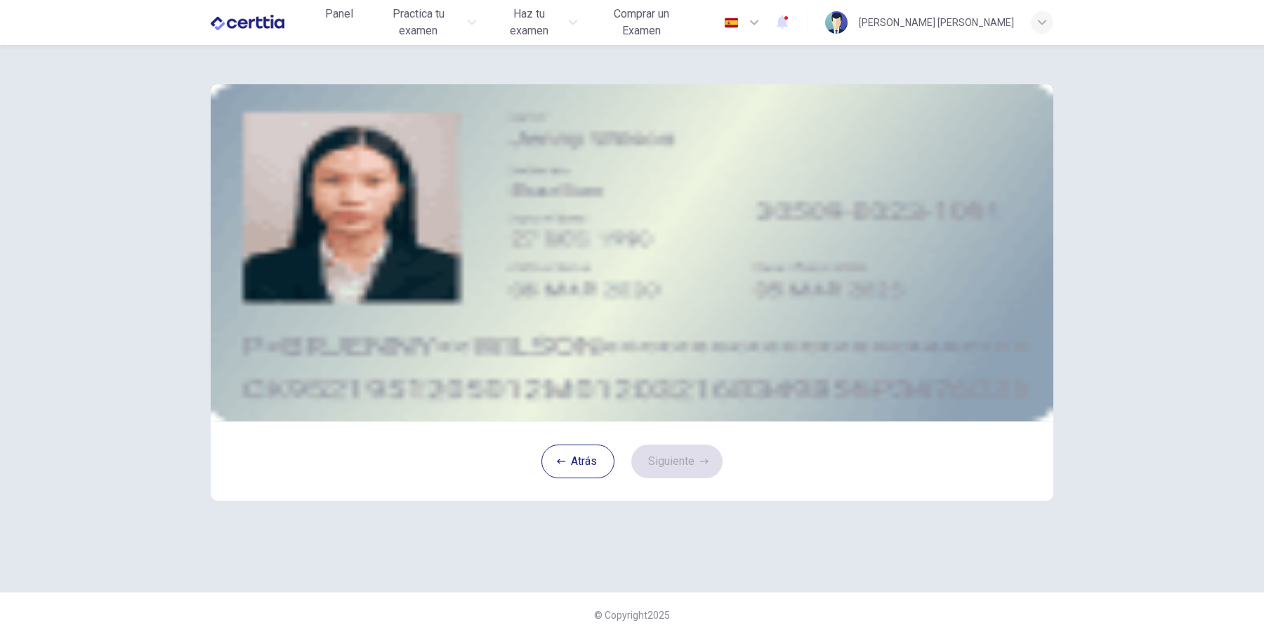
click at [402, 241] on span "Tomar una foto" at bounding box center [365, 234] width 73 height 13
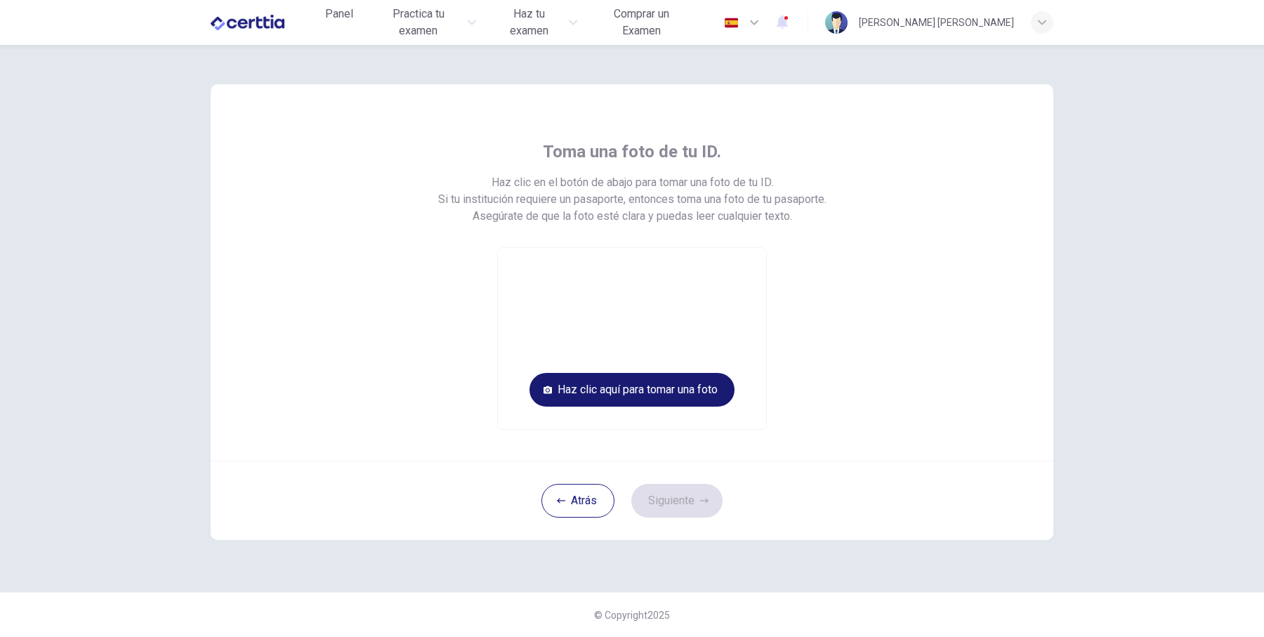
click at [688, 383] on button "Haz clic aquí para tomar una foto" at bounding box center [632, 390] width 205 height 34
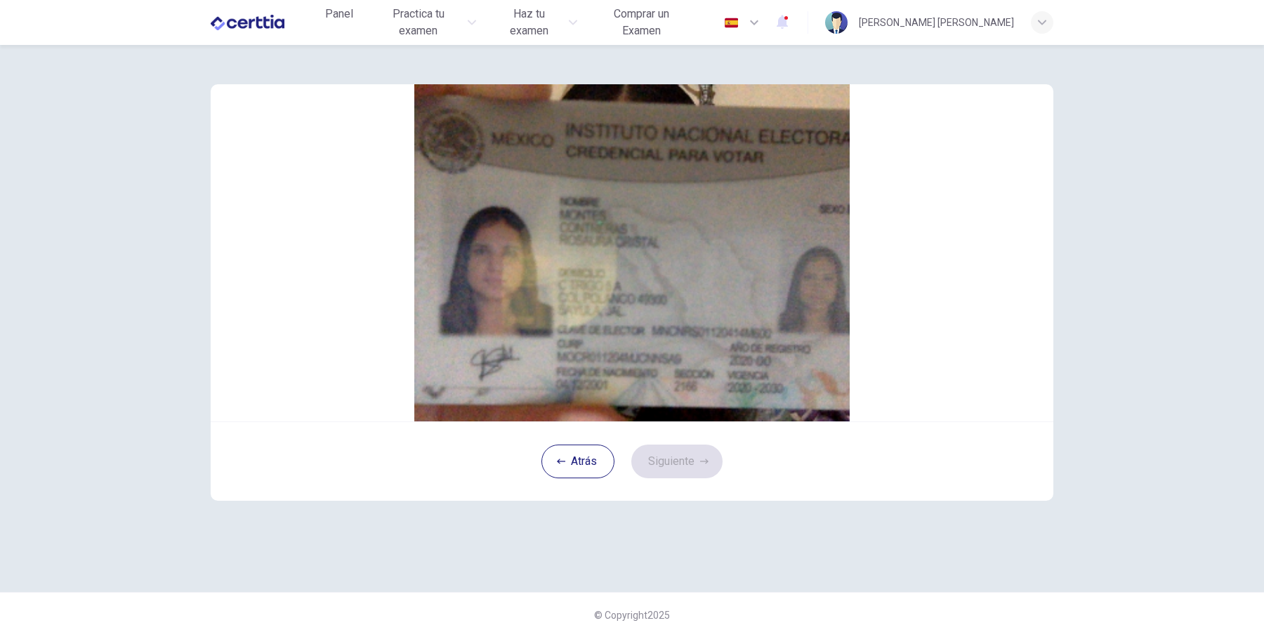
click at [671, 240] on button "Guardar" at bounding box center [652, 233] width 37 height 13
click at [678, 478] on button "Siguiente" at bounding box center [676, 462] width 91 height 34
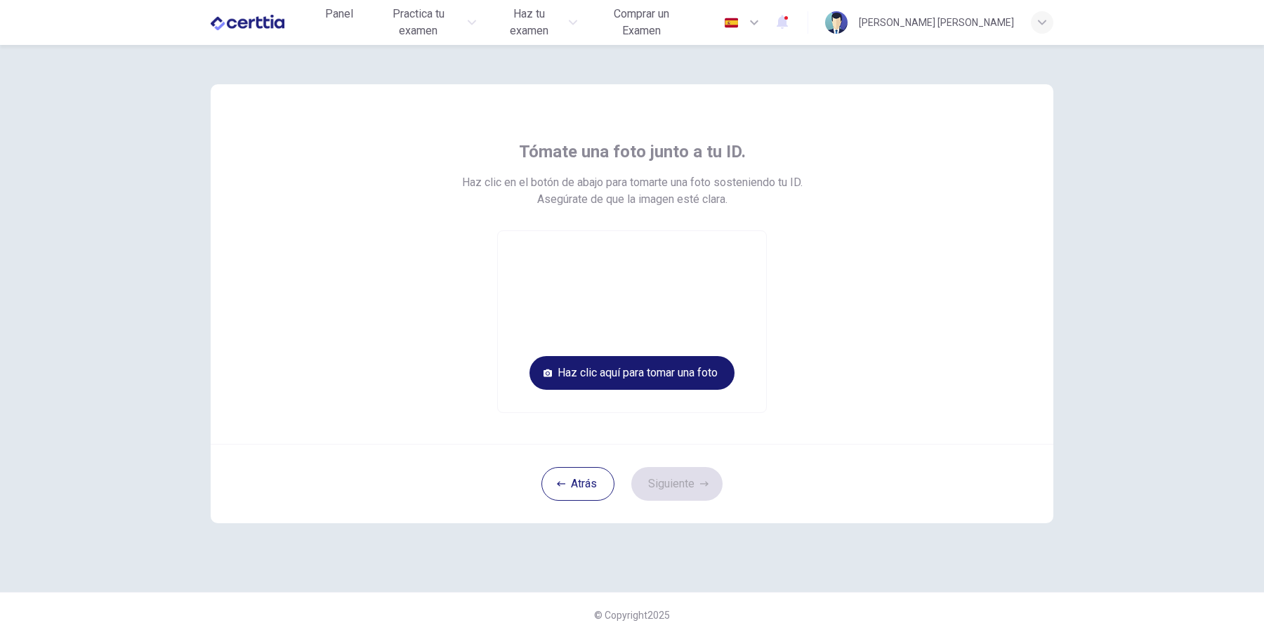
click at [728, 378] on button "Haz clic aquí para tomar una foto" at bounding box center [632, 373] width 205 height 34
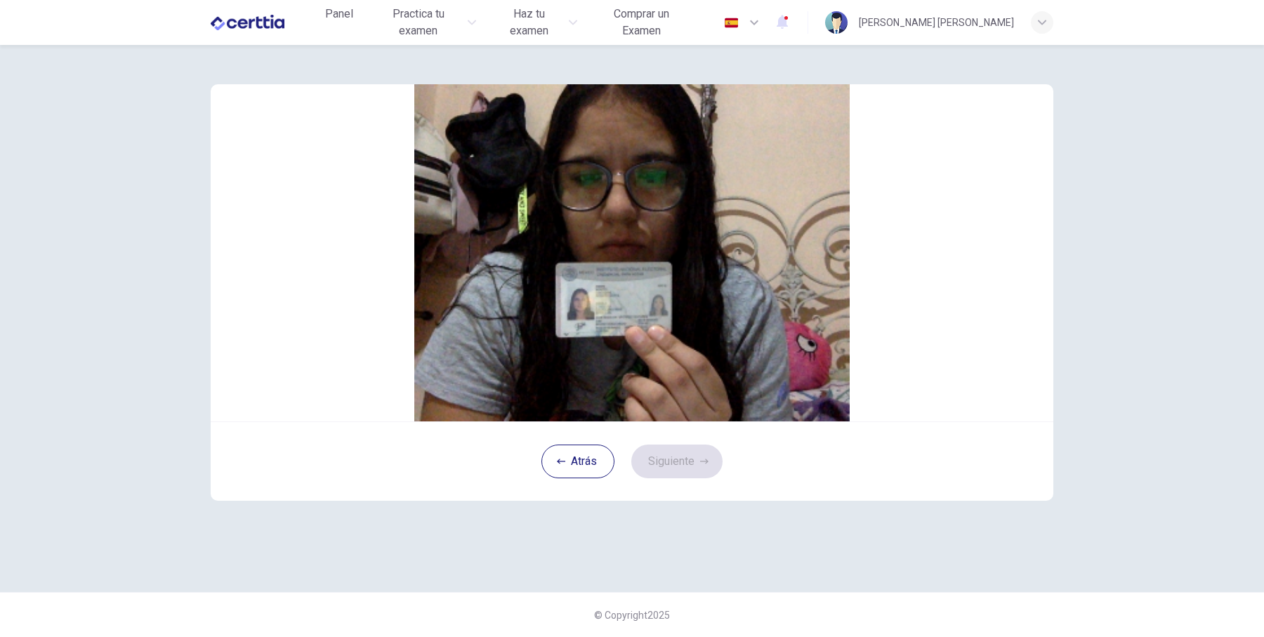
click at [671, 223] on button "Guardar" at bounding box center [652, 216] width 37 height 13
click at [681, 478] on button "Siguiente" at bounding box center [676, 462] width 91 height 34
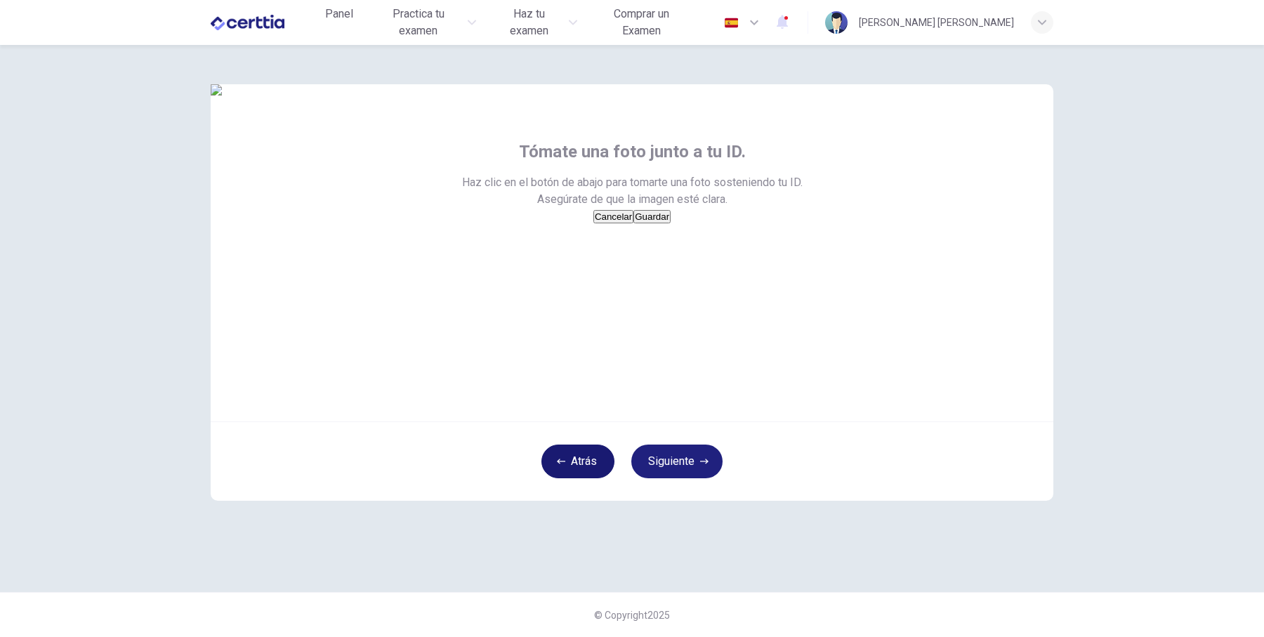
click at [580, 478] on button "Atrás" at bounding box center [578, 462] width 73 height 34
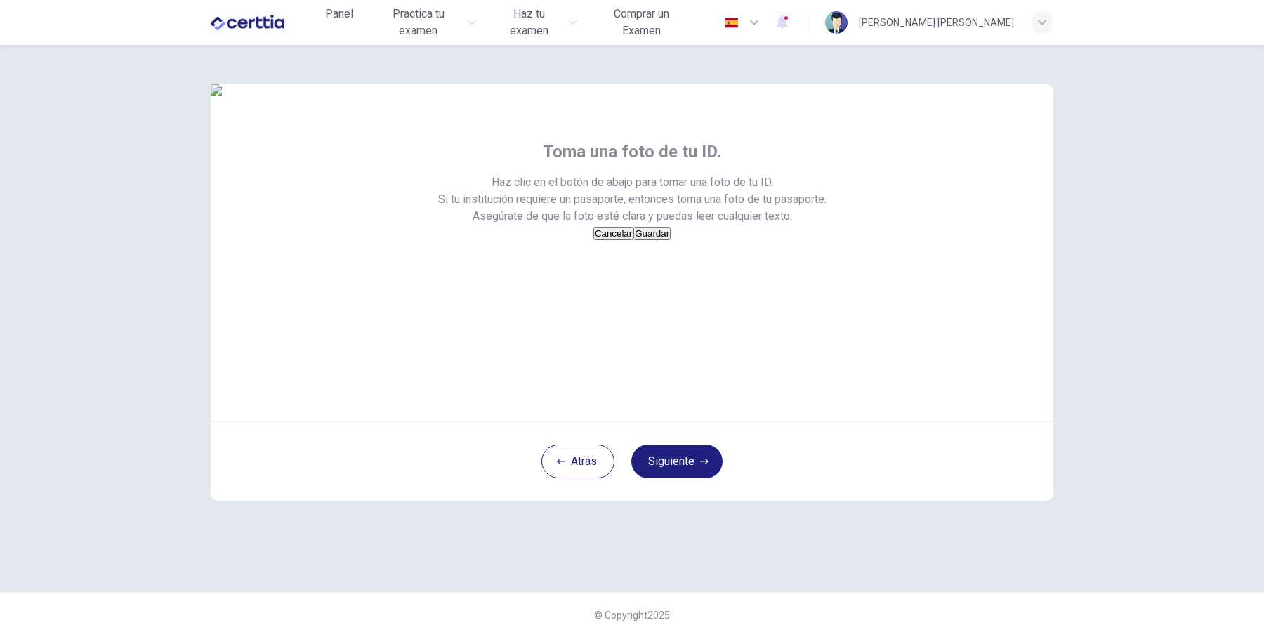
click at [580, 501] on div "Atrás Siguiente" at bounding box center [632, 460] width 843 height 79
click at [581, 478] on button "Atrás" at bounding box center [578, 462] width 73 height 34
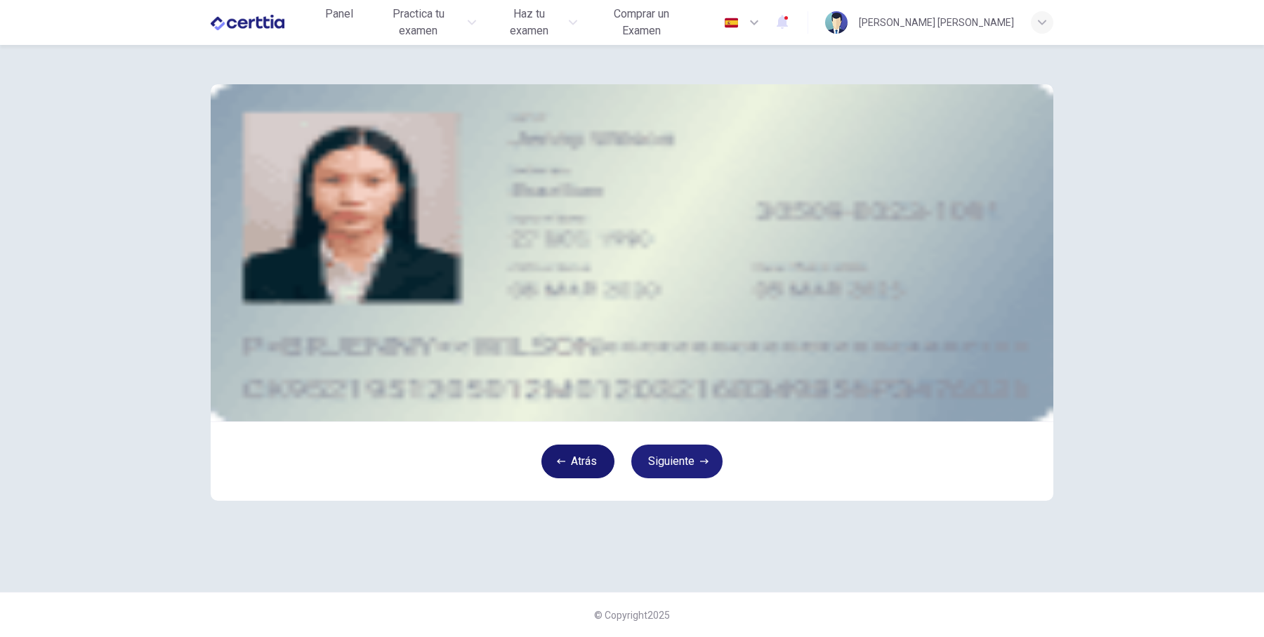
click at [588, 478] on button "Atrás" at bounding box center [578, 462] width 73 height 34
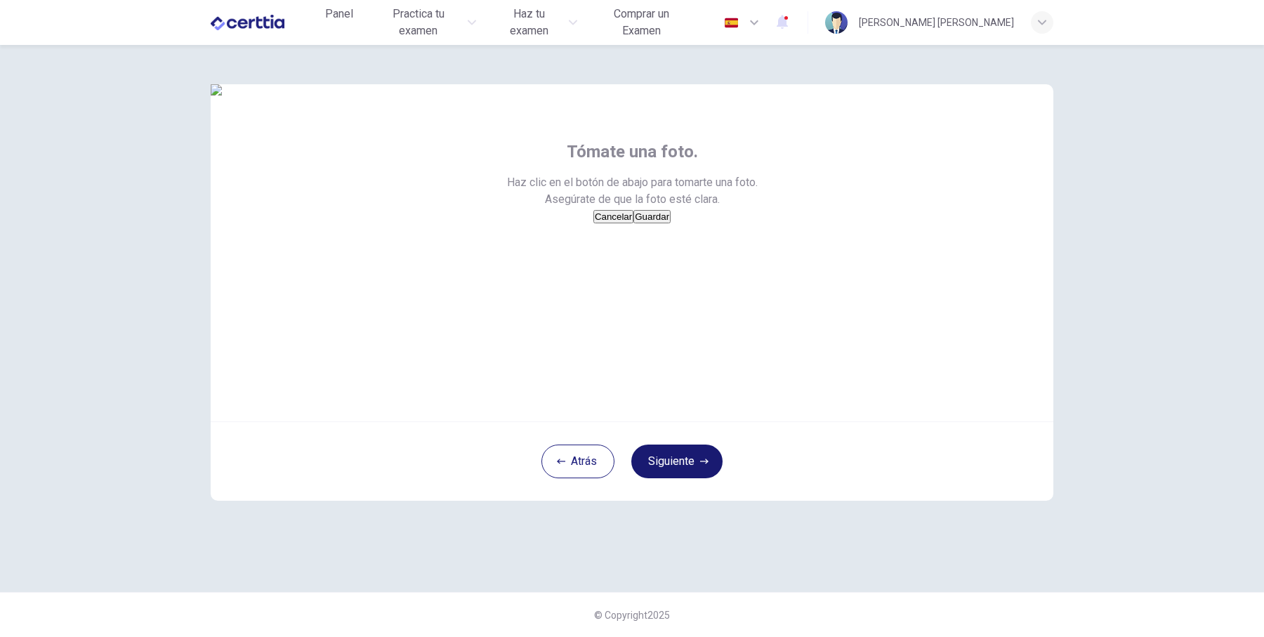
click at [664, 478] on button "Siguiente" at bounding box center [676, 462] width 91 height 34
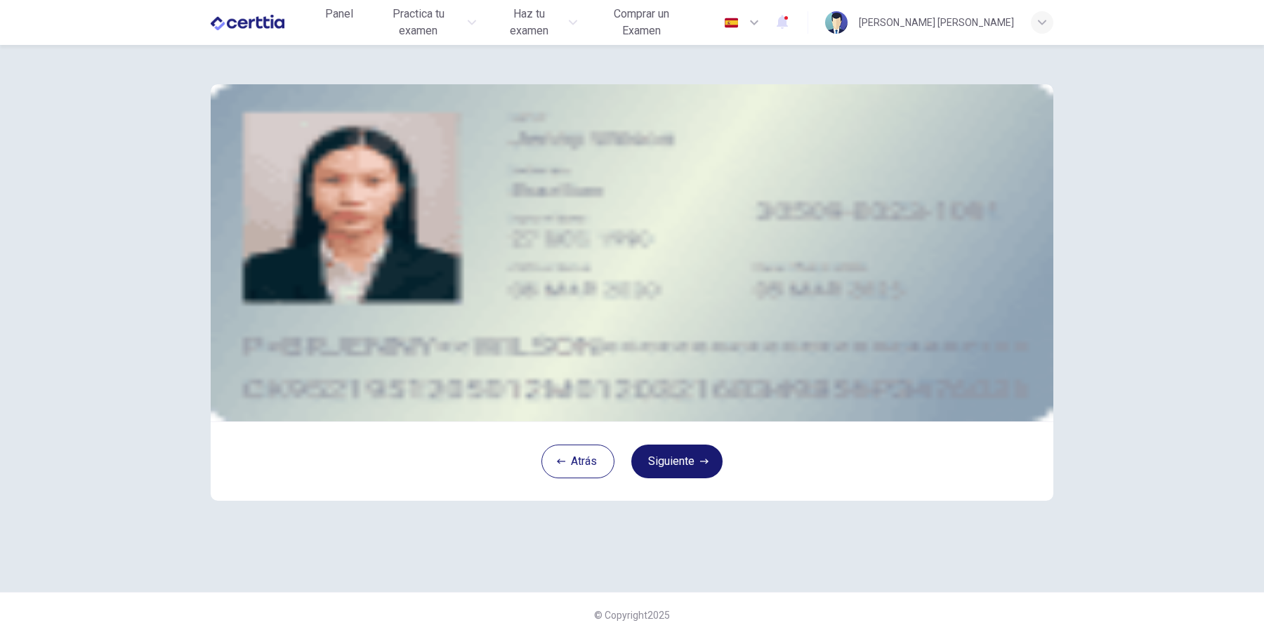
click at [675, 478] on button "Siguiente" at bounding box center [676, 462] width 91 height 34
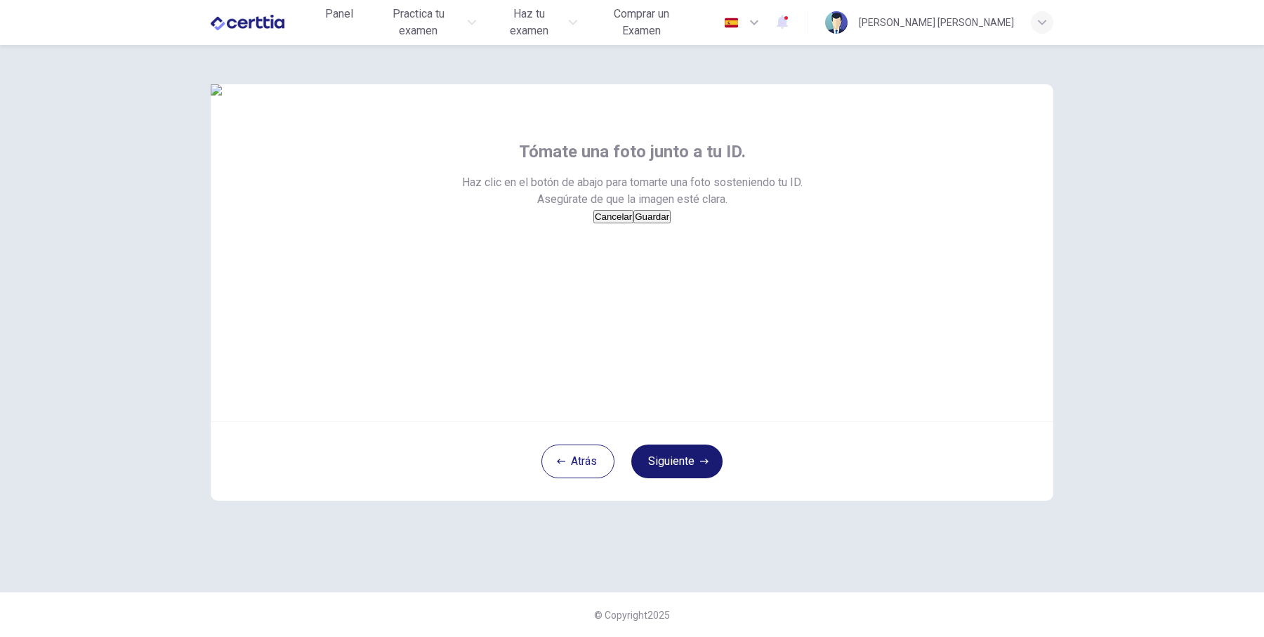
click at [678, 478] on button "Siguiente" at bounding box center [676, 462] width 91 height 34
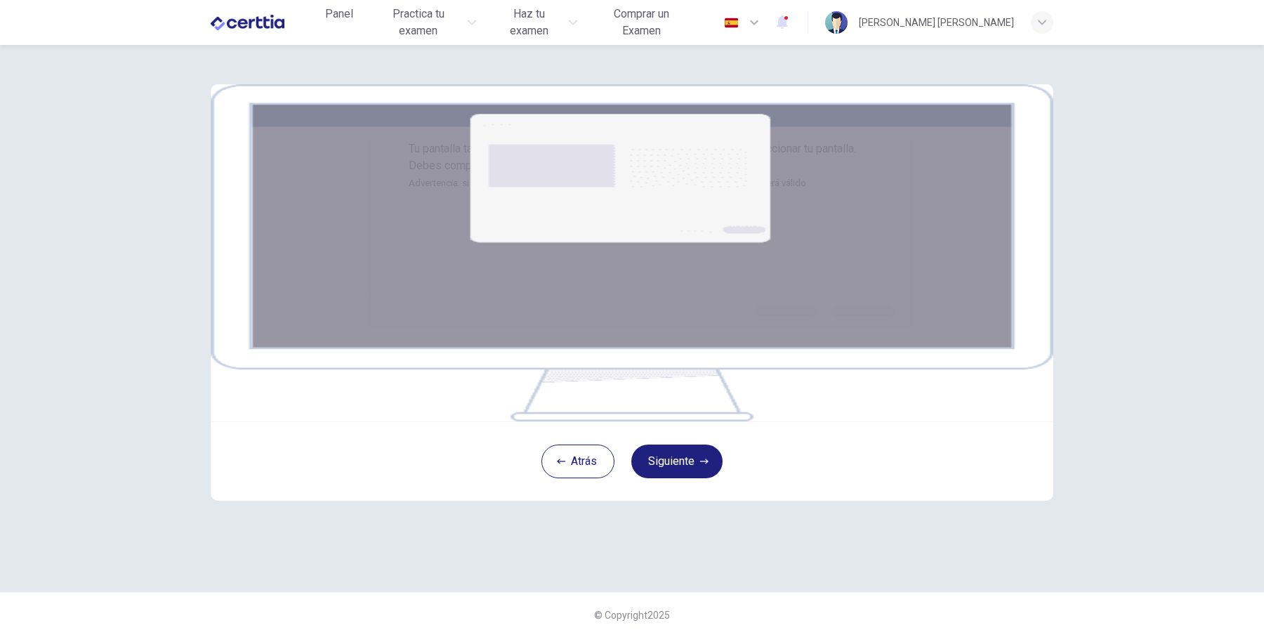
scroll to position [91, 0]
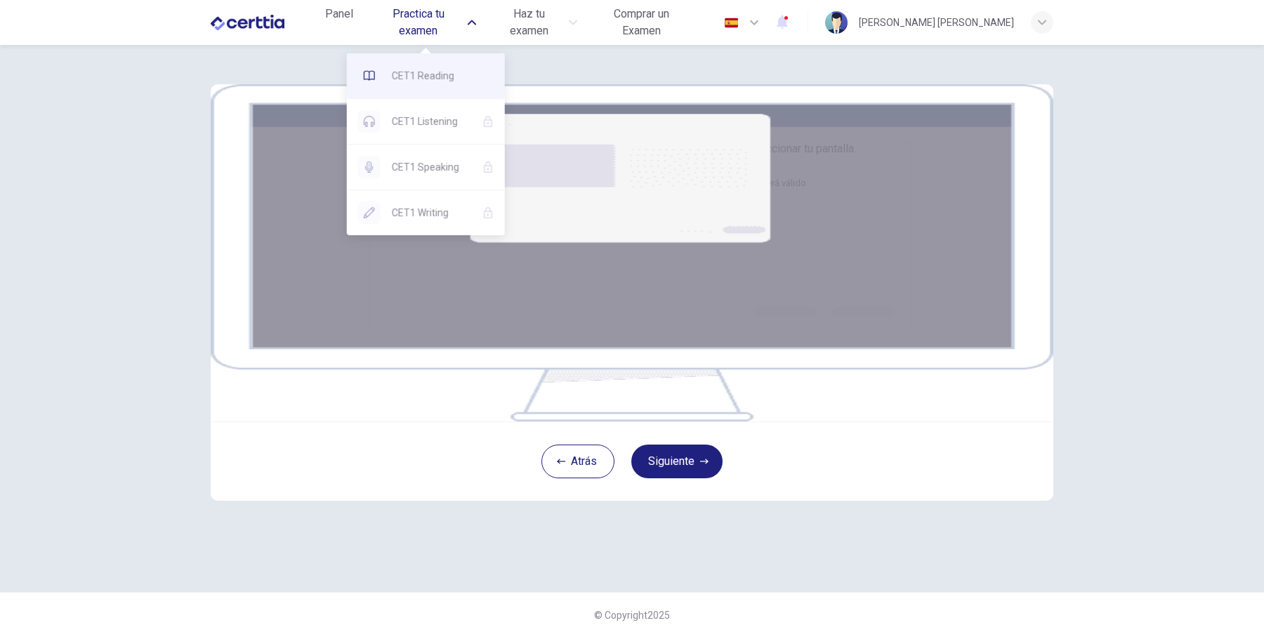
click at [430, 82] on span "CET1 Reading" at bounding box center [443, 75] width 102 height 17
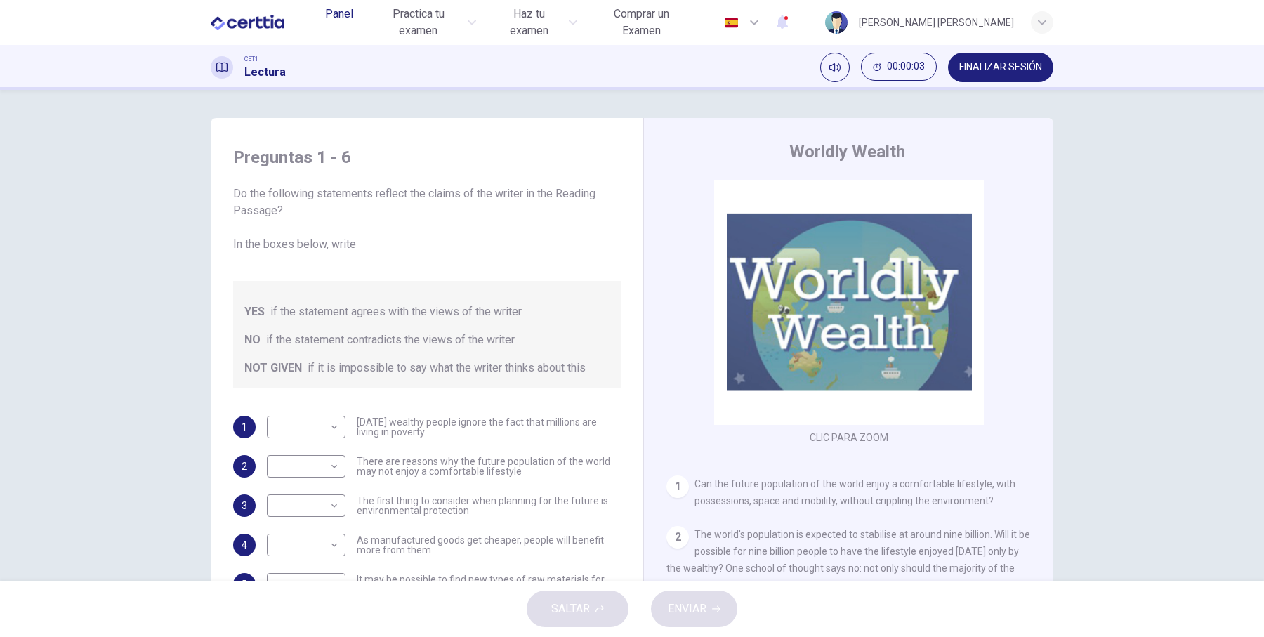
click at [342, 6] on span "Panel" at bounding box center [339, 14] width 28 height 17
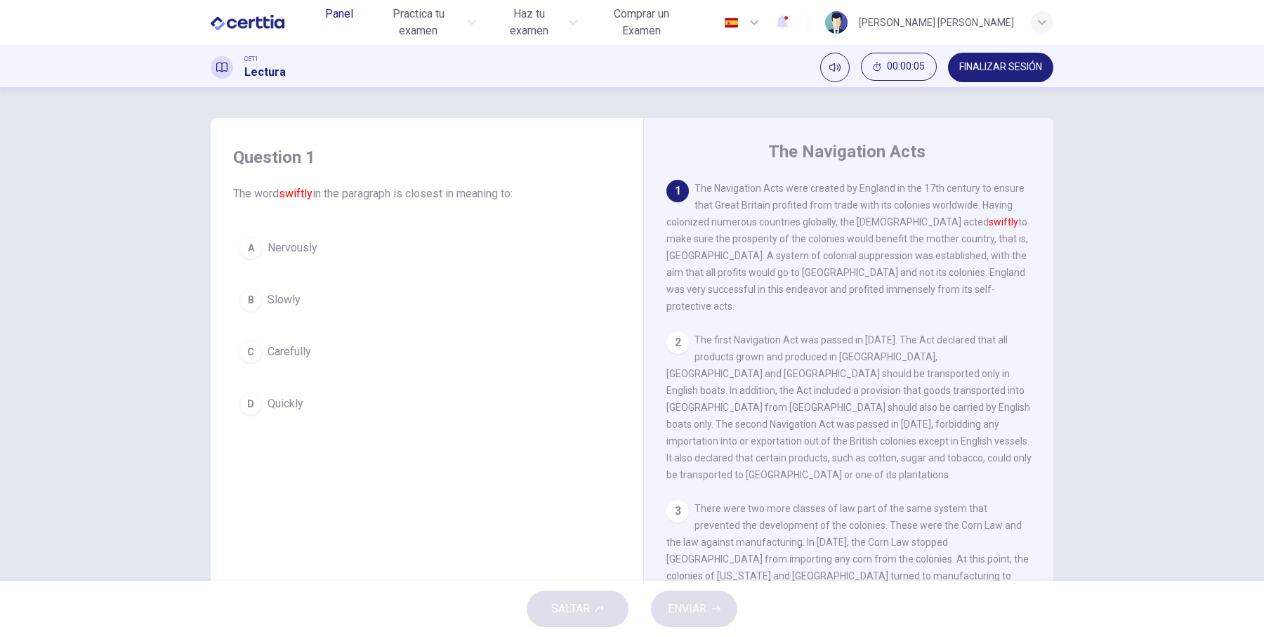
click at [338, 6] on span "Panel" at bounding box center [339, 14] width 28 height 17
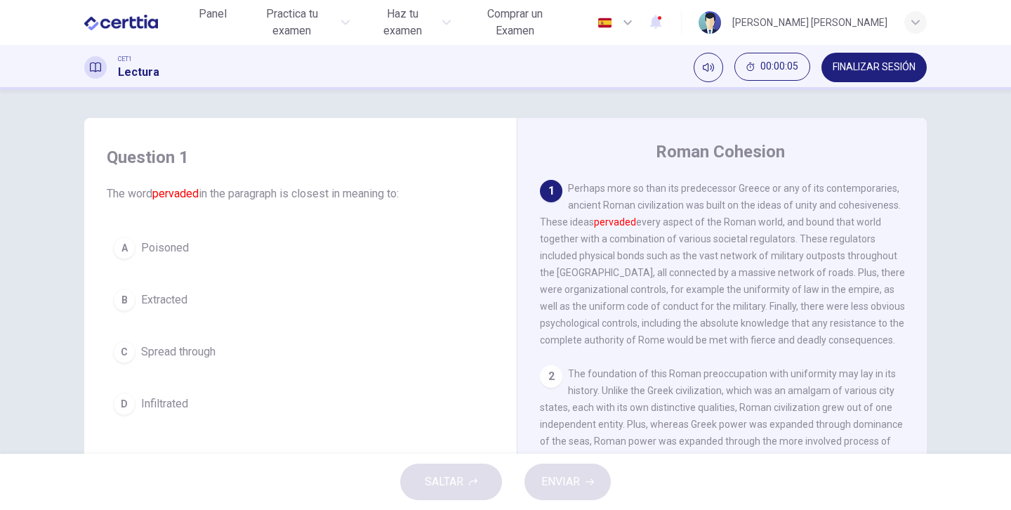
click at [943, 225] on div "Question 1 The word pervaded in the paragraph is closest in meaning to: A Poiso…" at bounding box center [506, 362] width 888 height 488
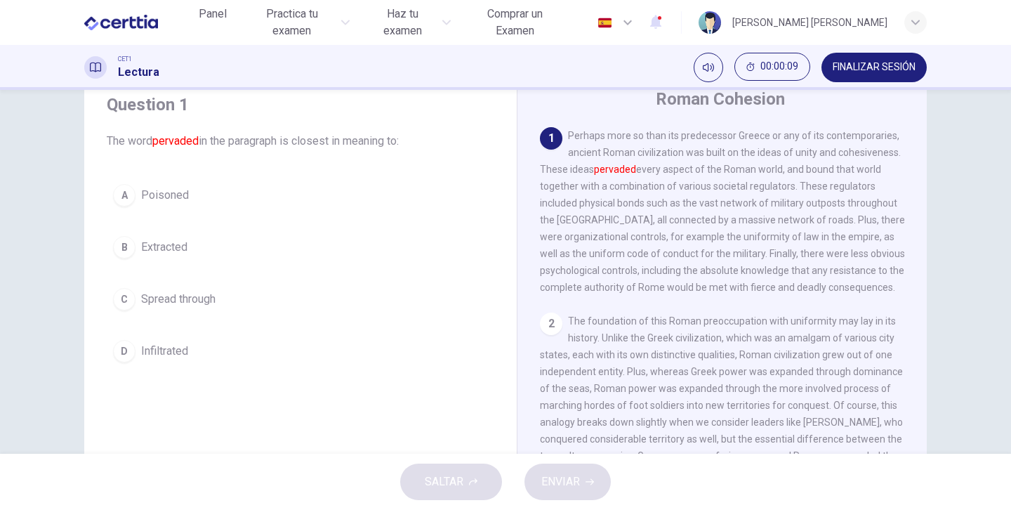
scroll to position [40, 0]
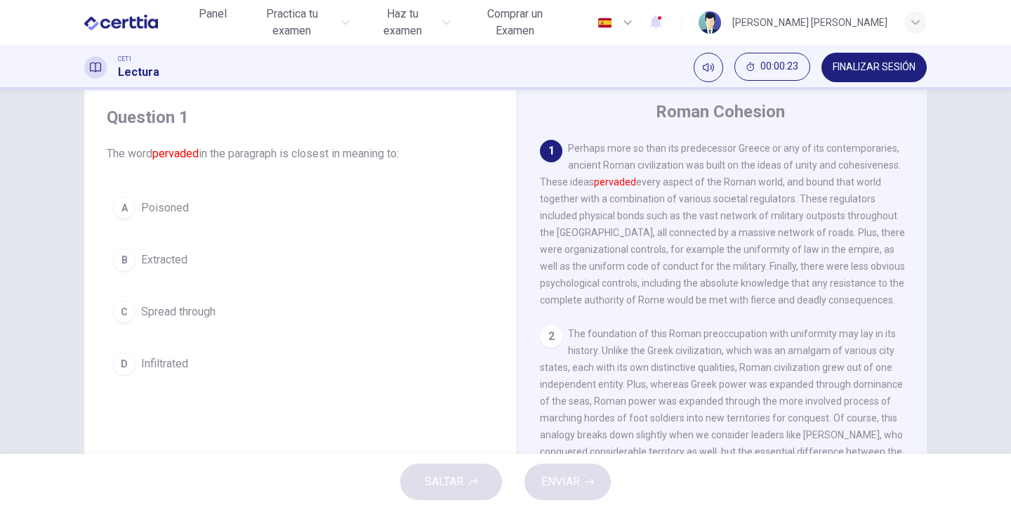
drag, startPoint x: 594, startPoint y: 183, endPoint x: 639, endPoint y: 192, distance: 45.7
click at [639, 192] on div "1 Perhaps more so than its predecessor Greece or any of its contemporaries, anc…" at bounding box center [722, 224] width 365 height 169
click at [854, 68] on span "FINALIZAR SESIÓN" at bounding box center [874, 67] width 83 height 11
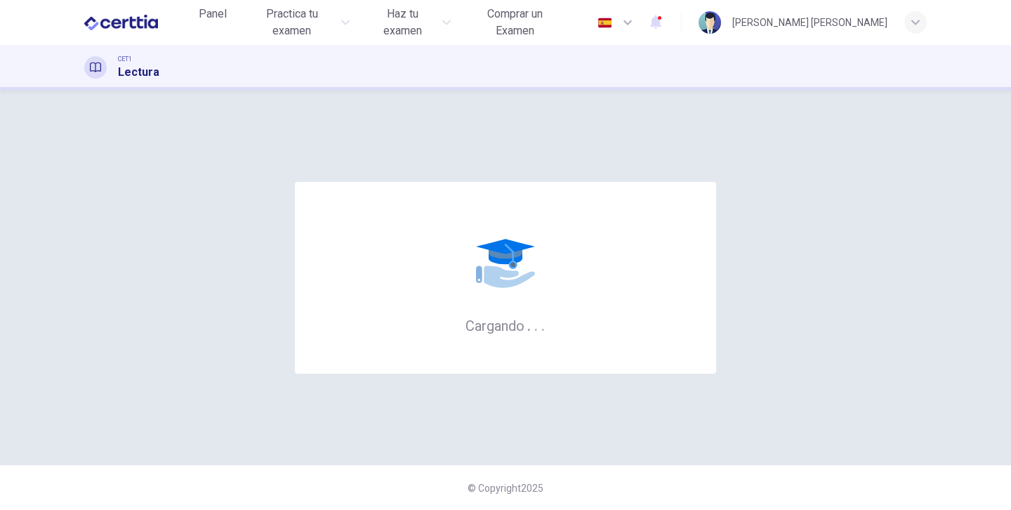
scroll to position [0, 0]
